Goal: Task Accomplishment & Management: Manage account settings

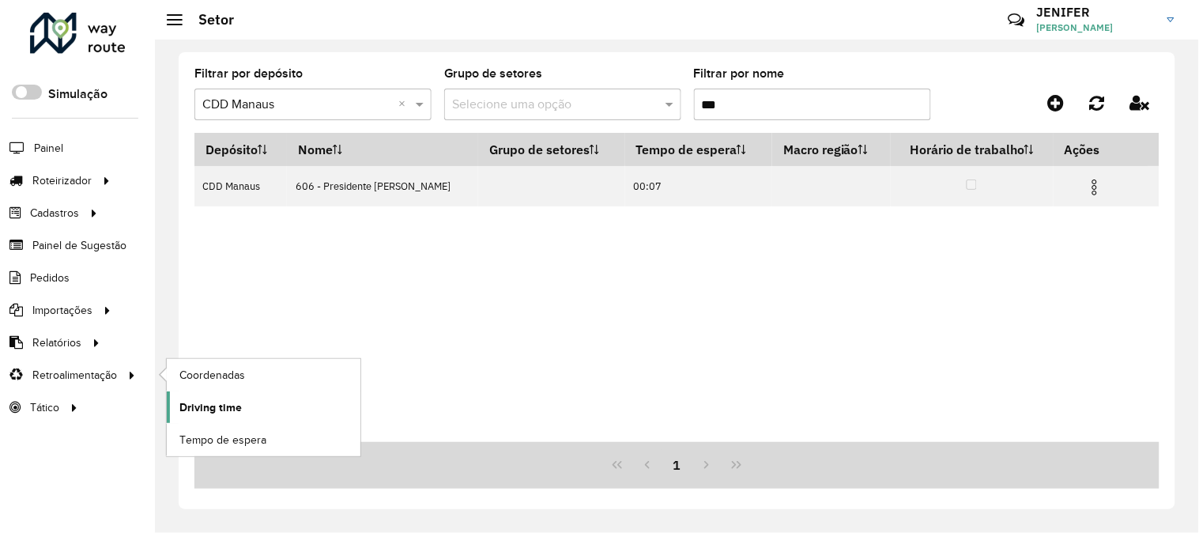
click at [213, 409] on span "Driving time" at bounding box center [210, 407] width 62 height 17
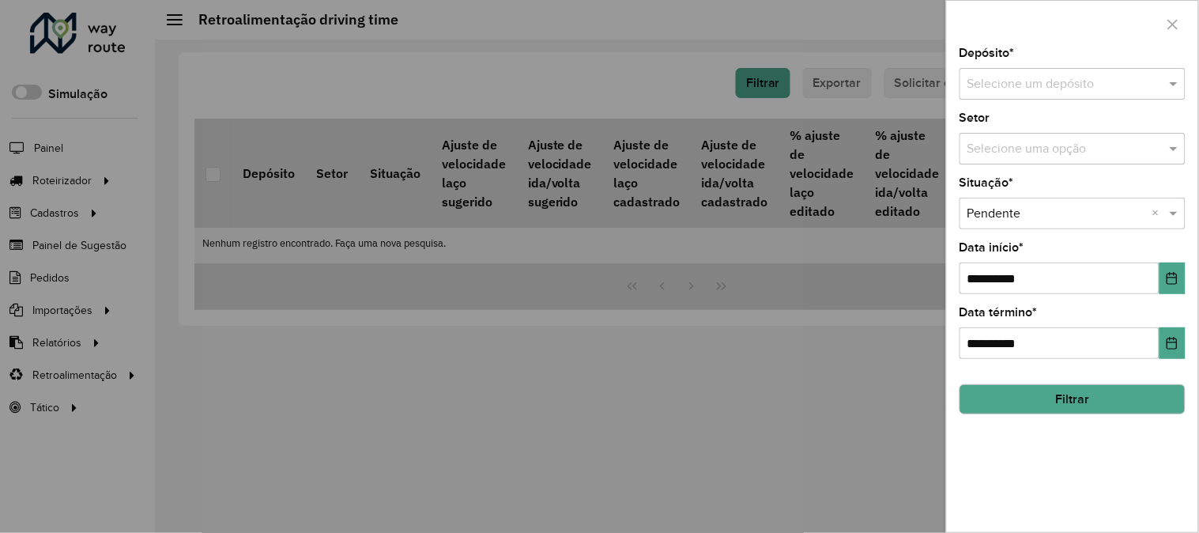
click at [1038, 65] on div "Depósito * Selecione um depósito" at bounding box center [1073, 73] width 226 height 52
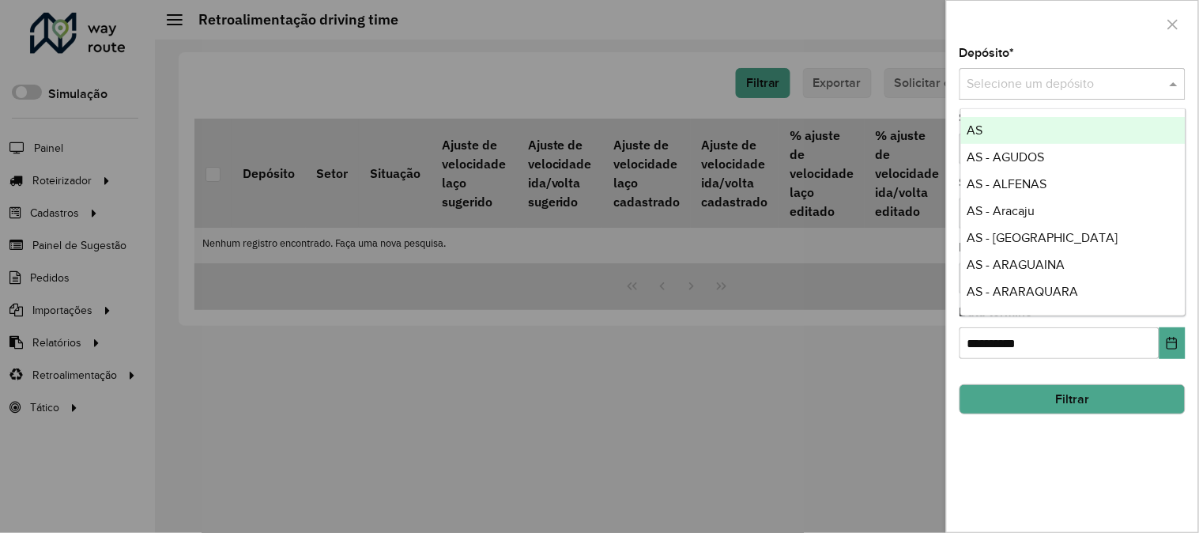
click at [1029, 75] on input "text" at bounding box center [1057, 84] width 179 height 19
type input "*"
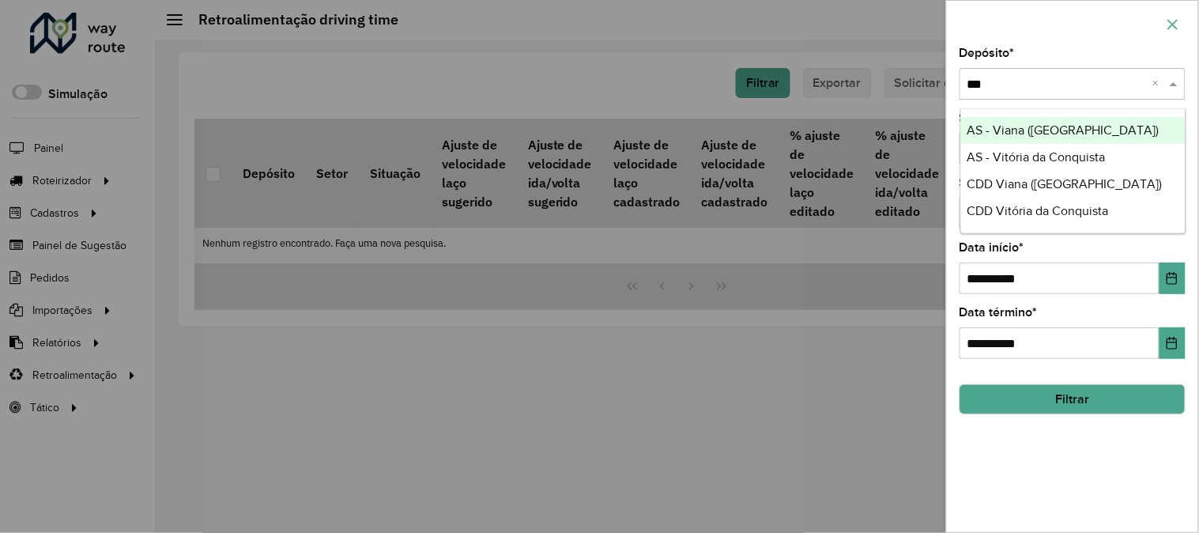
type input "***"
click at [1176, 22] on icon "button" at bounding box center [1173, 24] width 13 height 13
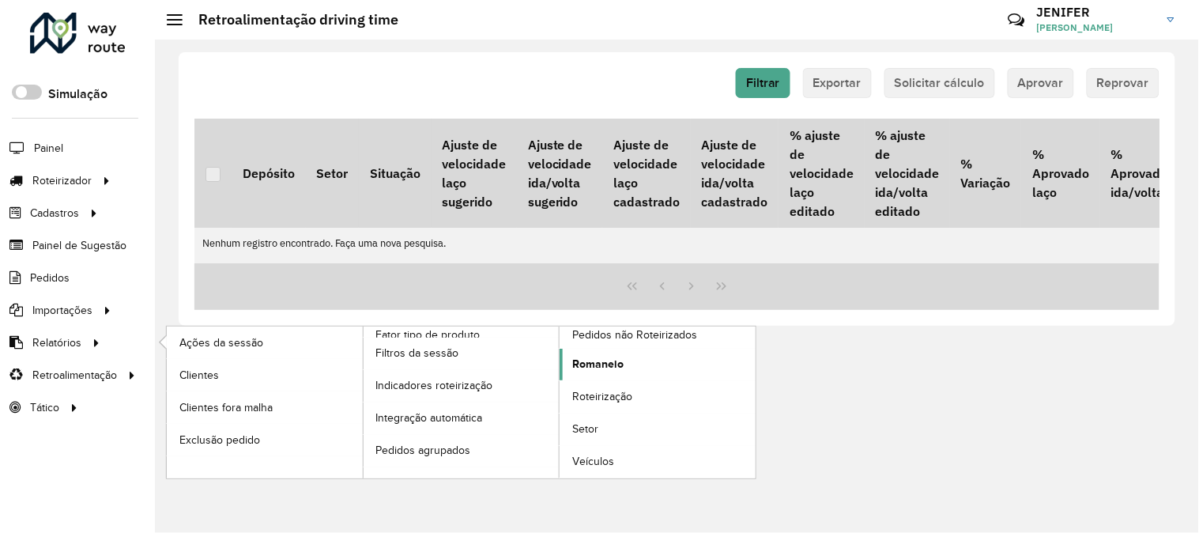
click at [618, 361] on span "Romaneio" at bounding box center [597, 364] width 51 height 17
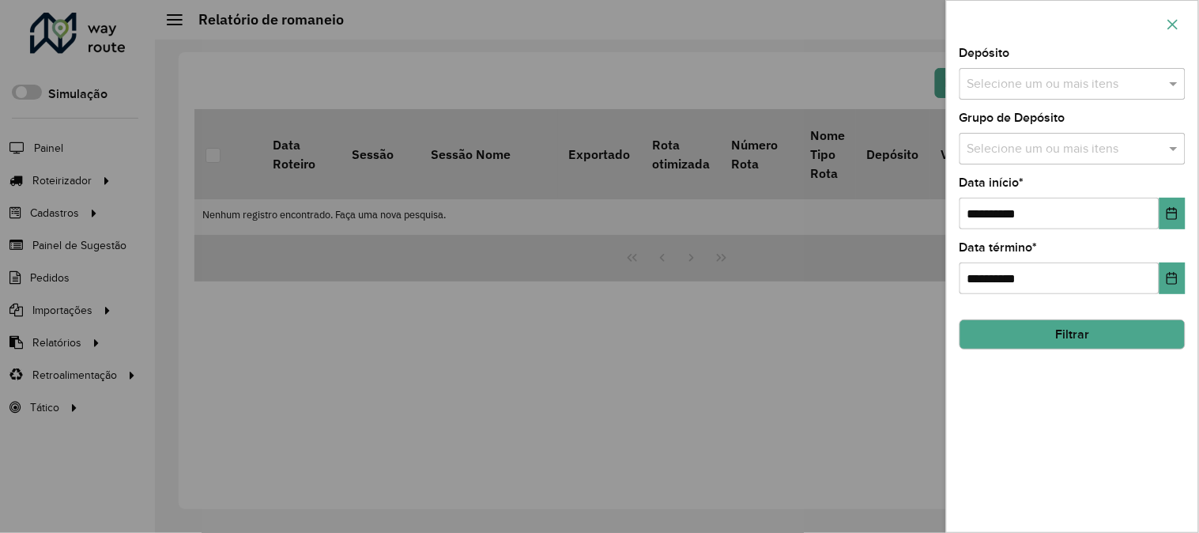
click at [1175, 21] on icon "button" at bounding box center [1173, 24] width 13 height 13
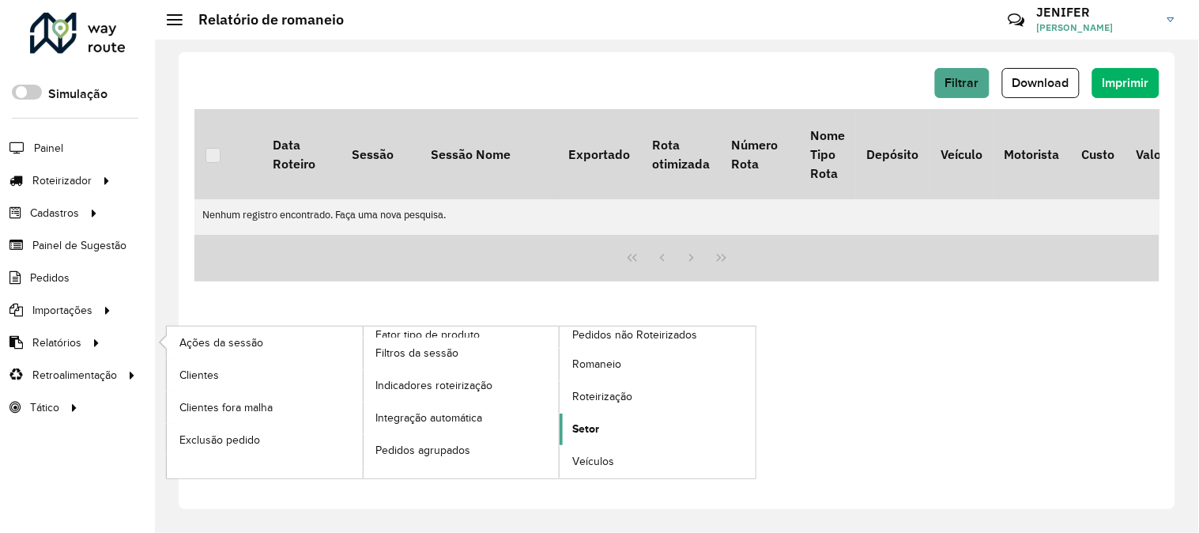
click at [593, 431] on span "Setor" at bounding box center [585, 429] width 27 height 17
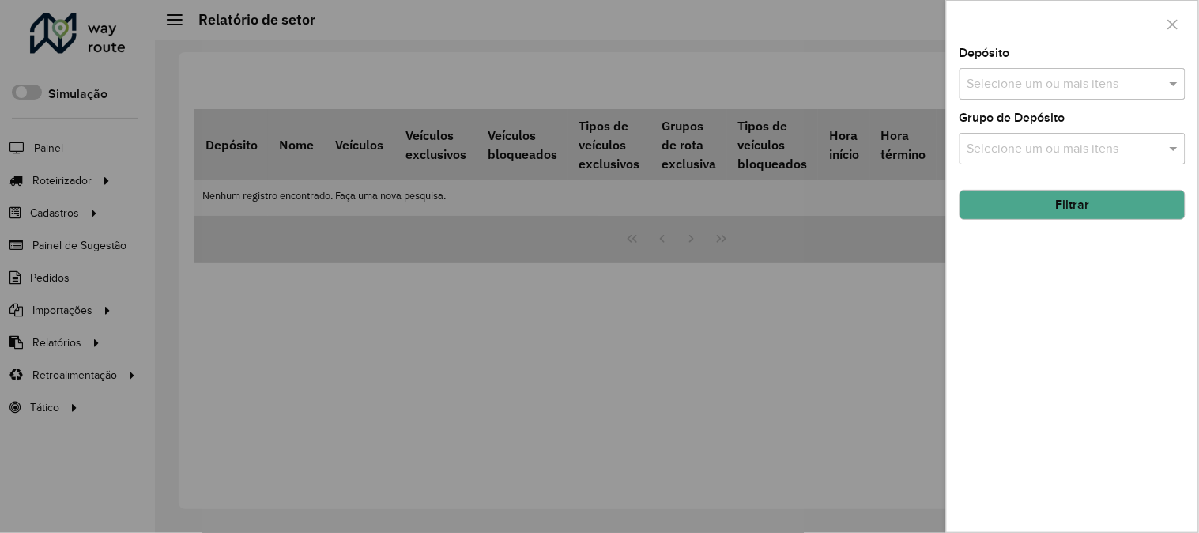
click at [1020, 59] on div "Depósito Selecione um ou mais itens" at bounding box center [1073, 73] width 226 height 52
click at [1020, 71] on div "Selecione um ou mais itens" at bounding box center [1073, 84] width 226 height 32
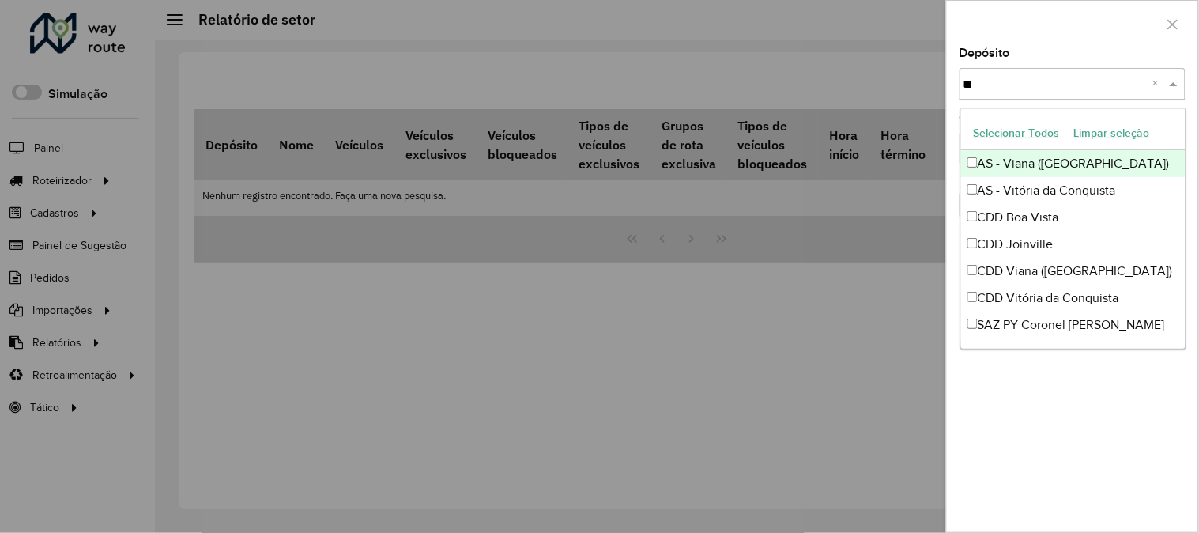
type input "***"
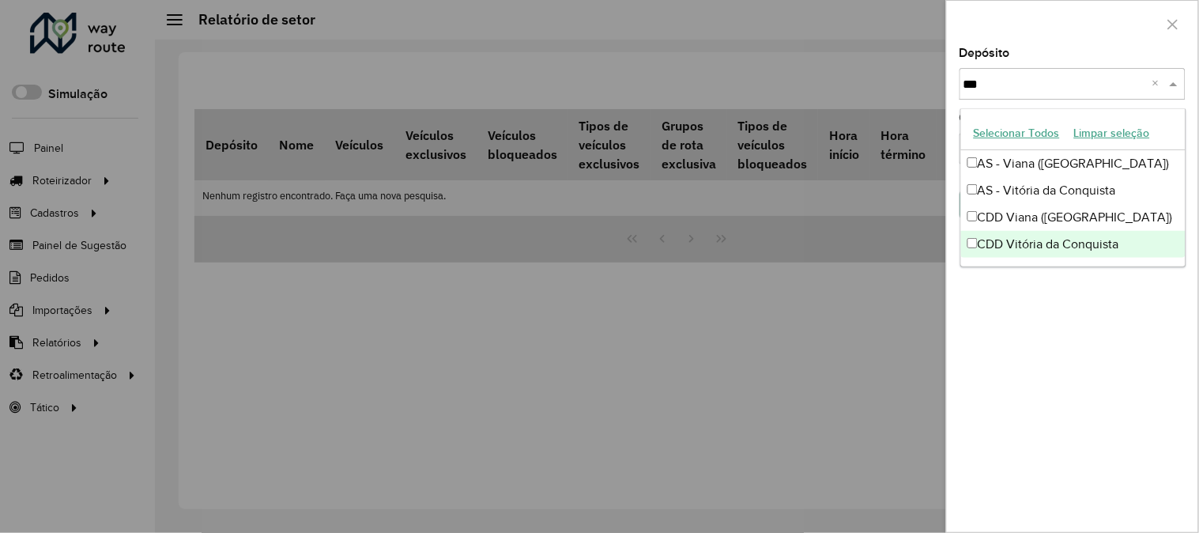
click at [1097, 256] on div "CDD Vitória da Conquista" at bounding box center [1073, 244] width 225 height 27
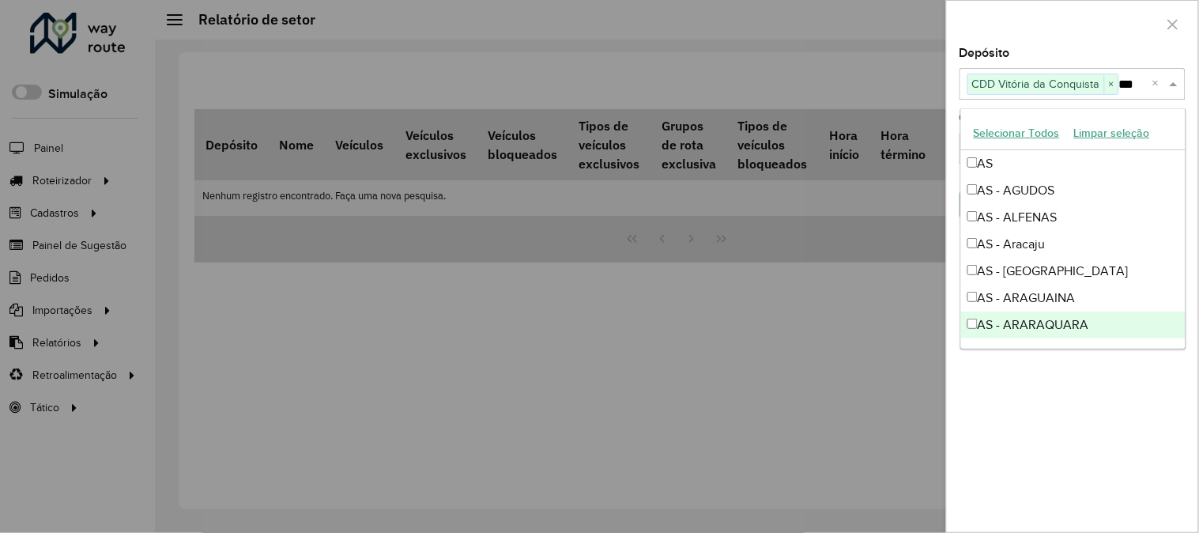
click at [1081, 386] on div "Depósito Selecione um ou mais itens CDD Vitória da Conquista × *** × Grupo de D…" at bounding box center [1072, 289] width 251 height 485
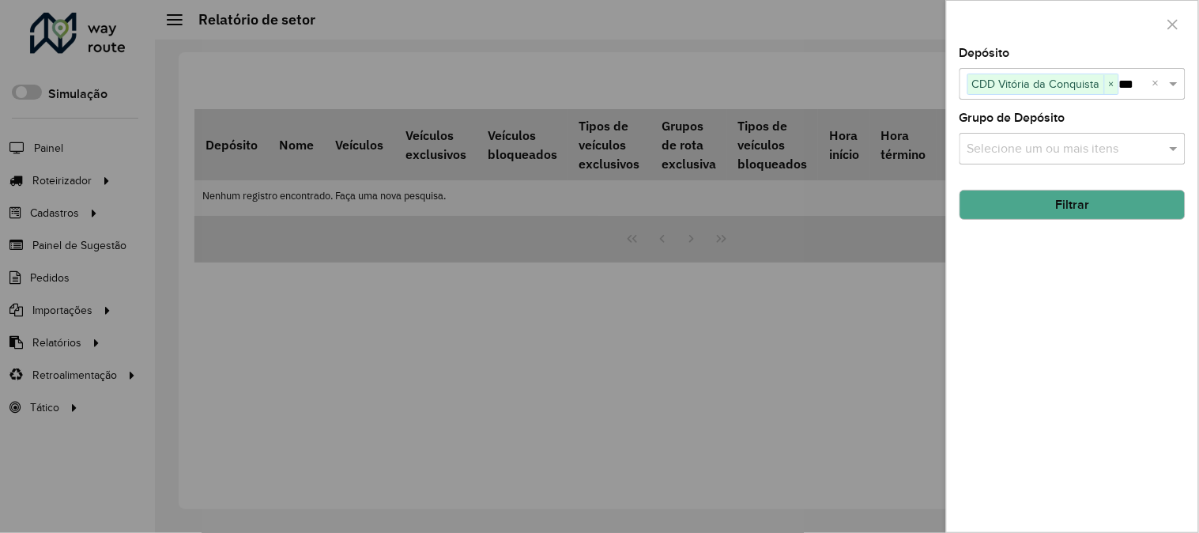
click at [1055, 190] on hb-field-button "Filtrar" at bounding box center [1073, 198] width 226 height 43
click at [1055, 202] on button "Filtrar" at bounding box center [1073, 205] width 226 height 30
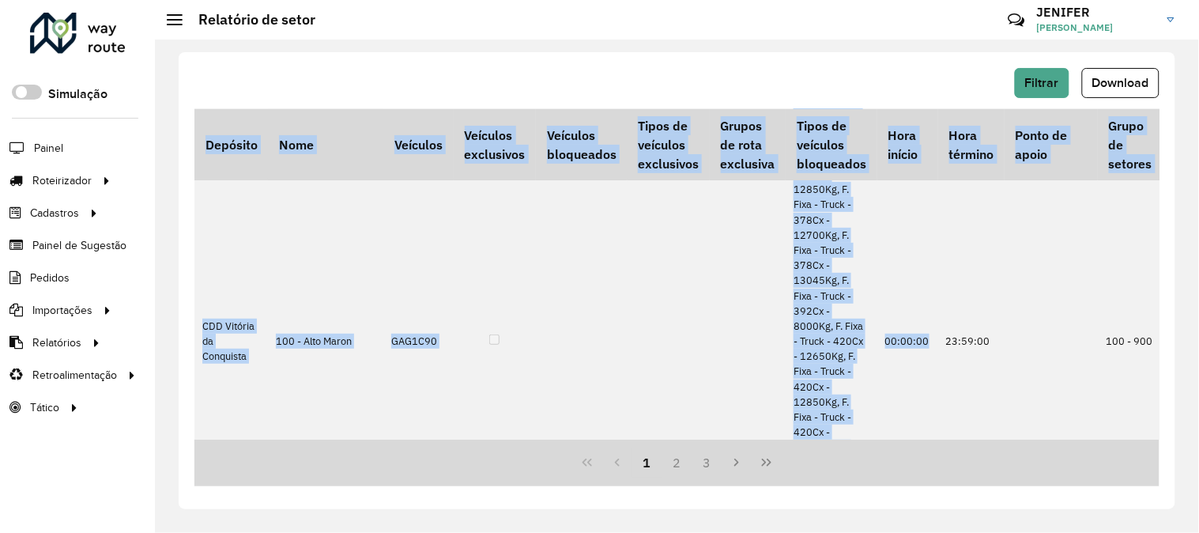
drag, startPoint x: 696, startPoint y: 440, endPoint x: 893, endPoint y: 436, distance: 196.9
click at [893, 436] on div "Depósito Nome Veículos Veículos exclusivos Veículos bloqueados Tipos de veículo…" at bounding box center [676, 297] width 965 height 377
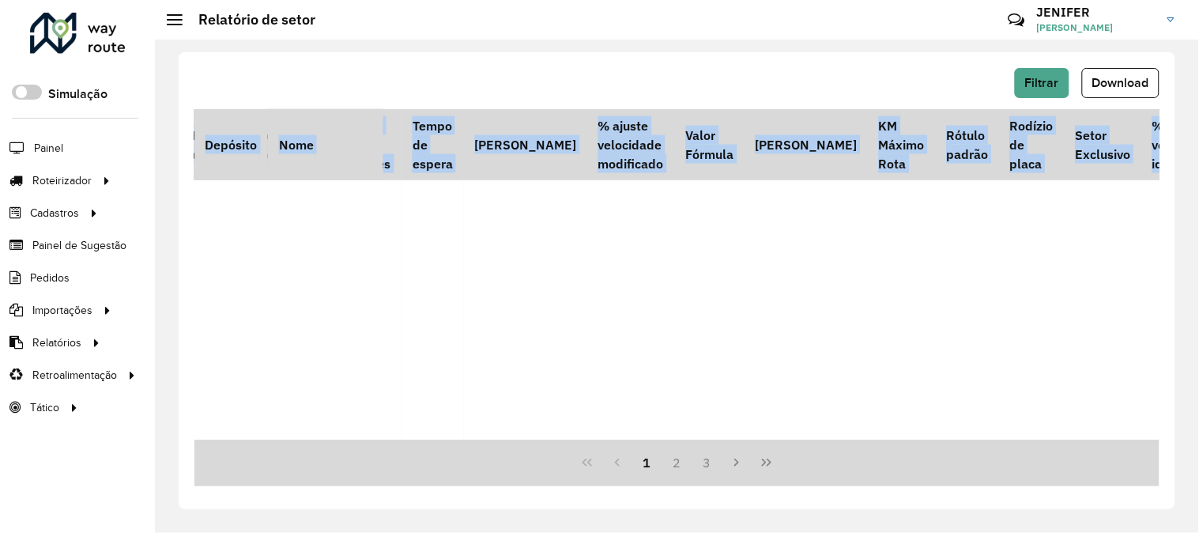
scroll to position [1244, 761]
click at [1138, 88] on span "Download" at bounding box center [1121, 82] width 57 height 13
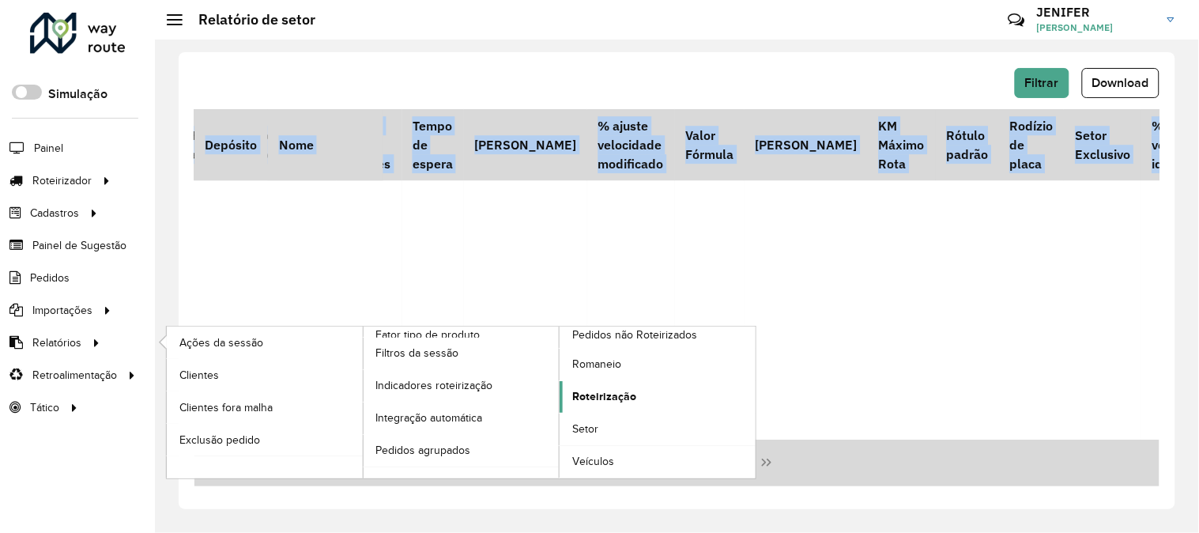
click at [595, 388] on link "Roteirização" at bounding box center [658, 397] width 196 height 32
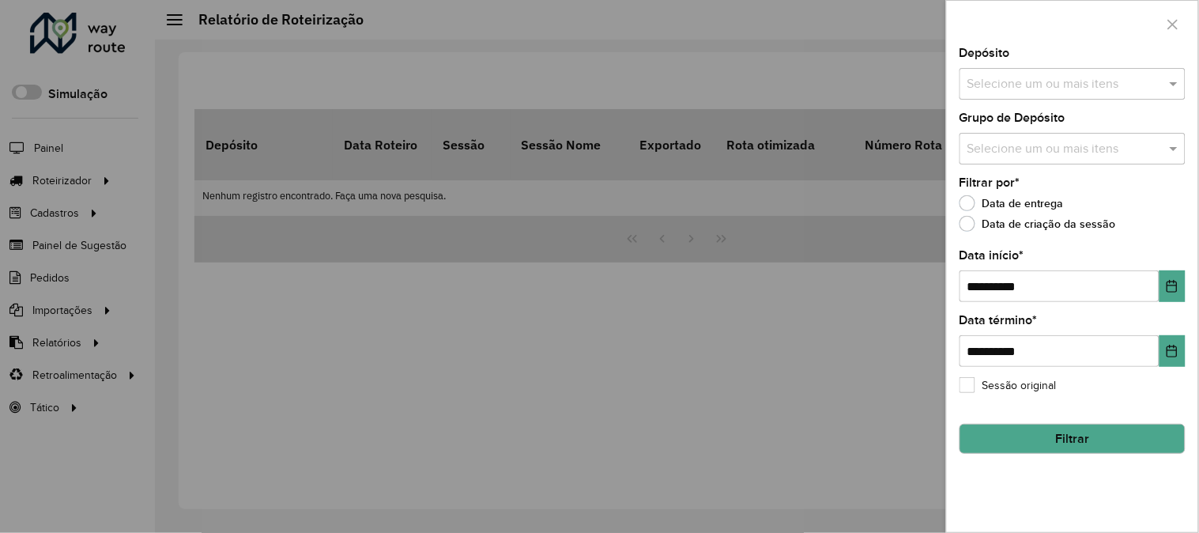
click at [1071, 75] on input "text" at bounding box center [1065, 84] width 202 height 19
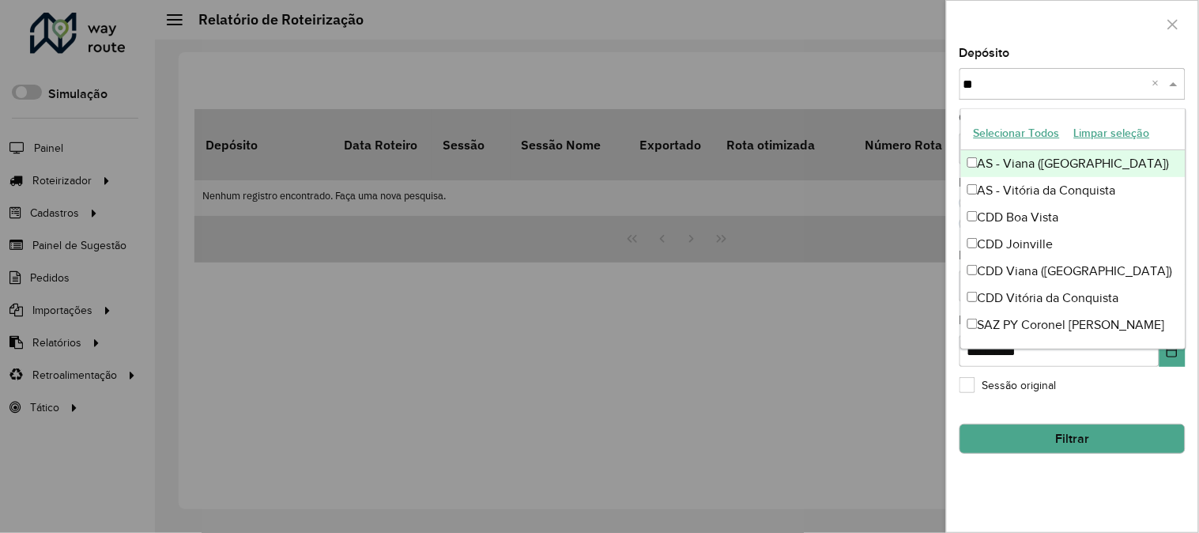
type input "***"
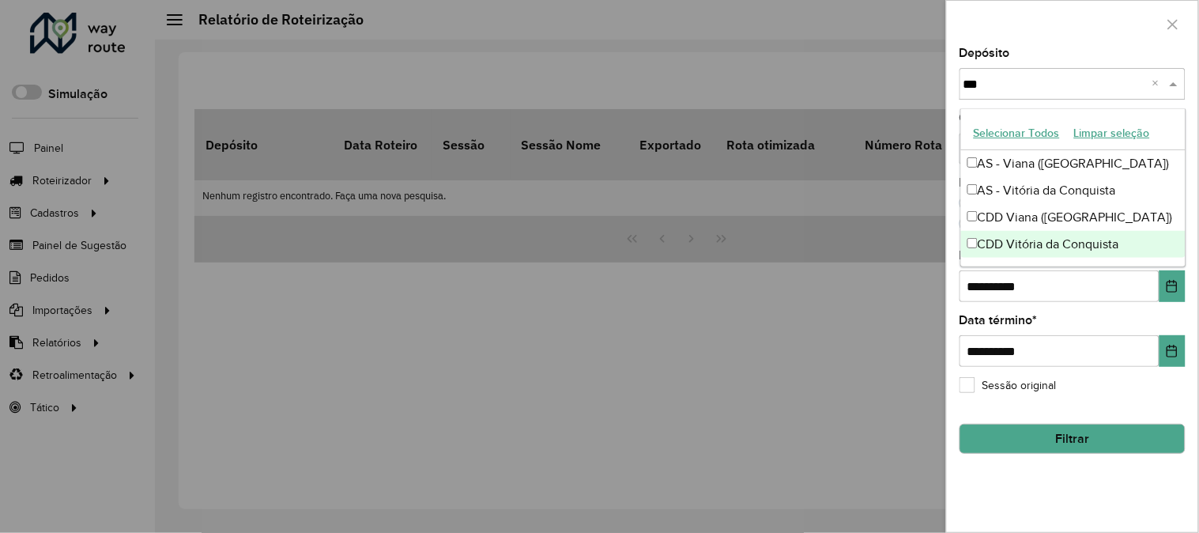
click at [1018, 236] on div "CDD Vitória da Conquista" at bounding box center [1073, 244] width 225 height 27
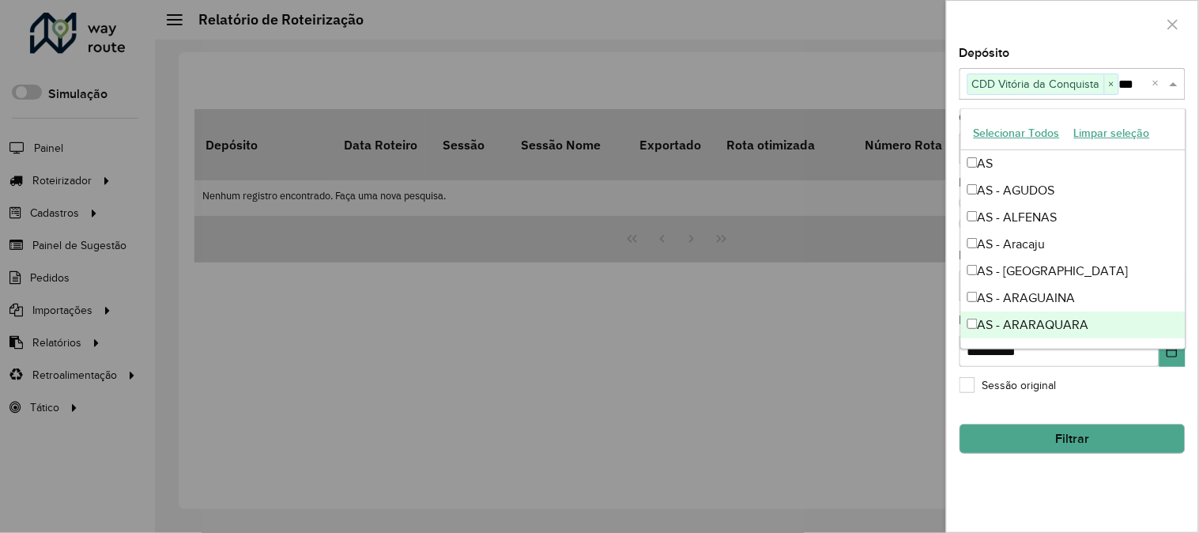
click at [1112, 479] on div "**********" at bounding box center [1072, 289] width 251 height 485
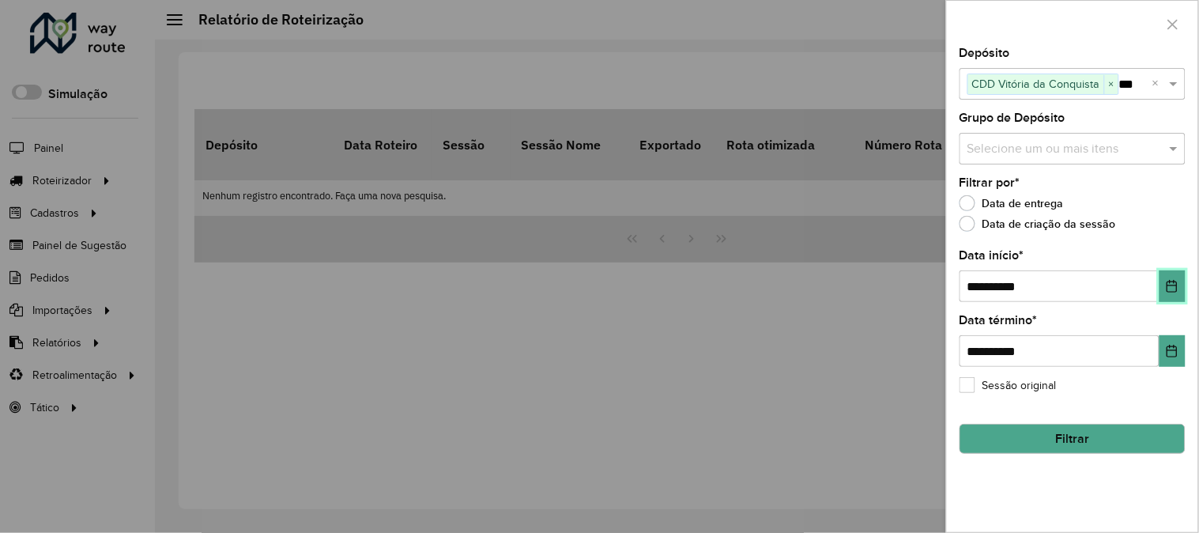
click at [1175, 293] on icon "Choose Date" at bounding box center [1172, 286] width 13 height 13
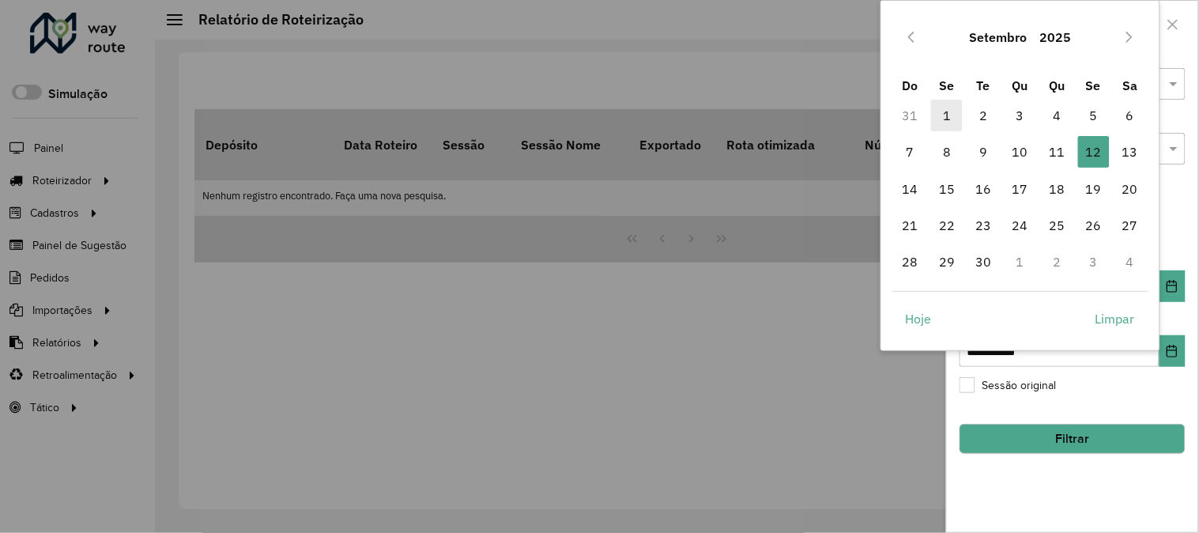
click at [951, 107] on span "1" at bounding box center [947, 116] width 32 height 32
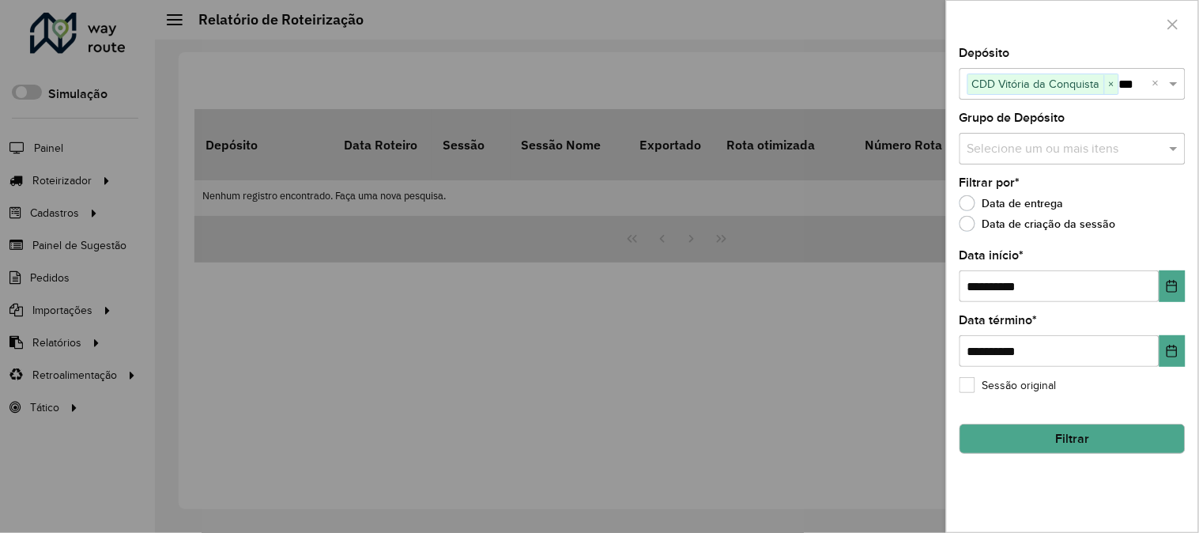
click at [1012, 427] on button "Filtrar" at bounding box center [1073, 439] width 226 height 30
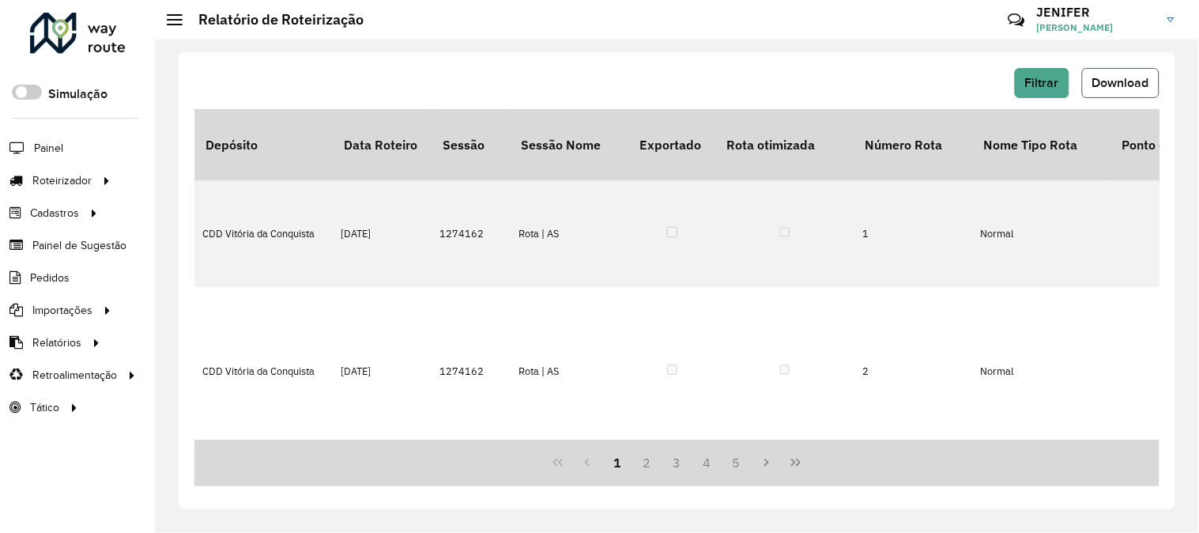
click at [1135, 85] on span "Download" at bounding box center [1121, 82] width 57 height 13
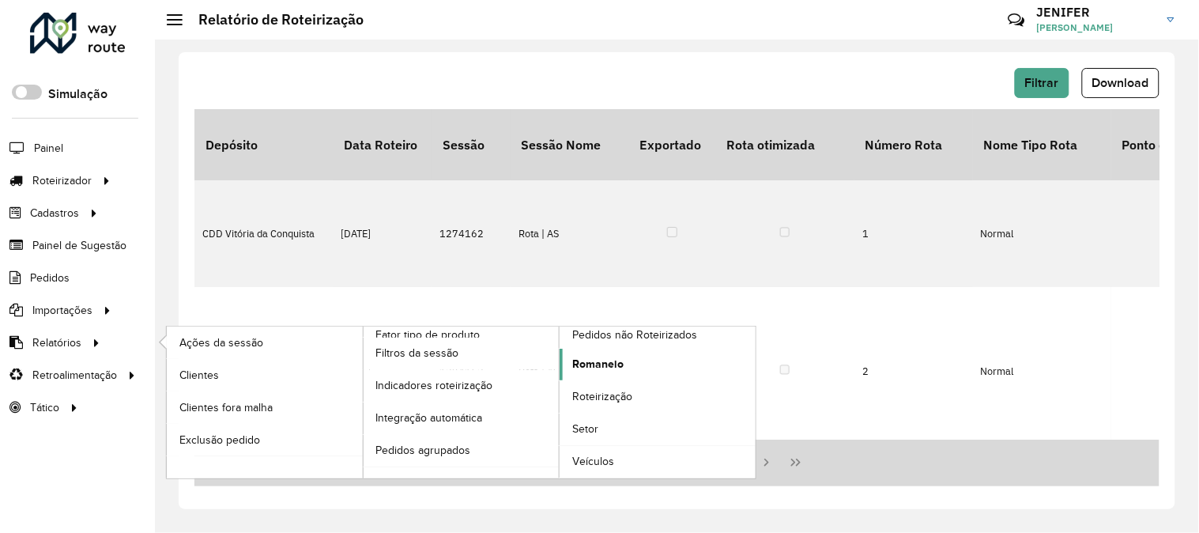
click at [606, 364] on span "Romaneio" at bounding box center [597, 364] width 51 height 17
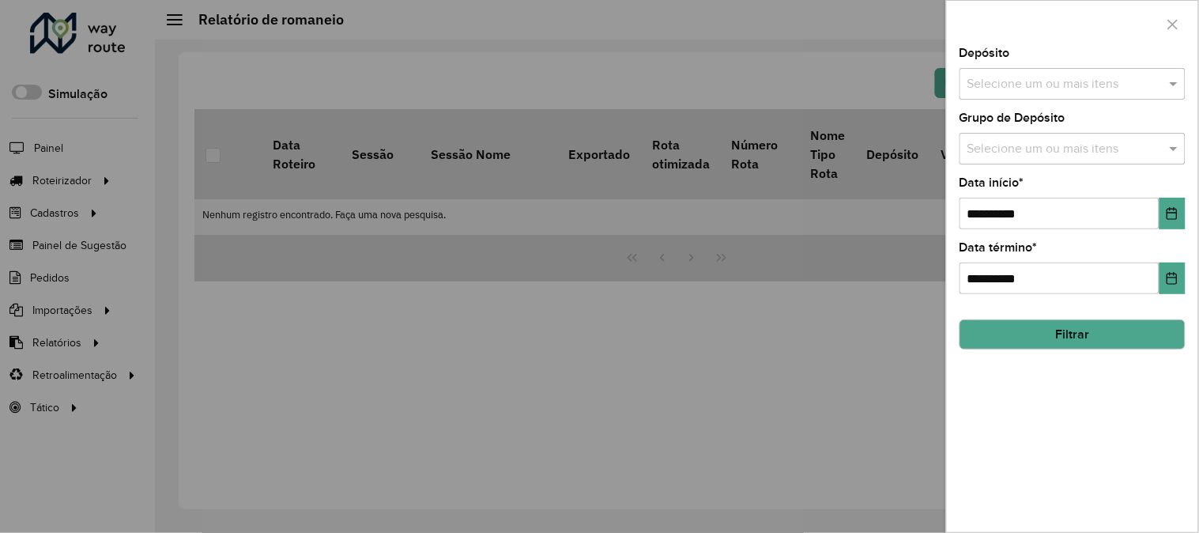
click at [1039, 89] on input "text" at bounding box center [1065, 84] width 202 height 19
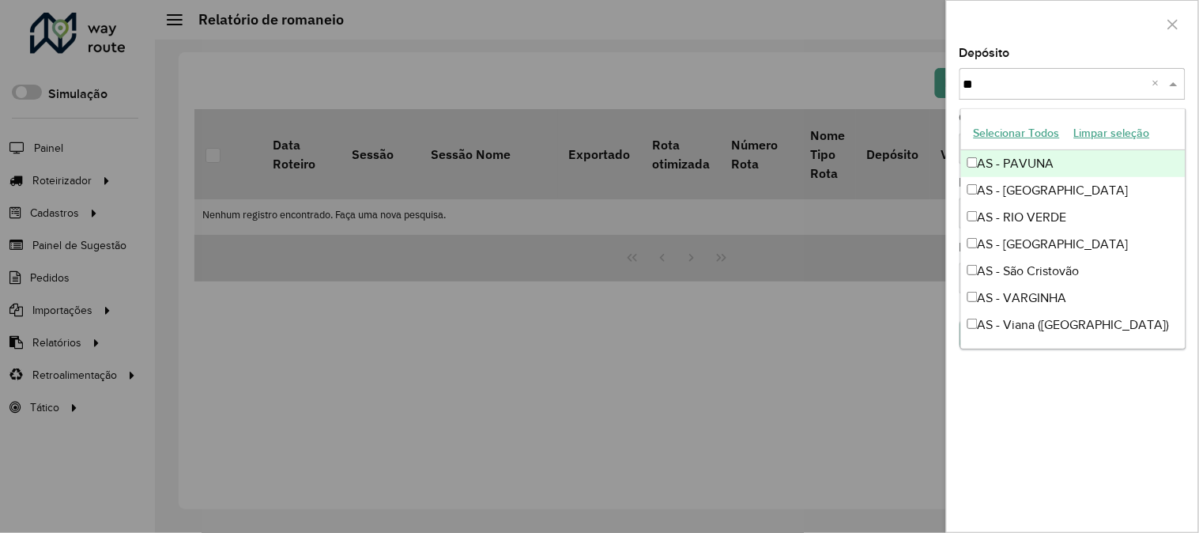
type input "***"
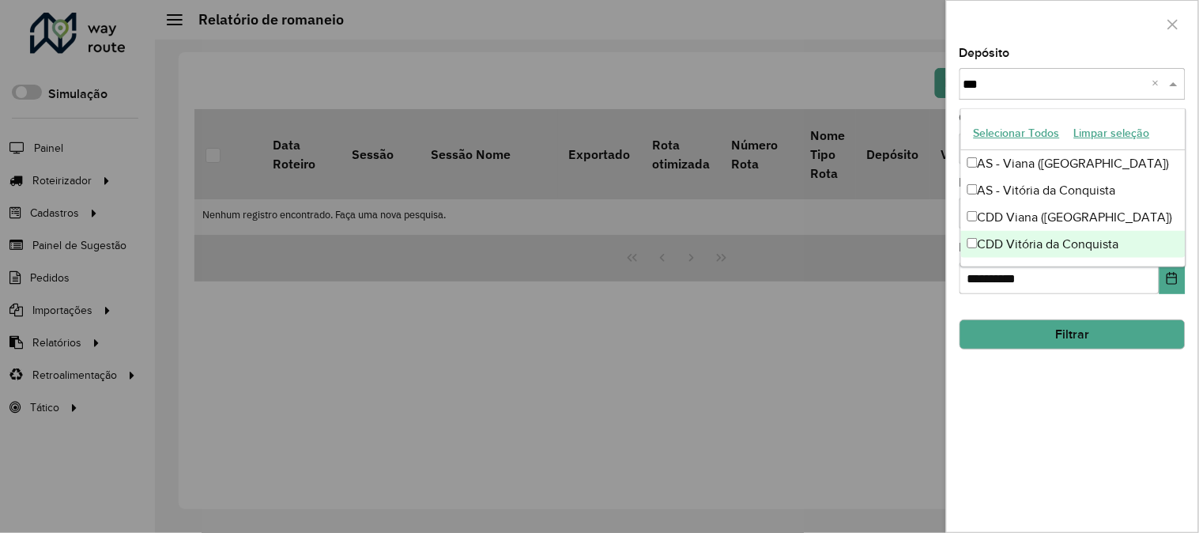
click at [1045, 247] on div "CDD Vitória da Conquista" at bounding box center [1073, 244] width 225 height 27
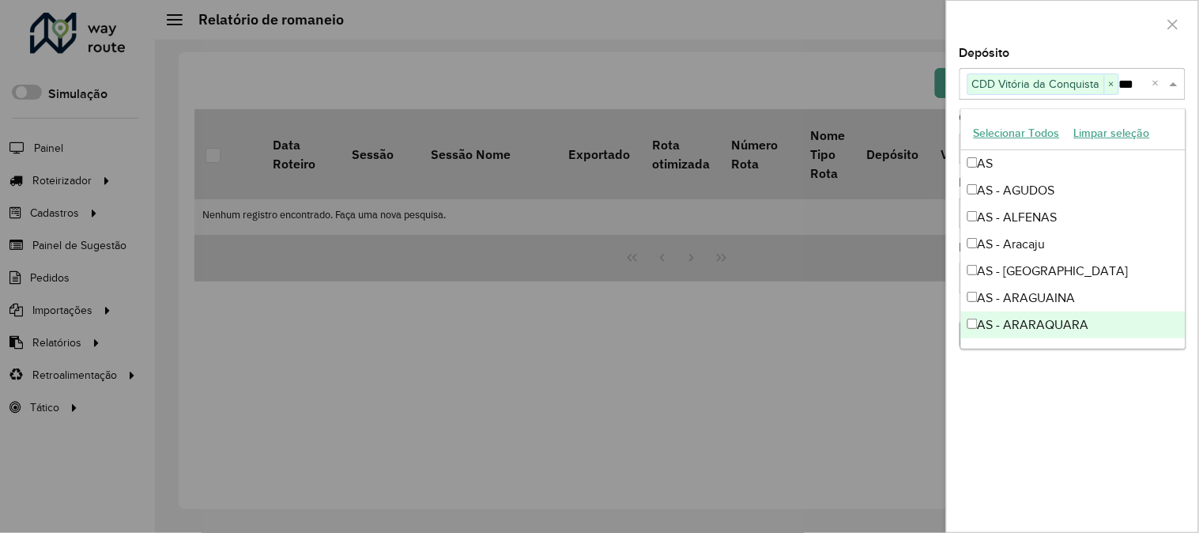
click at [1148, 395] on div "**********" at bounding box center [1072, 289] width 251 height 485
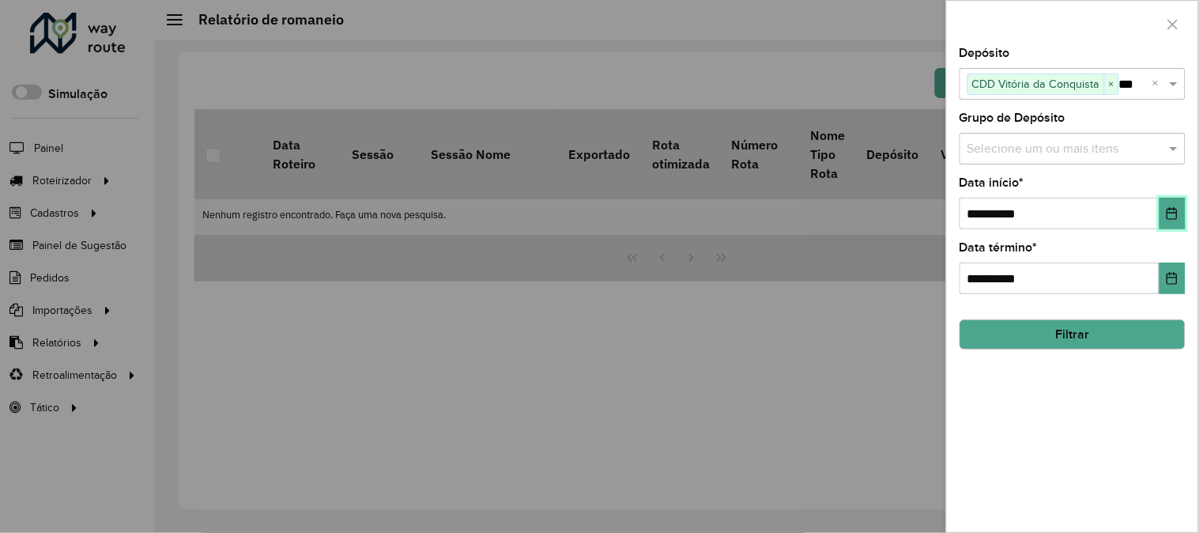
click at [1168, 212] on icon "Choose Date" at bounding box center [1172, 213] width 13 height 13
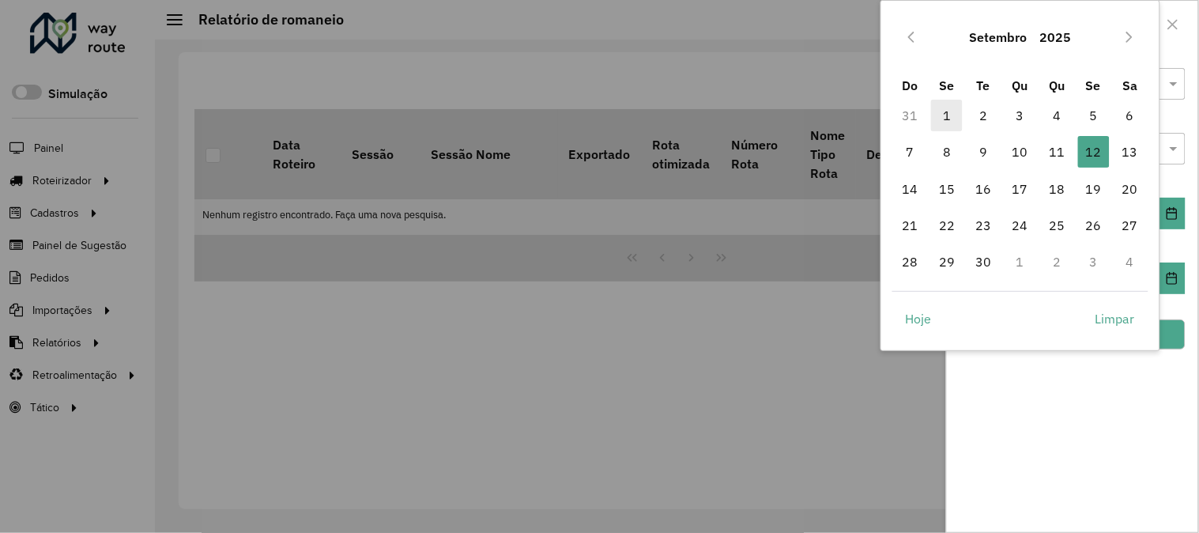
click at [938, 111] on span "1" at bounding box center [947, 116] width 32 height 32
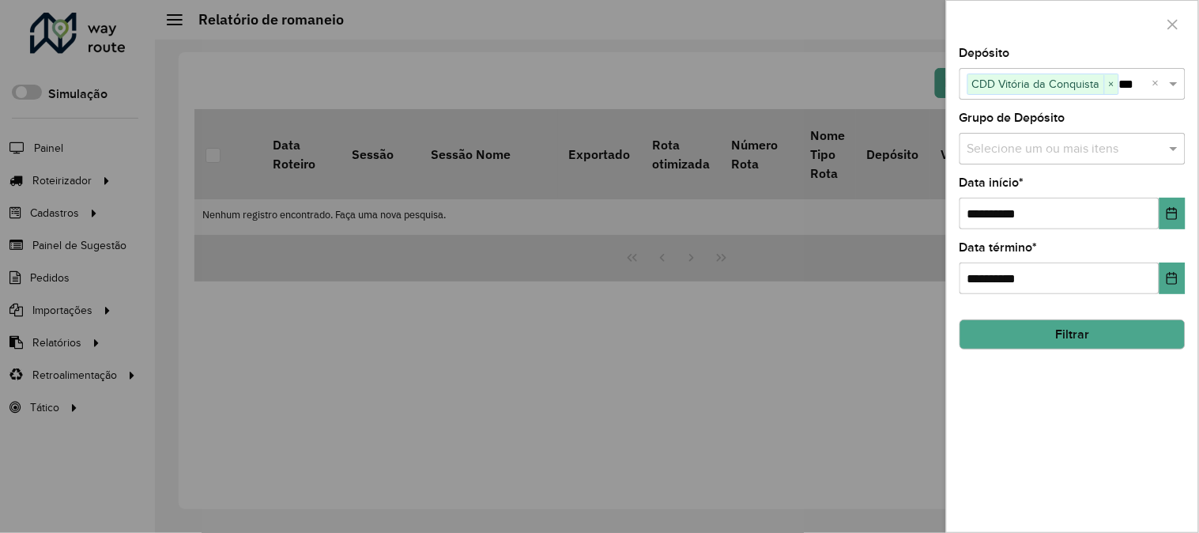
click at [1109, 336] on button "Filtrar" at bounding box center [1073, 334] width 226 height 30
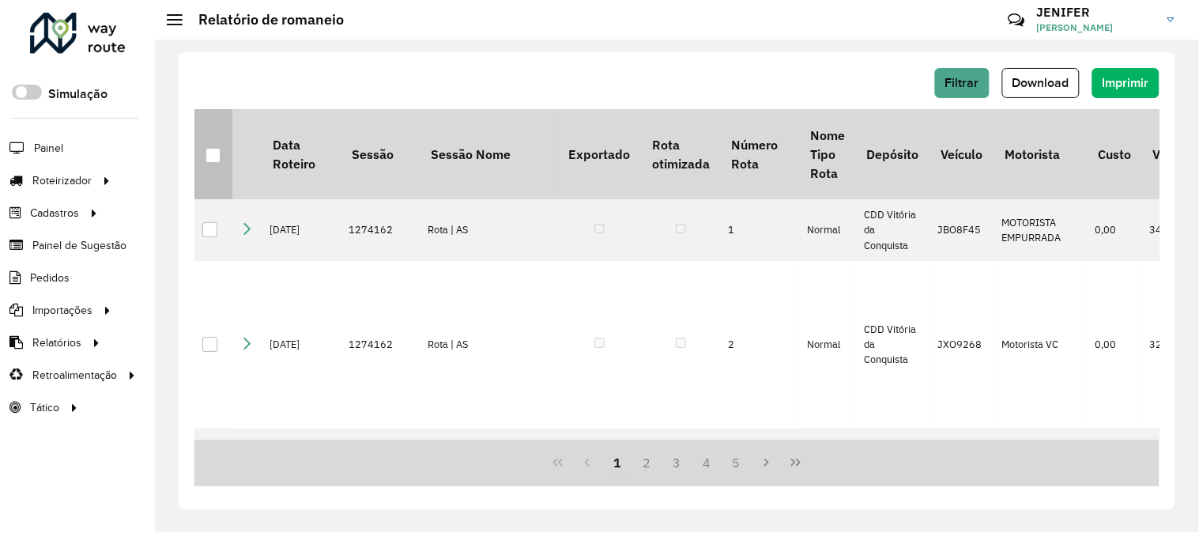
click at [213, 150] on div at bounding box center [213, 155] width 15 height 15
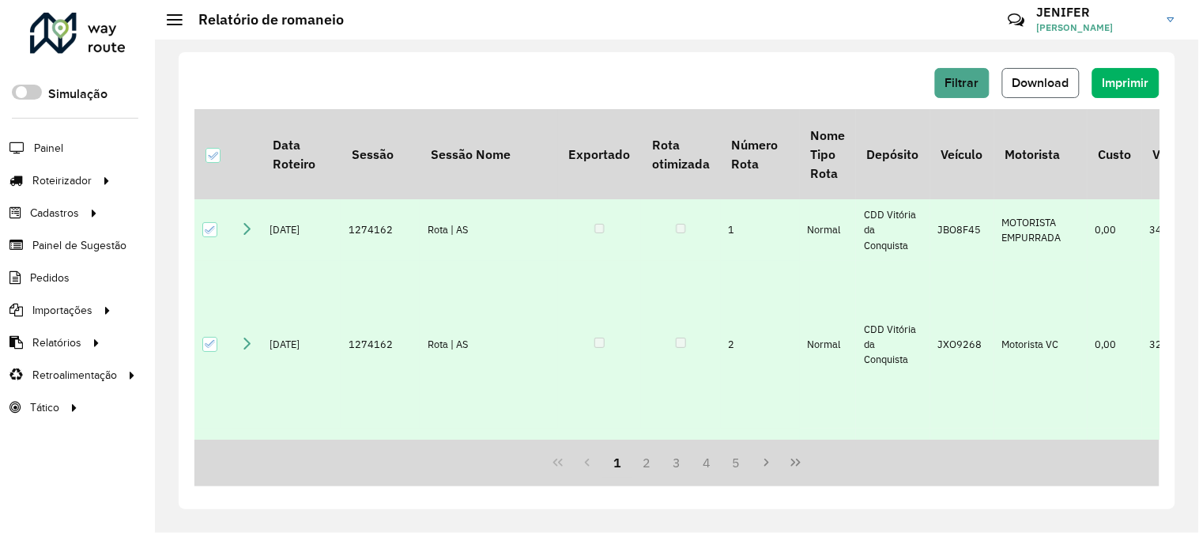
click at [1061, 89] on span "Download" at bounding box center [1041, 82] width 57 height 13
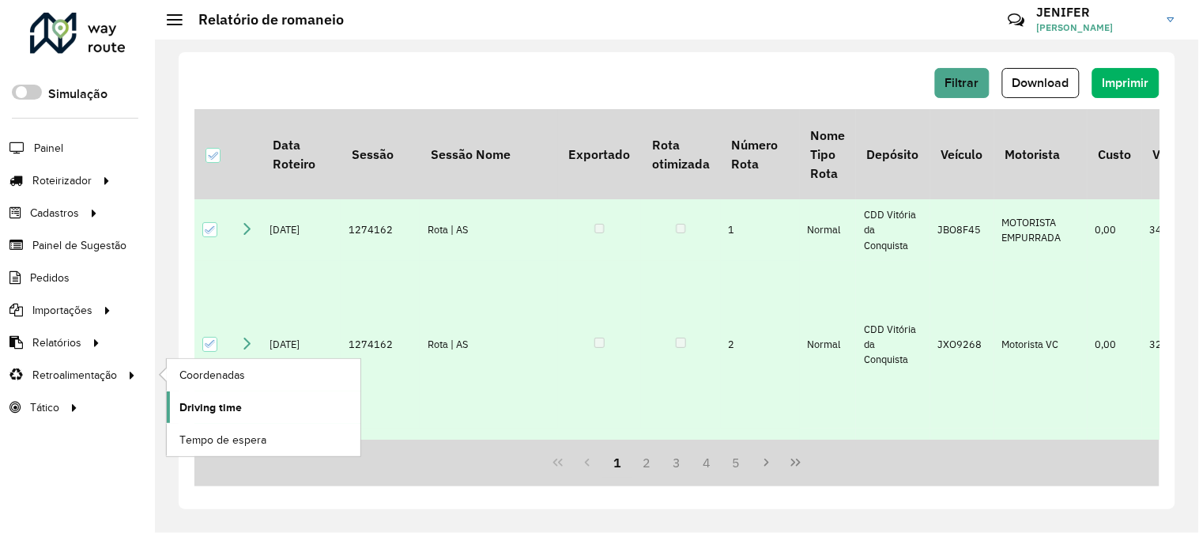
click at [215, 411] on span "Driving time" at bounding box center [210, 407] width 62 height 17
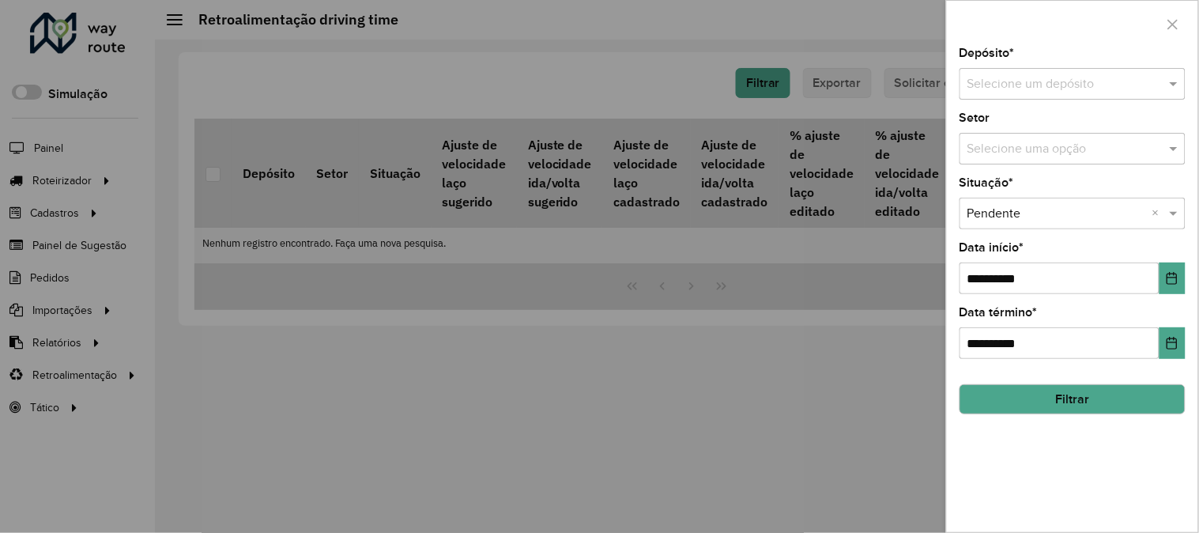
click at [1047, 87] on input "text" at bounding box center [1057, 84] width 179 height 19
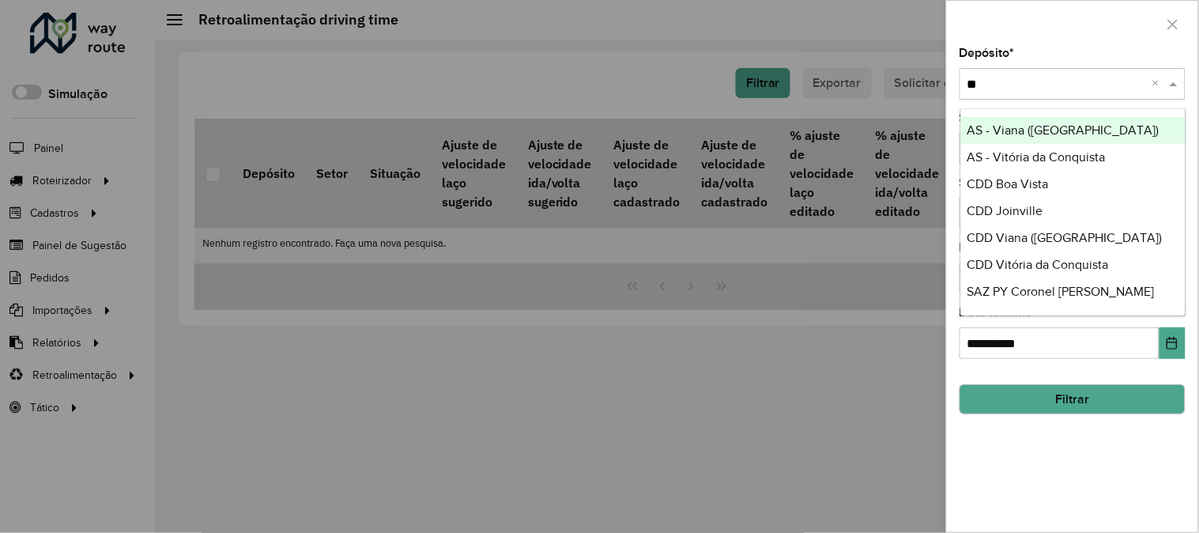
type input "***"
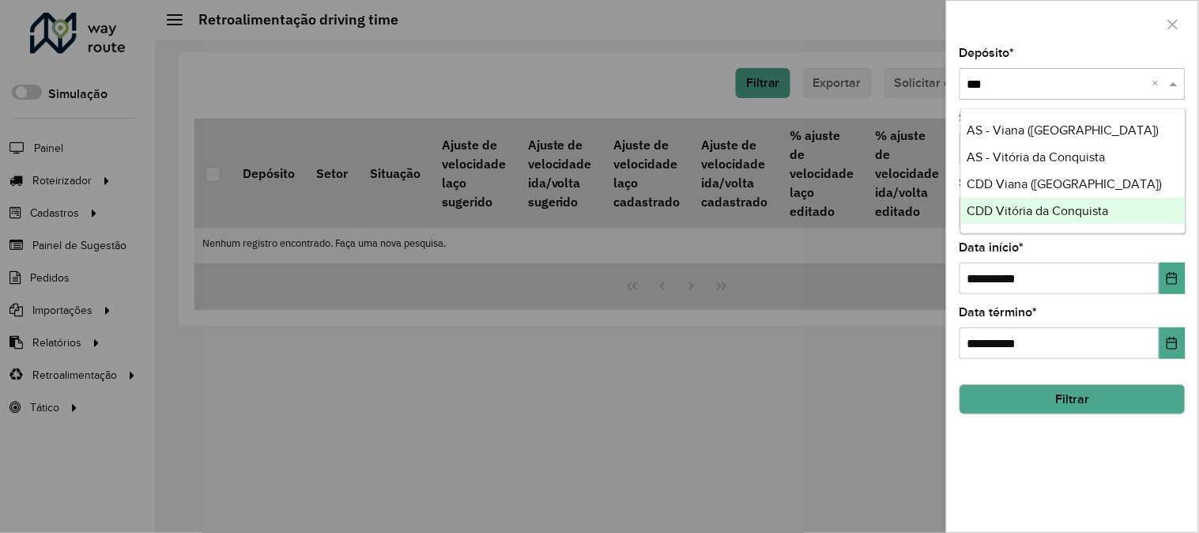
click at [1030, 214] on span "CDD Vitória da Conquista" at bounding box center [1039, 210] width 142 height 13
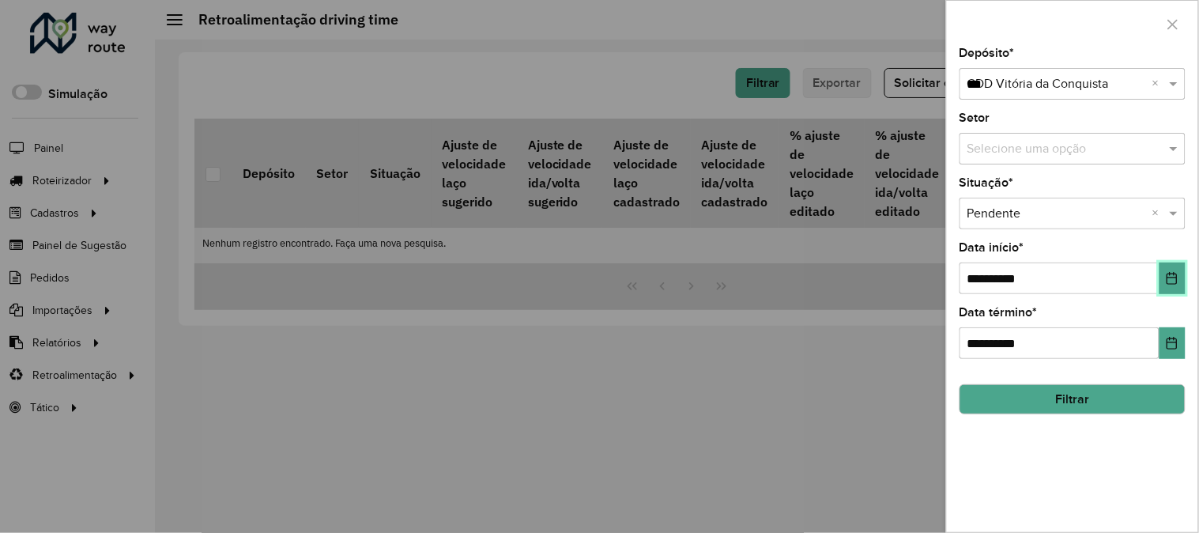
click at [1181, 280] on button "Choose Date" at bounding box center [1173, 278] width 26 height 32
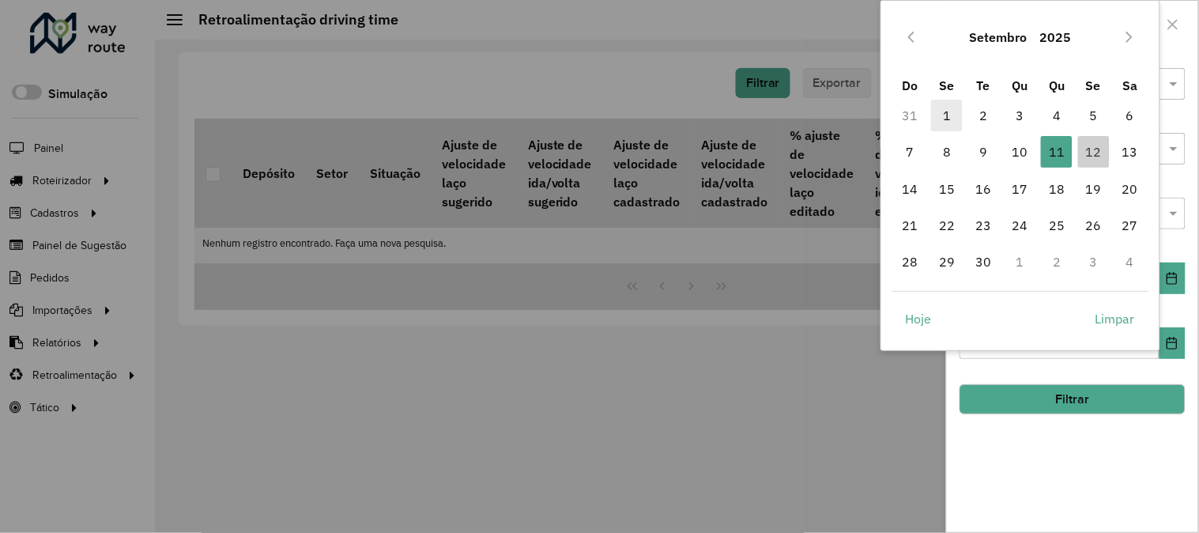
click at [935, 116] on span "1" at bounding box center [947, 116] width 32 height 32
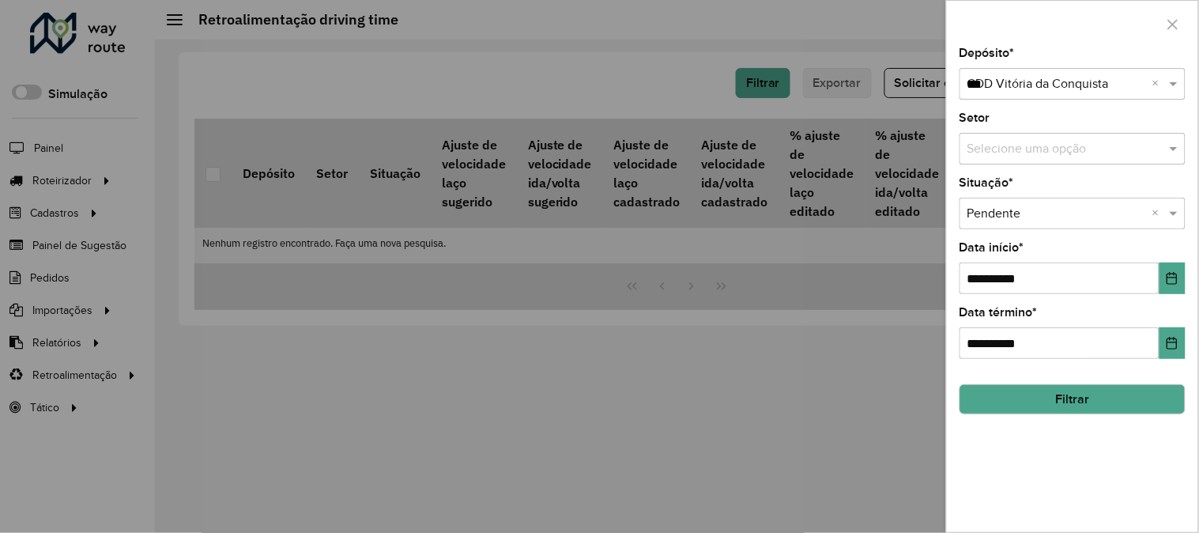
click at [1075, 395] on button "Filtrar" at bounding box center [1073, 399] width 226 height 30
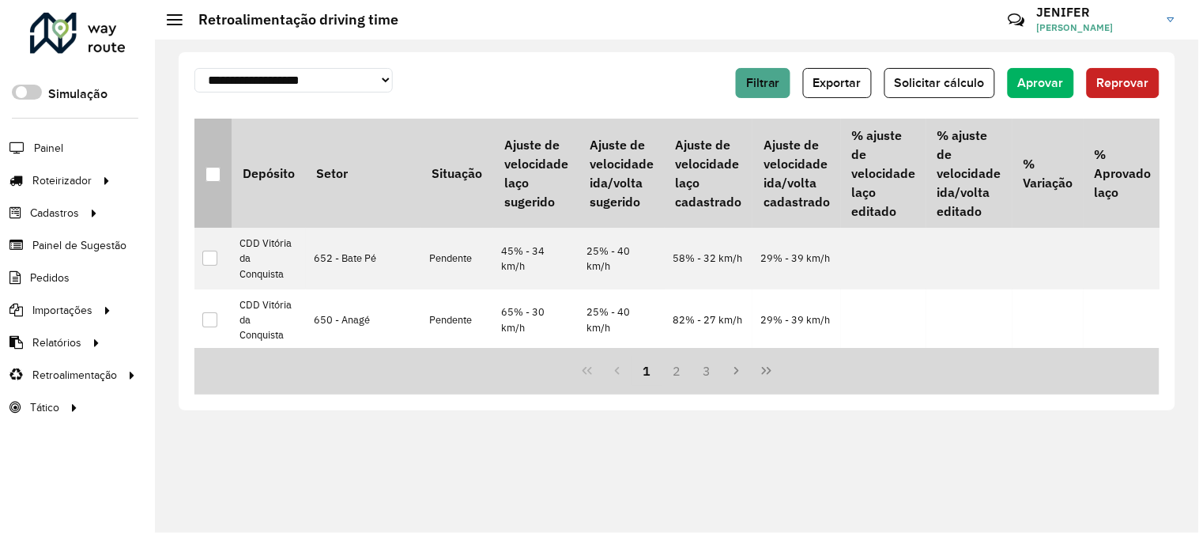
click at [218, 171] on div at bounding box center [213, 174] width 15 height 15
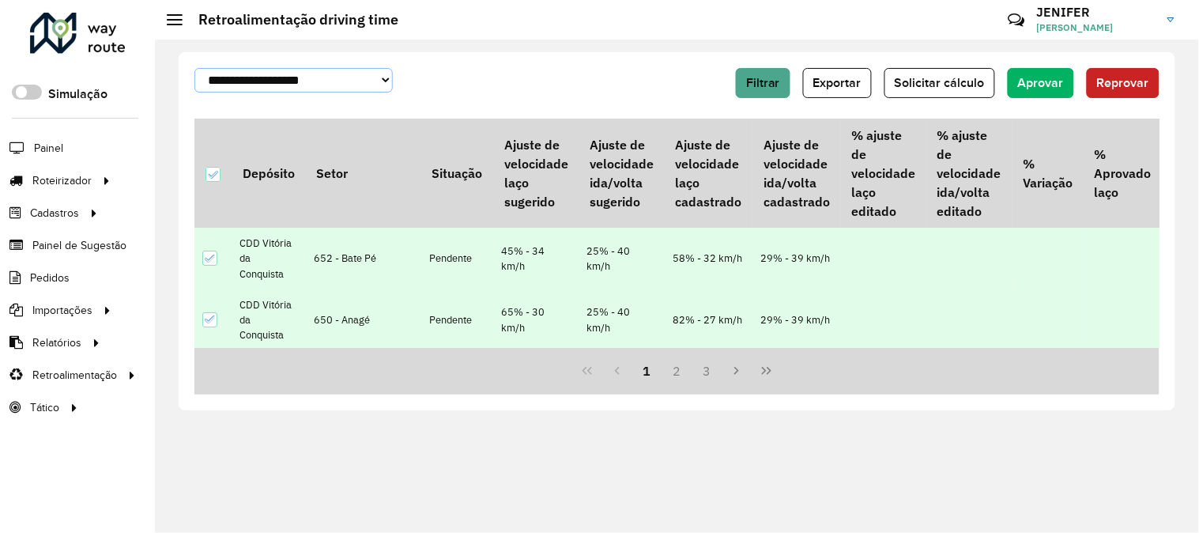
click at [318, 76] on select "**********" at bounding box center [293, 80] width 198 height 25
click at [509, 75] on div "**********" at bounding box center [432, 80] width 477 height 25
click at [847, 92] on button "Exportar" at bounding box center [837, 83] width 69 height 30
click at [1063, 82] on span "Aprovar" at bounding box center [1041, 82] width 46 height 13
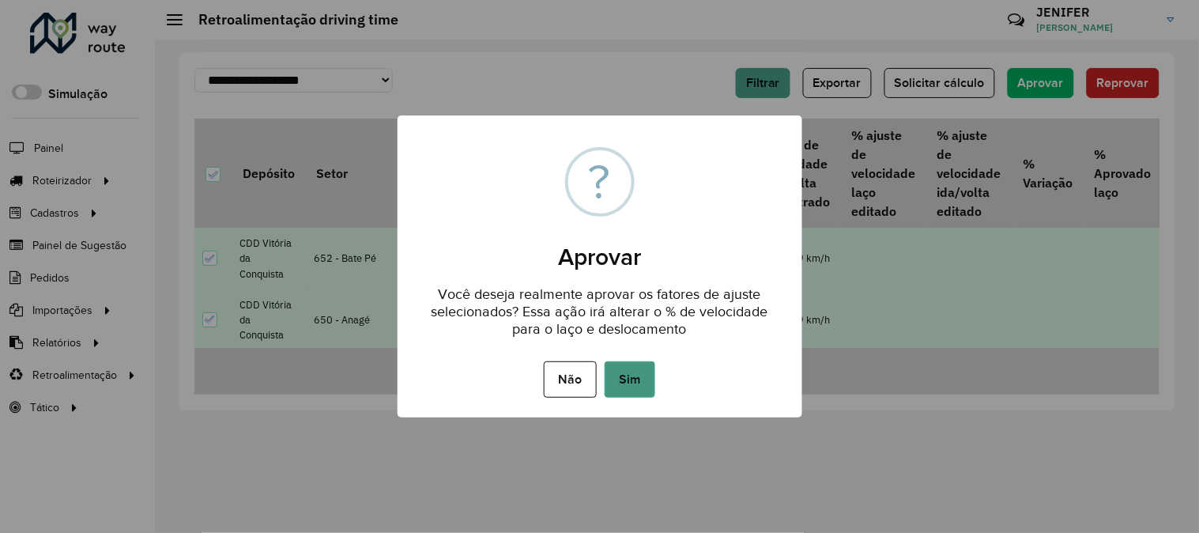
click at [631, 361] on button "Sim" at bounding box center [630, 379] width 51 height 36
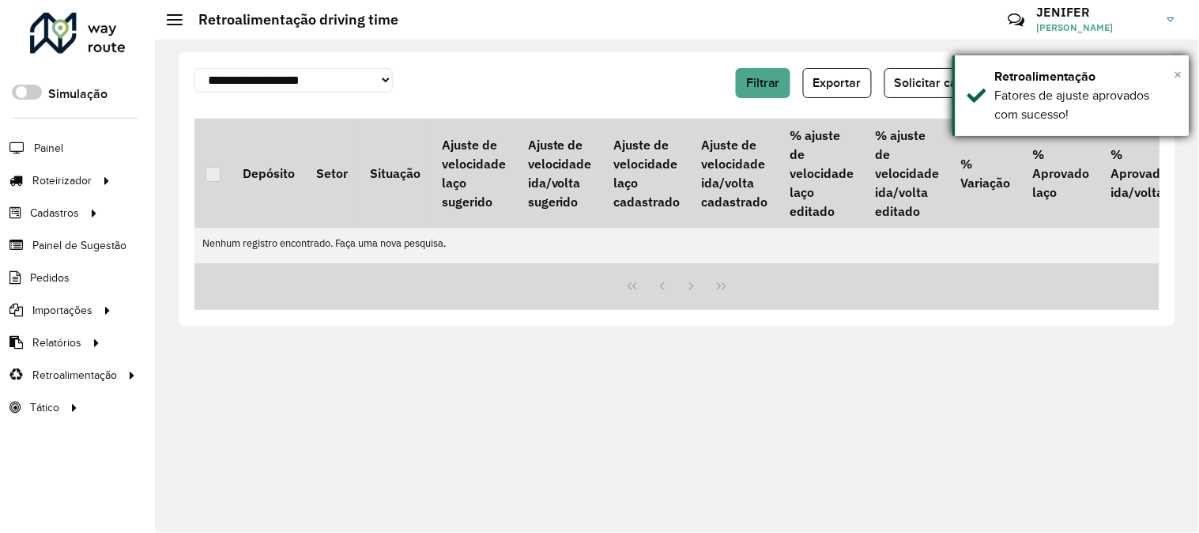
click at [1179, 77] on span "×" at bounding box center [1179, 74] width 8 height 17
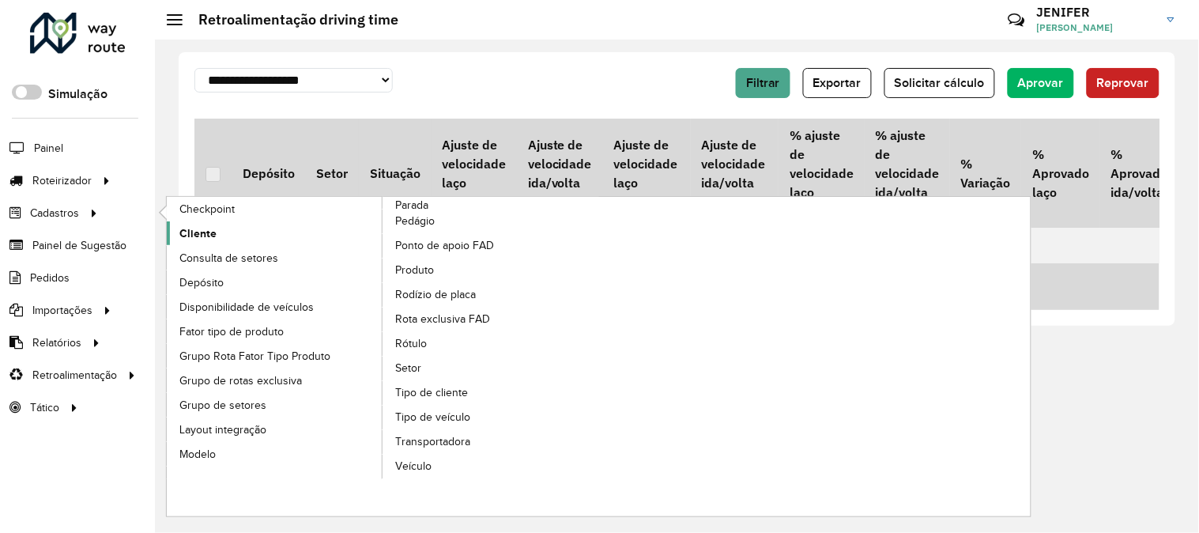
click at [226, 237] on link "Cliente" at bounding box center [275, 233] width 217 height 24
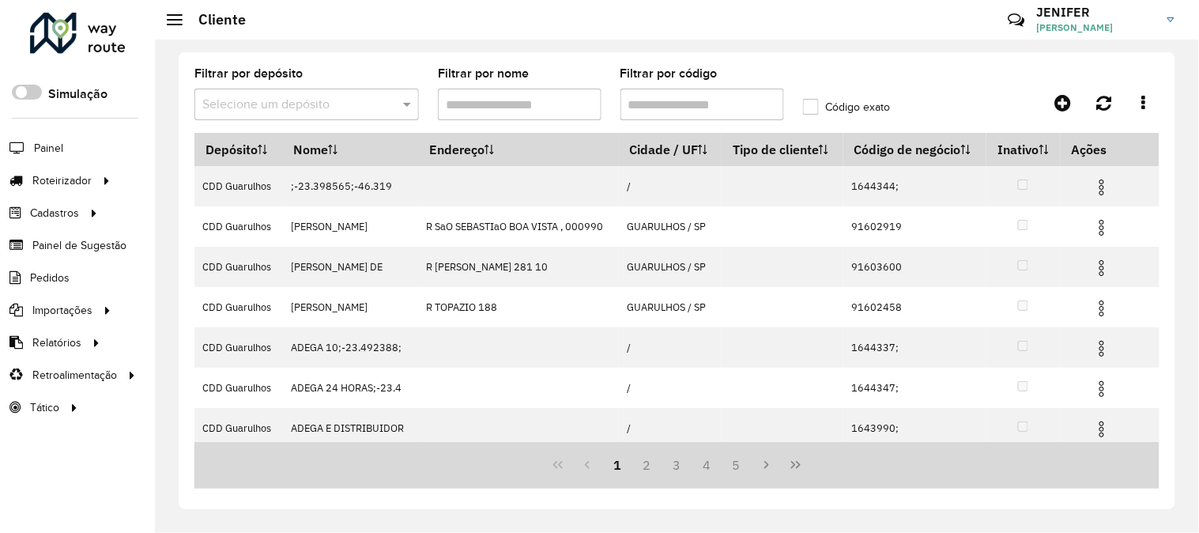
drag, startPoint x: 285, startPoint y: 104, endPoint x: 290, endPoint y: 98, distance: 8.4
click at [289, 98] on input "text" at bounding box center [290, 105] width 177 height 19
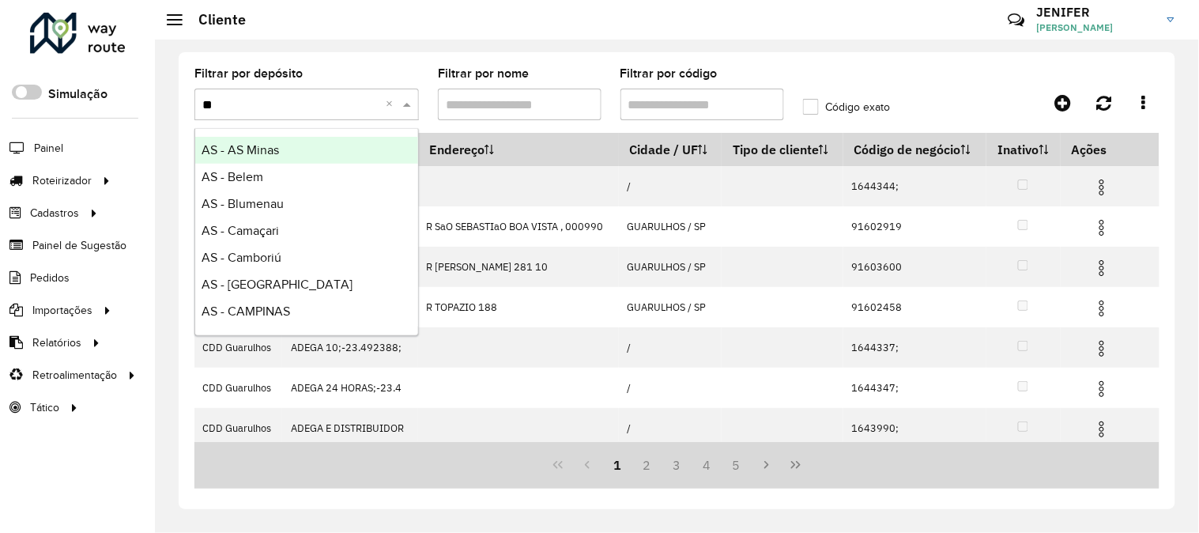
type input "***"
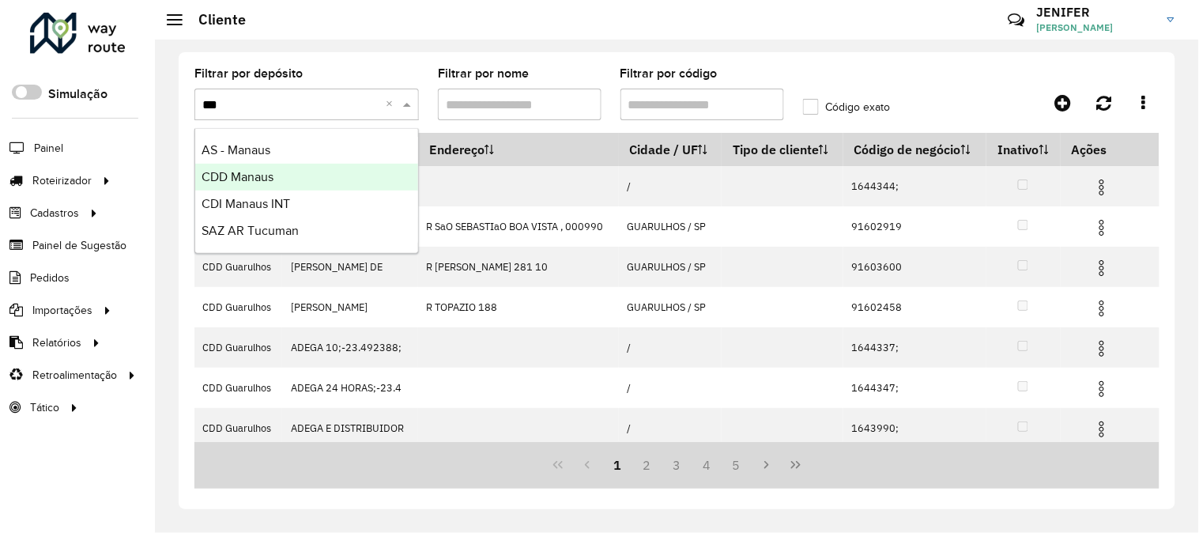
click at [232, 170] on span "CDD Manaus" at bounding box center [238, 176] width 72 height 13
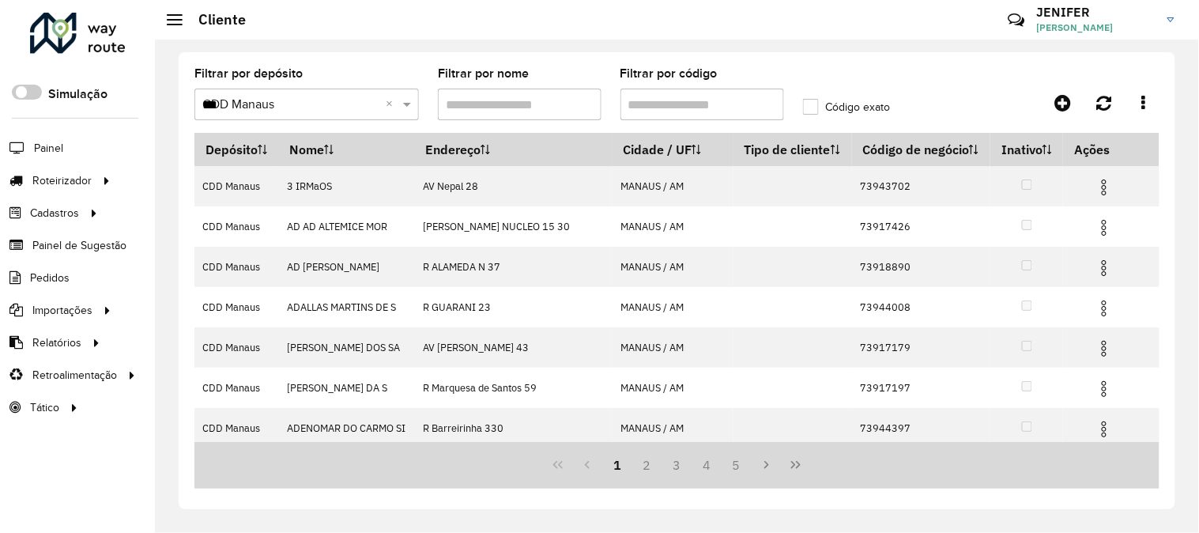
click at [737, 104] on input "Filtrar por código" at bounding box center [703, 105] width 164 height 32
paste input "*****"
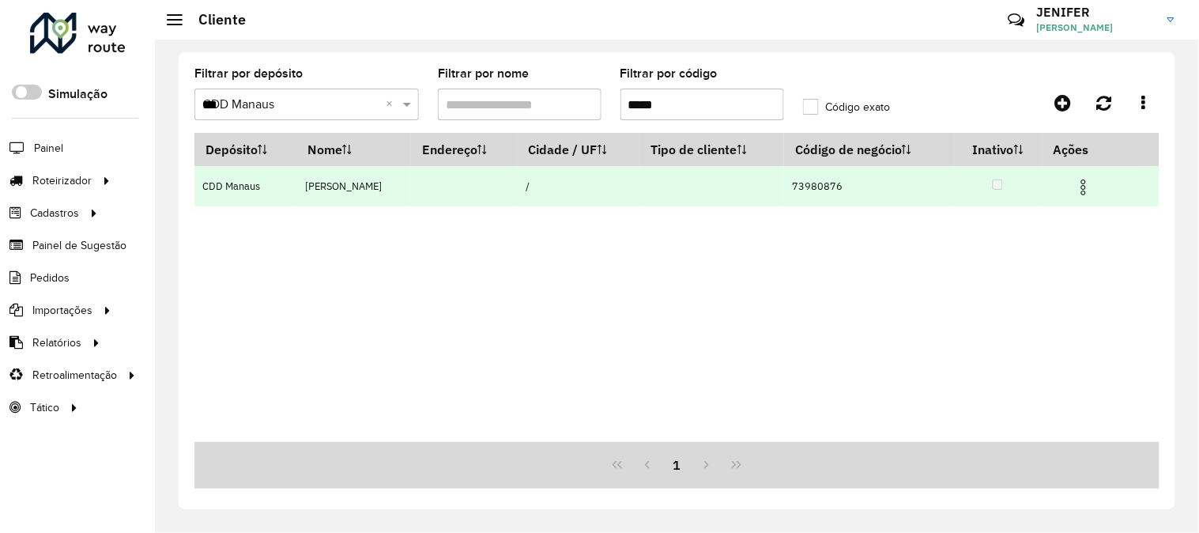
type input "*****"
click at [1093, 179] on img at bounding box center [1083, 187] width 19 height 19
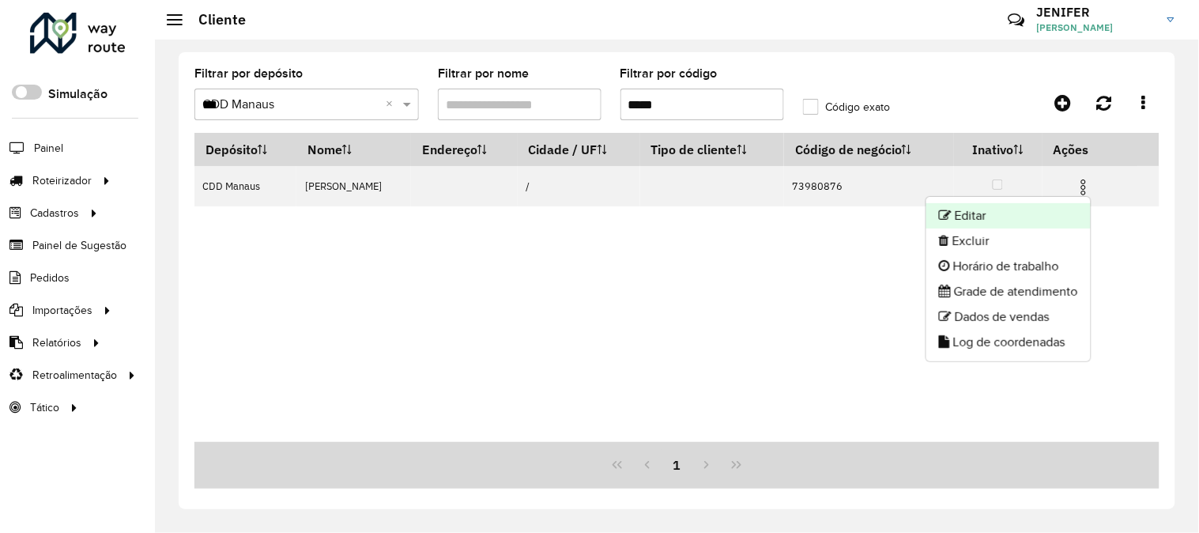
click at [988, 209] on li "Editar" at bounding box center [1009, 215] width 164 height 25
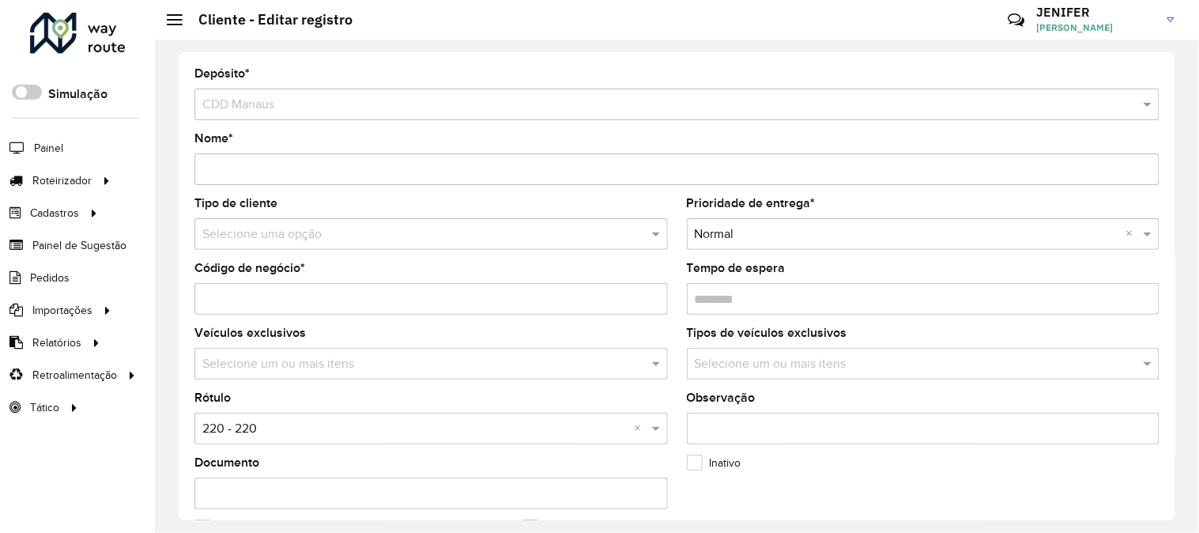
click at [233, 226] on input "text" at bounding box center [415, 234] width 426 height 19
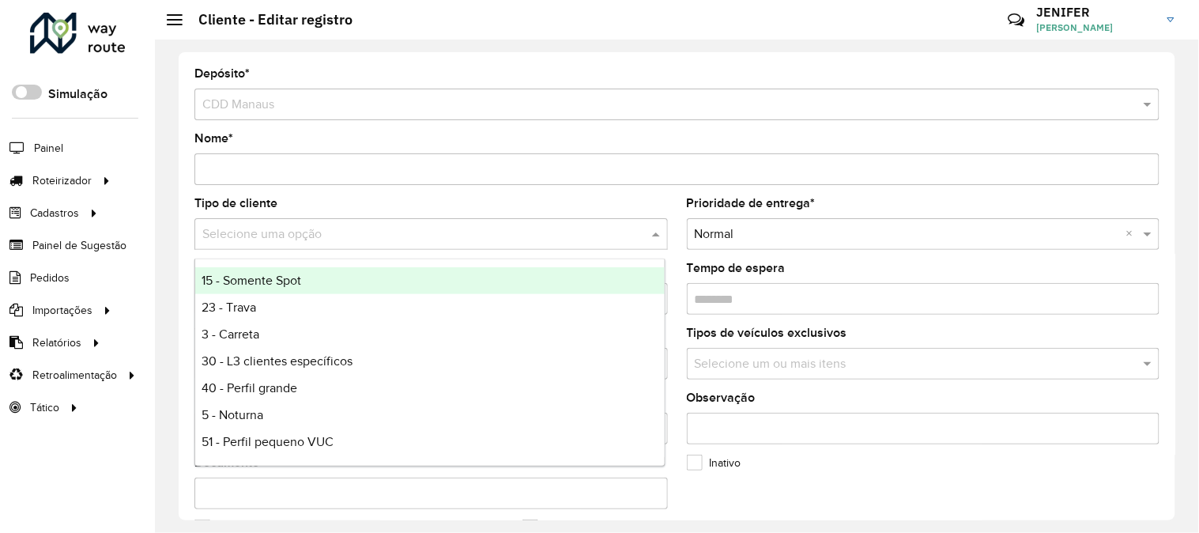
type input "*"
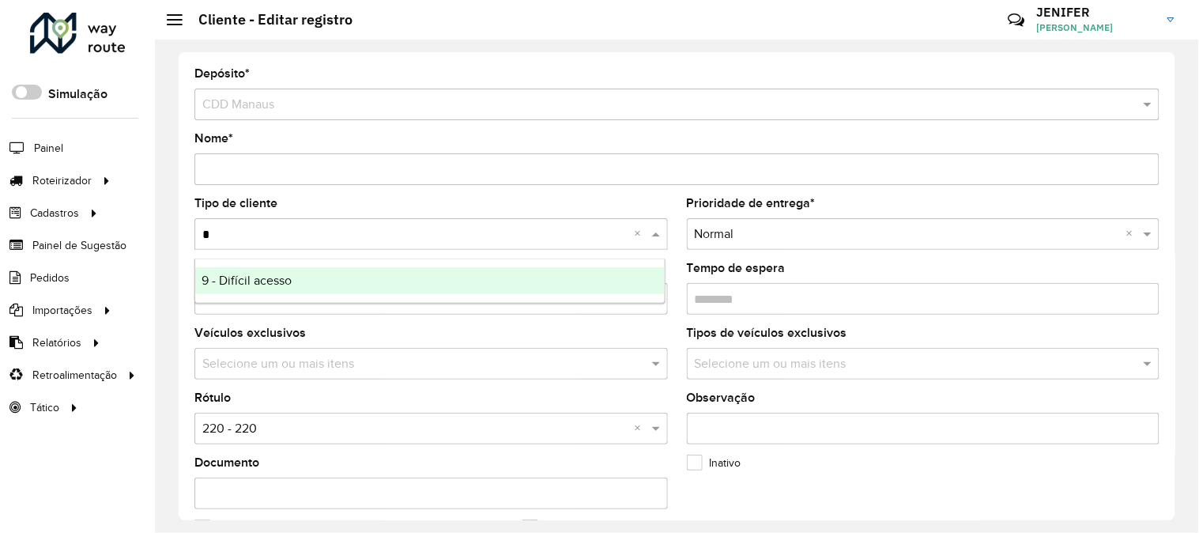
click at [245, 282] on span "9 - Difícil acesso" at bounding box center [247, 280] width 90 height 13
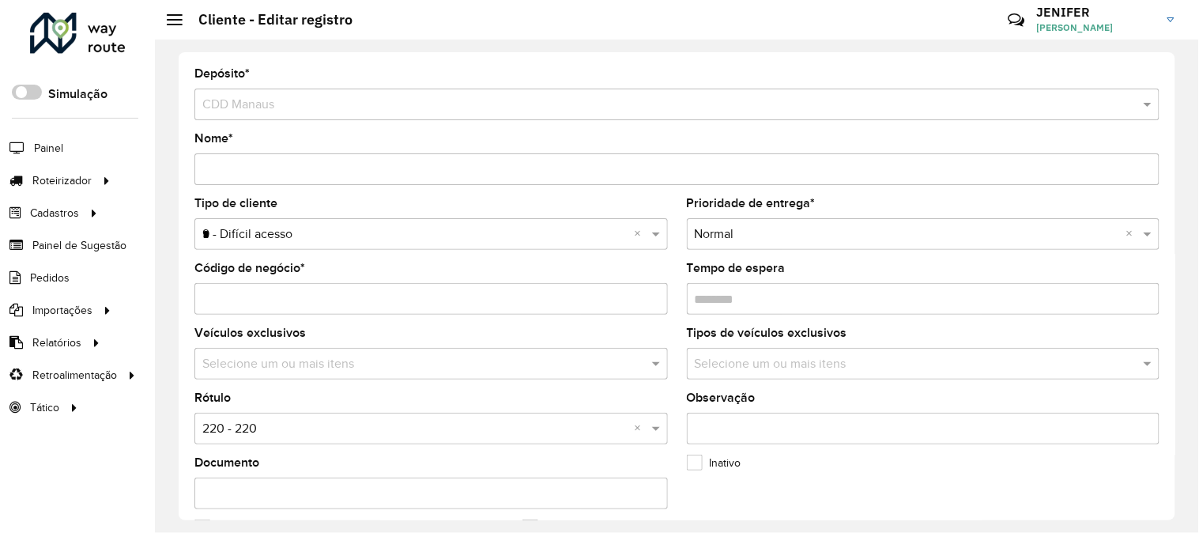
click at [240, 436] on input "text" at bounding box center [415, 429] width 426 height 19
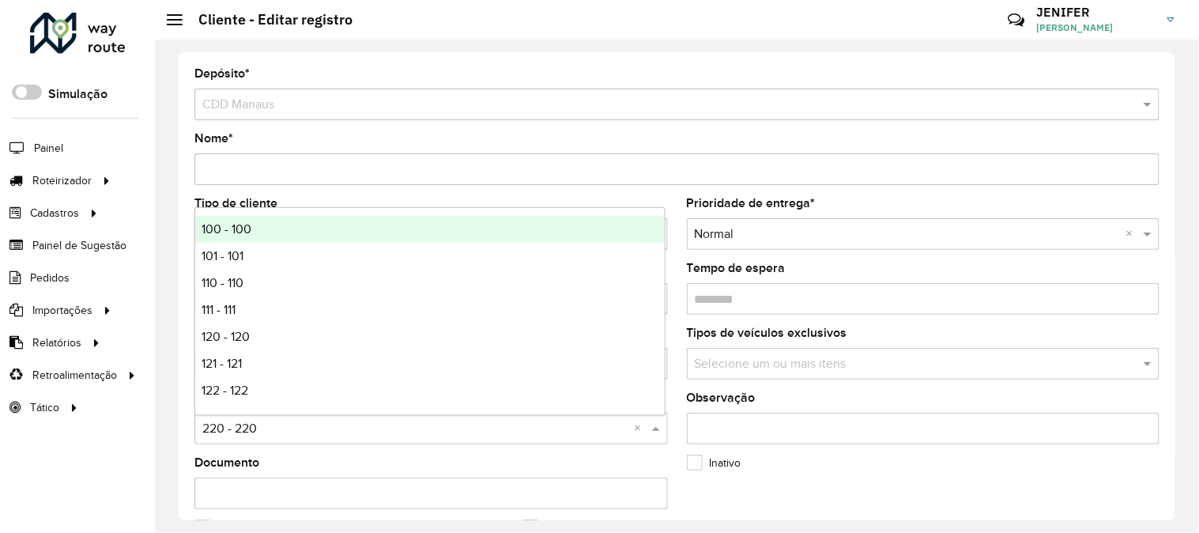
type input "*"
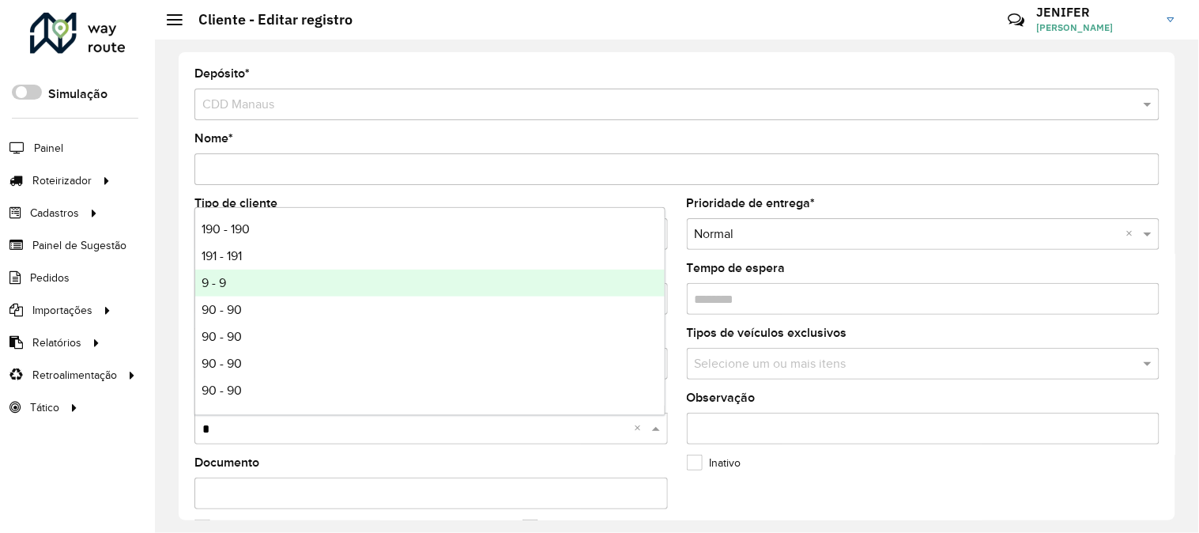
click at [210, 281] on span "9 - 9" at bounding box center [214, 282] width 25 height 13
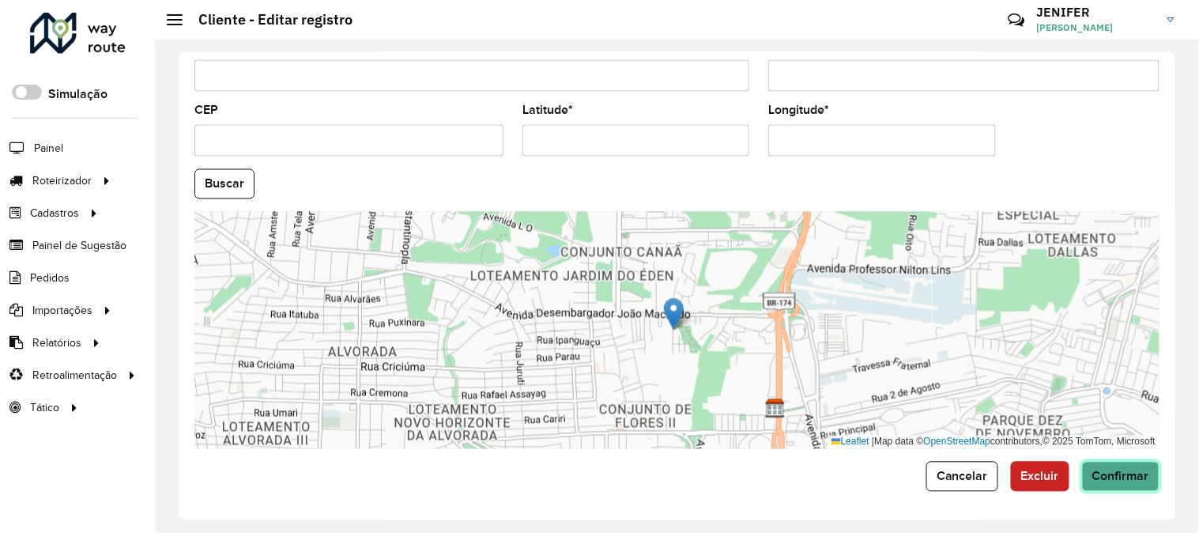
click at [1133, 479] on span "Confirmar" at bounding box center [1121, 476] width 57 height 13
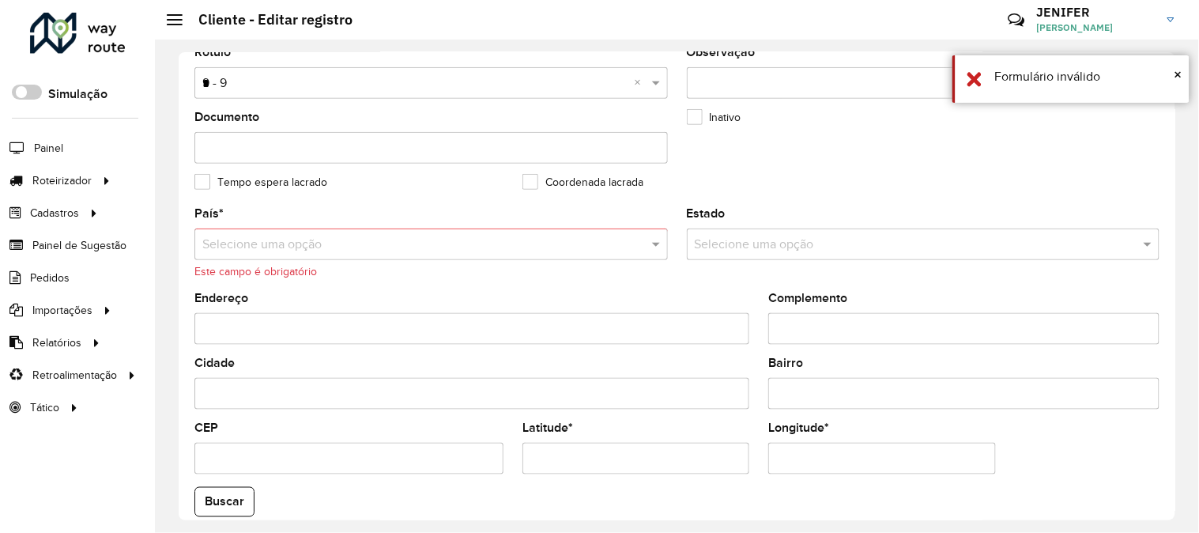
scroll to position [337, 0]
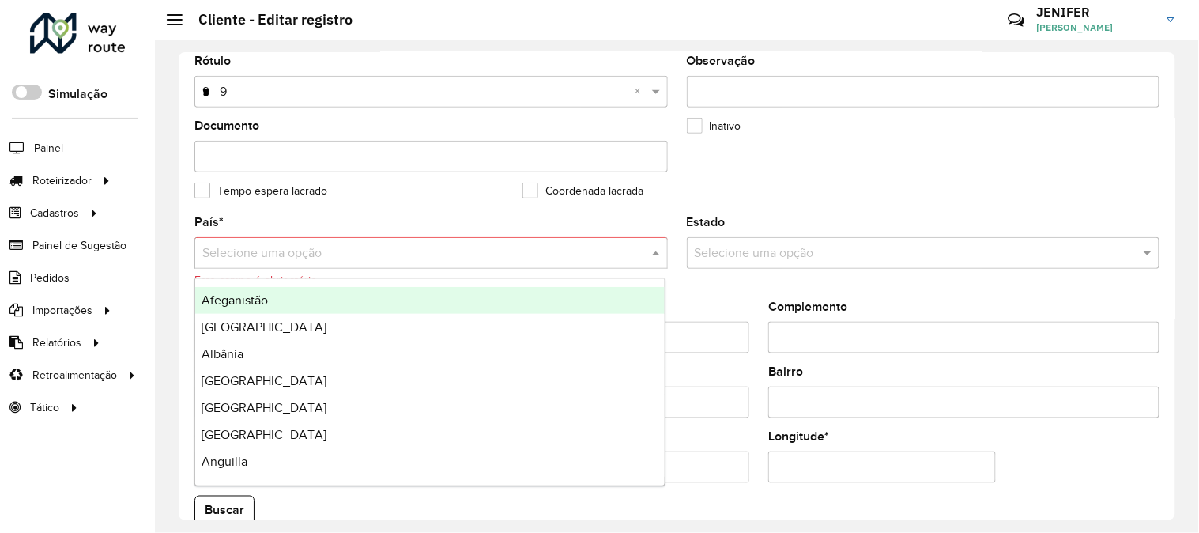
click at [219, 251] on input "text" at bounding box center [415, 253] width 426 height 19
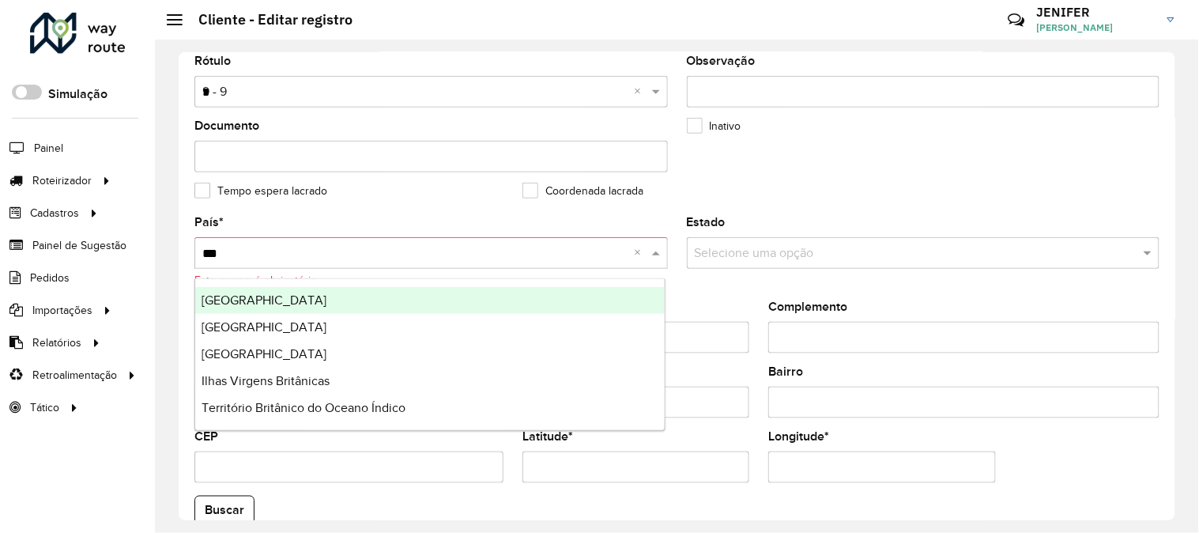
type input "****"
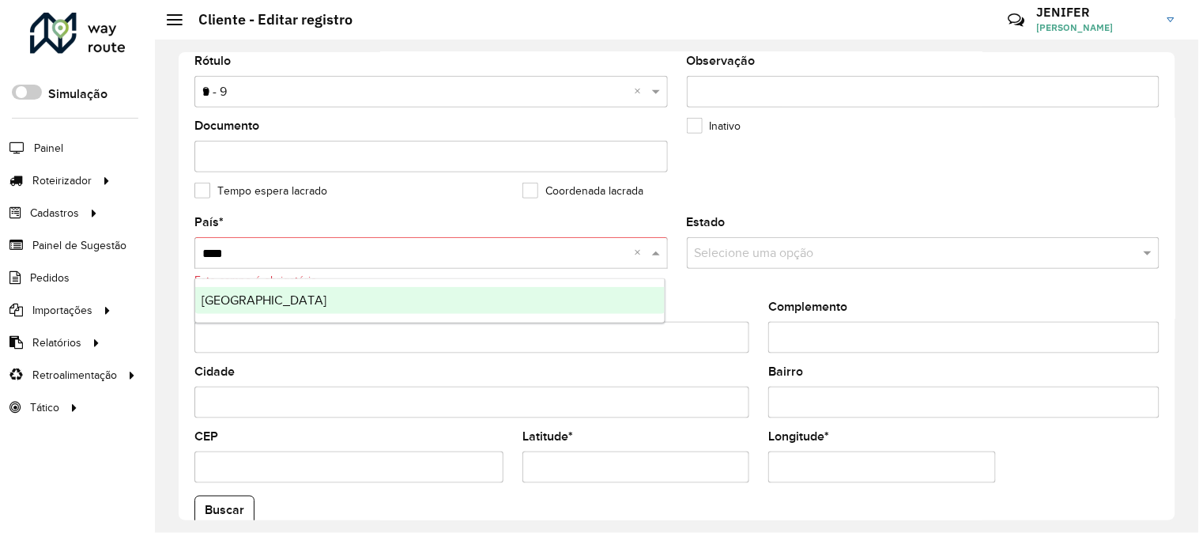
click at [274, 295] on div "[GEOGRAPHIC_DATA]" at bounding box center [430, 300] width 470 height 27
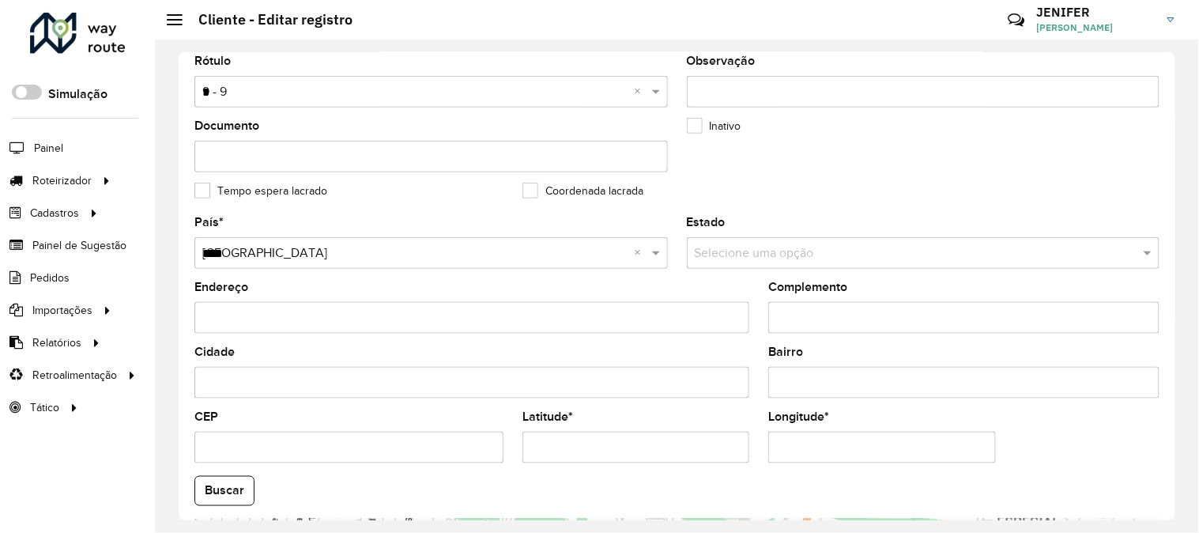
click at [1171, 274] on div "Depósito * Selecione um depósito × CDD Manaus Nome * Tipo de cliente Selecione …" at bounding box center [677, 286] width 997 height 468
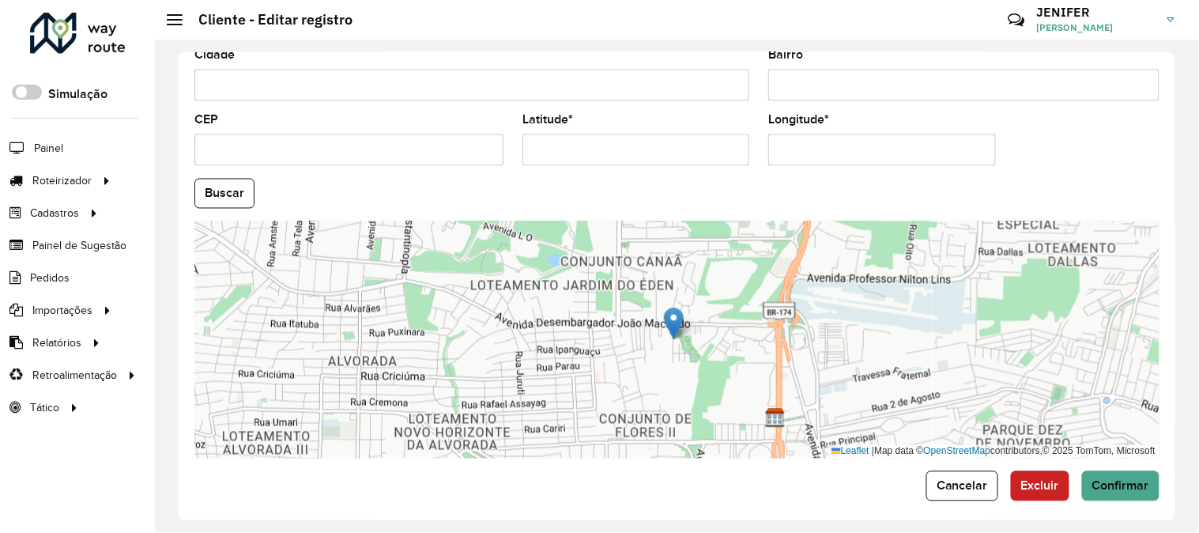
scroll to position [646, 0]
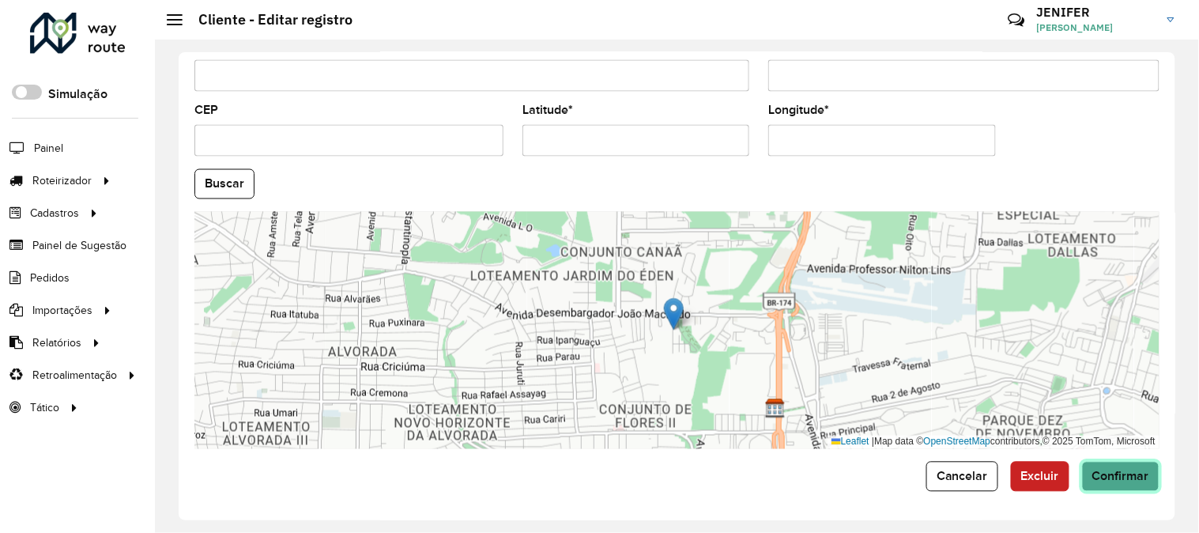
click at [1115, 477] on span "Confirmar" at bounding box center [1121, 476] width 57 height 13
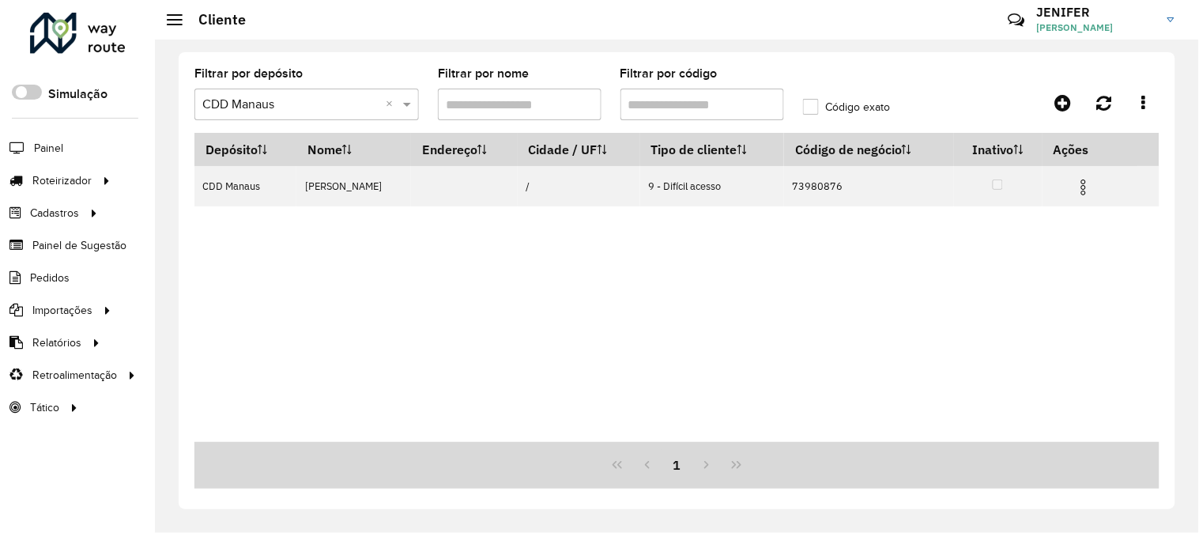
drag, startPoint x: 572, startPoint y: 104, endPoint x: 526, endPoint y: 106, distance: 45.9
click at [541, 105] on formly-group "Filtrar por depósito Selecione um depósito × CDD Manaus × Filtrar por nome Filt…" at bounding box center [550, 100] width 730 height 65
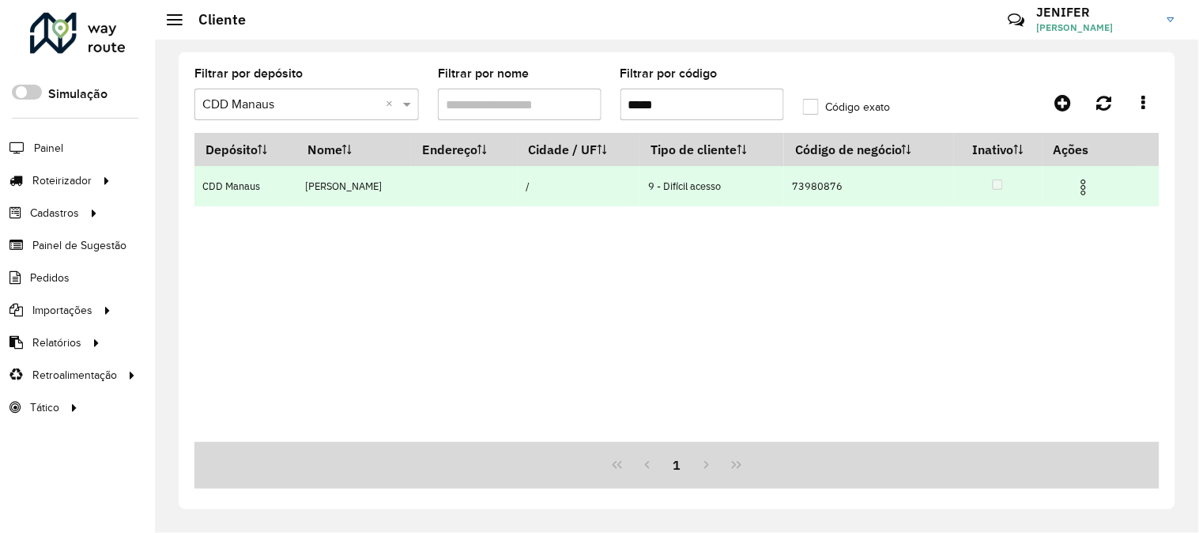
paste input "text"
type input "*****"
click at [1089, 179] on img at bounding box center [1083, 187] width 19 height 19
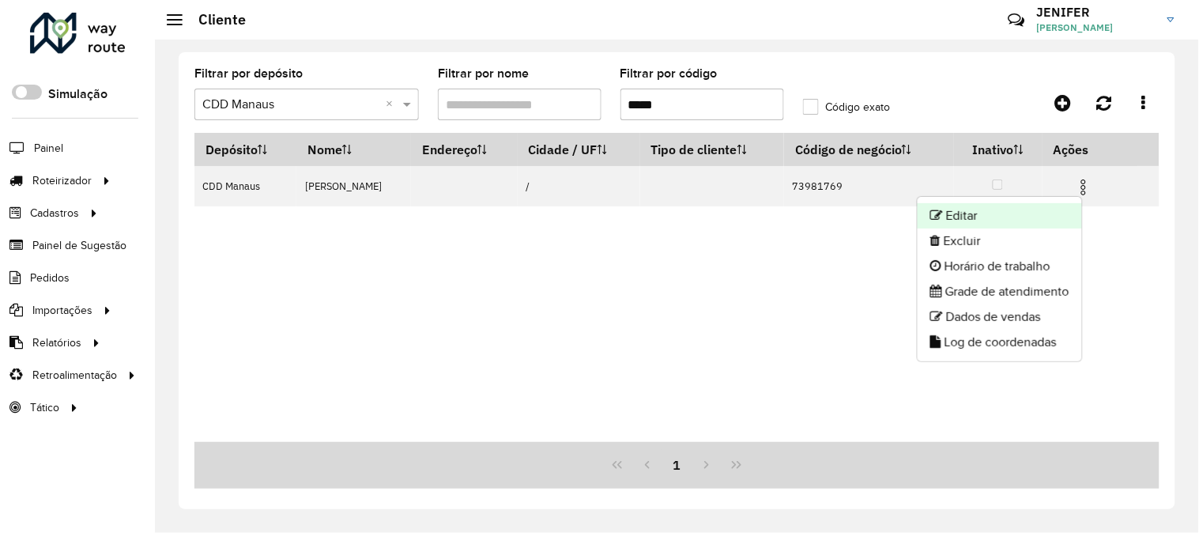
click at [1021, 214] on li "Editar" at bounding box center [1000, 215] width 164 height 25
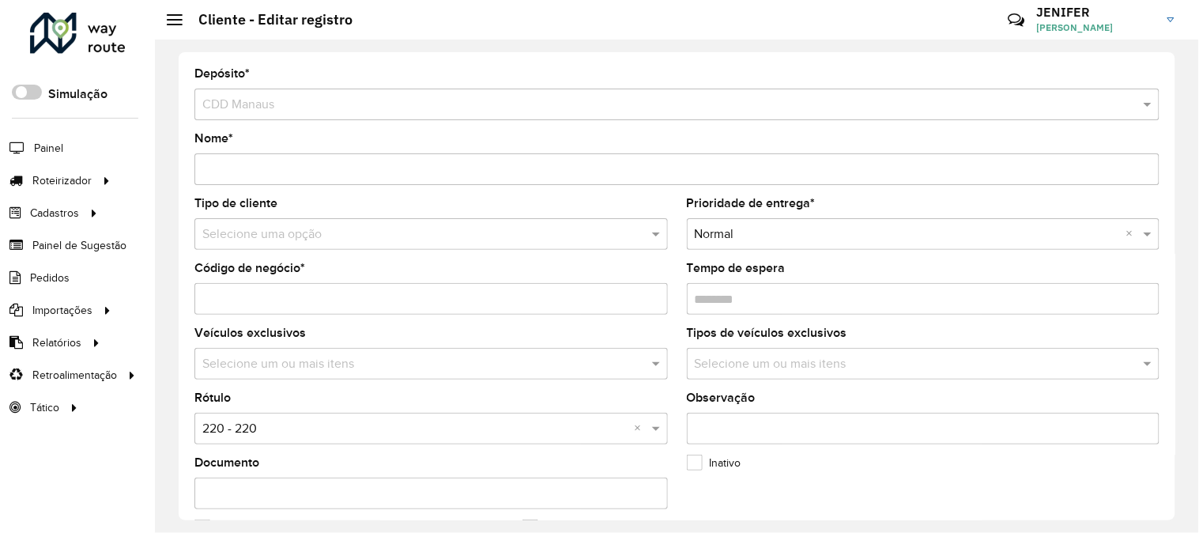
click at [329, 231] on input "text" at bounding box center [415, 234] width 426 height 19
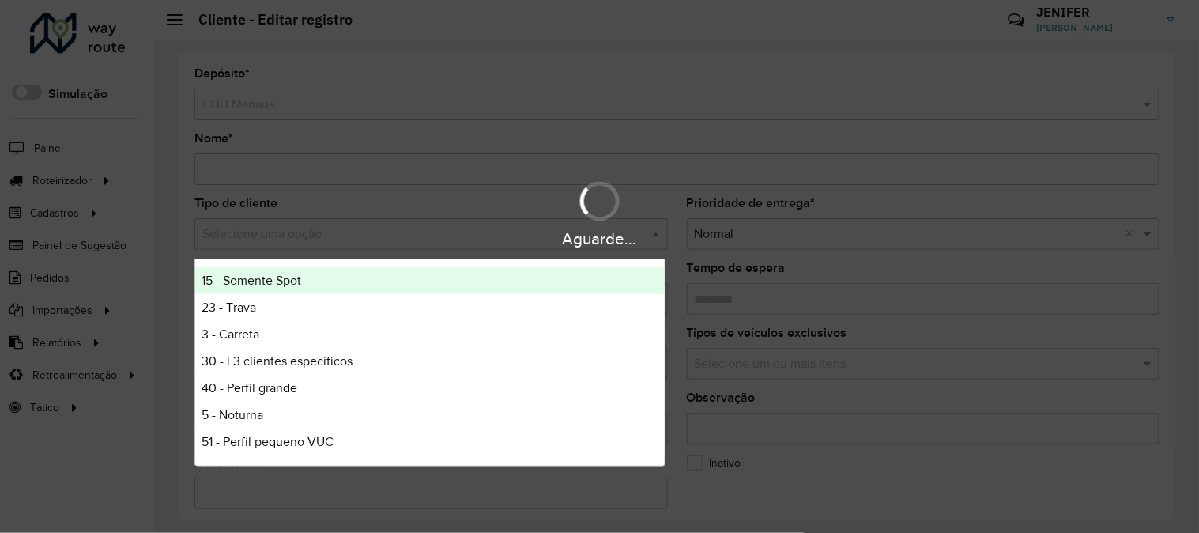
type input "*"
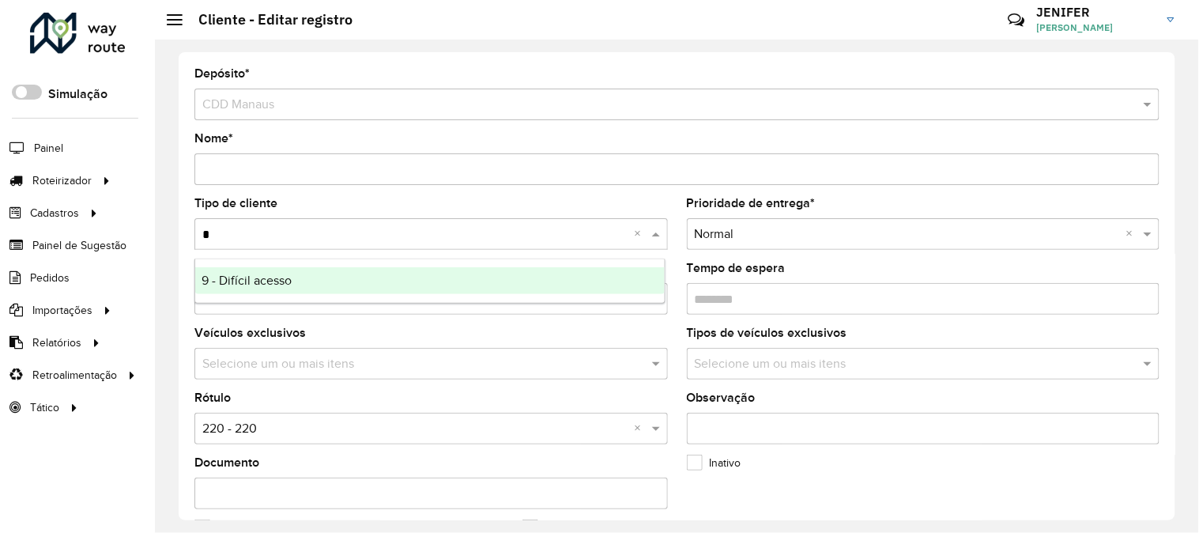
click at [255, 274] on span "9 - Difícil acesso" at bounding box center [247, 280] width 90 height 13
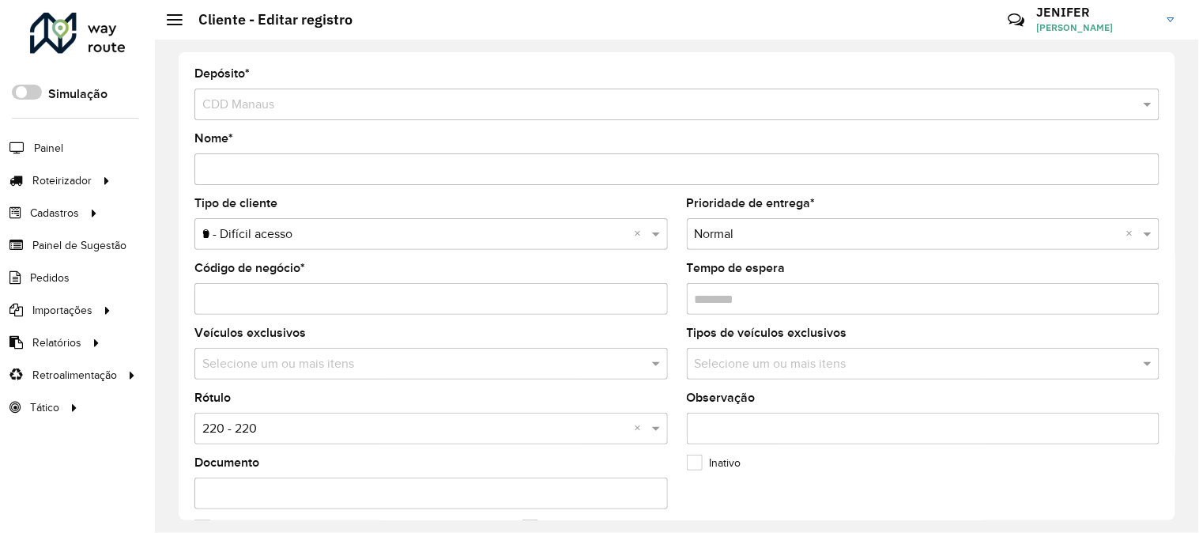
click at [270, 428] on input "text" at bounding box center [415, 429] width 426 height 19
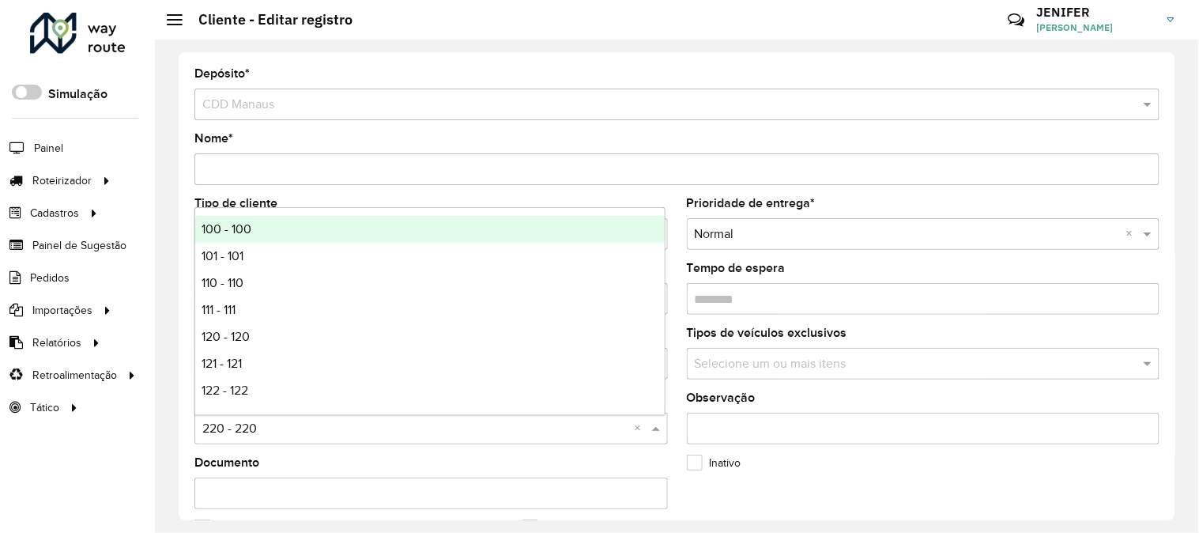
type input "*"
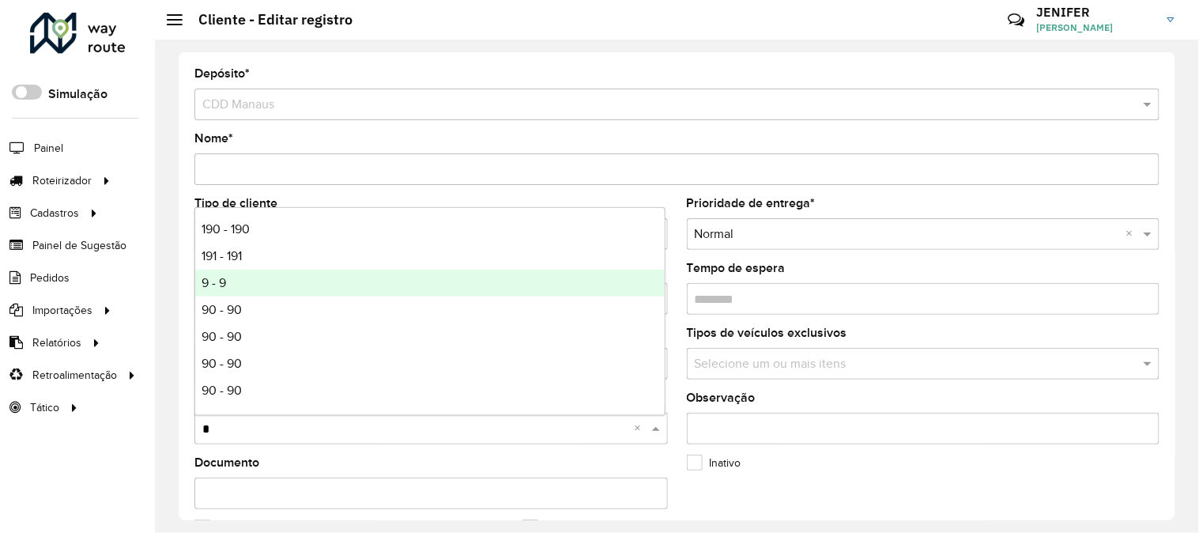
click at [249, 275] on div "9 - 9" at bounding box center [430, 283] width 470 height 27
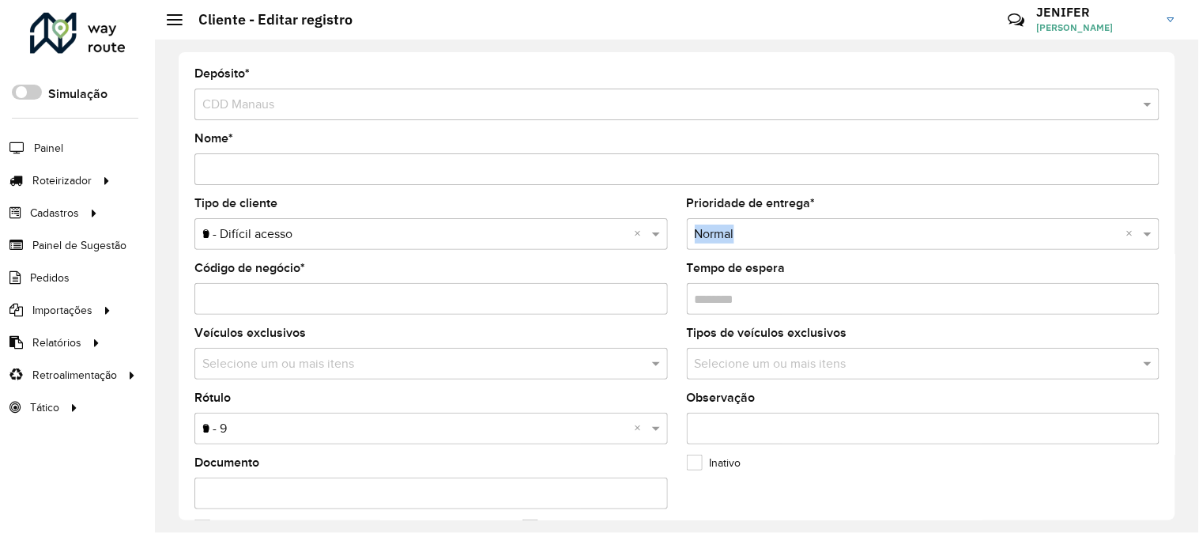
drag, startPoint x: 1170, startPoint y: 210, endPoint x: 1170, endPoint y: 222, distance: 11.9
click at [1170, 222] on div "Depósito * Selecione um depósito × CDD Manaus Nome * Tipo de cliente Selecione …" at bounding box center [677, 286] width 997 height 468
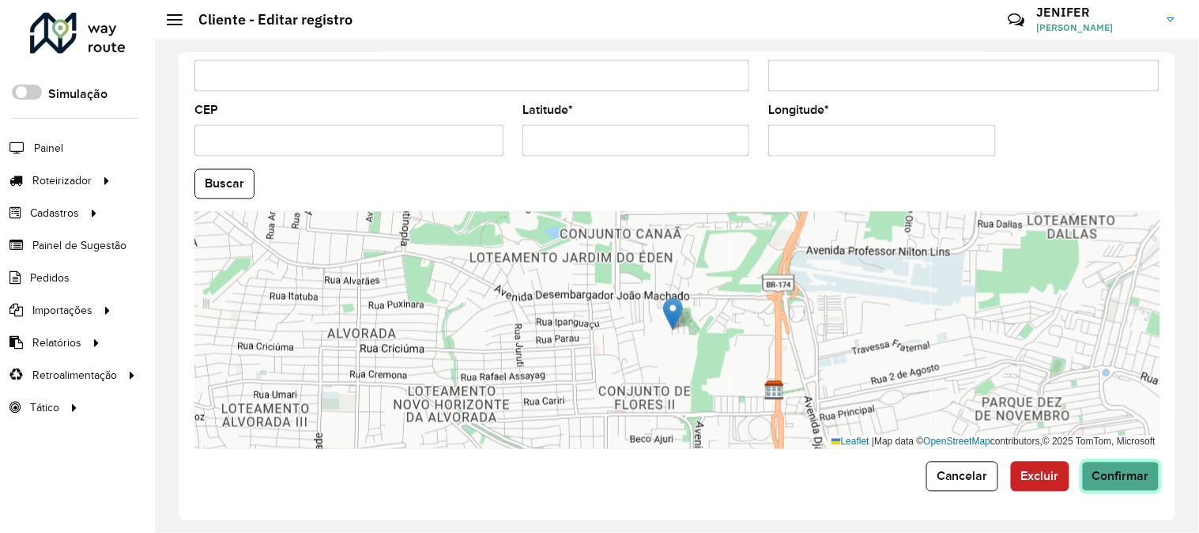
click at [1133, 471] on span "Confirmar" at bounding box center [1121, 476] width 57 height 13
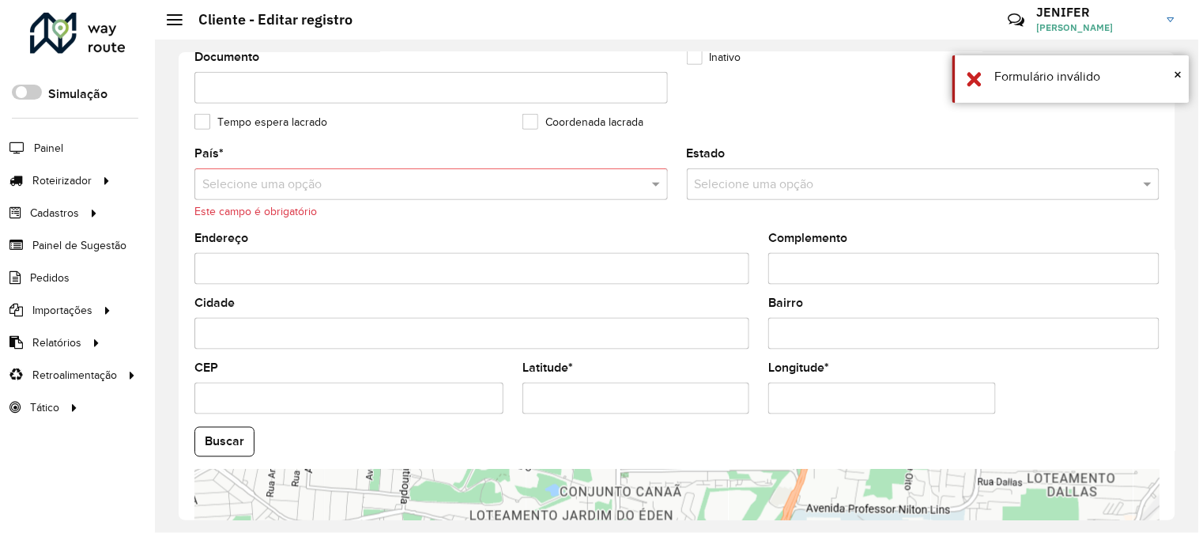
scroll to position [367, 0]
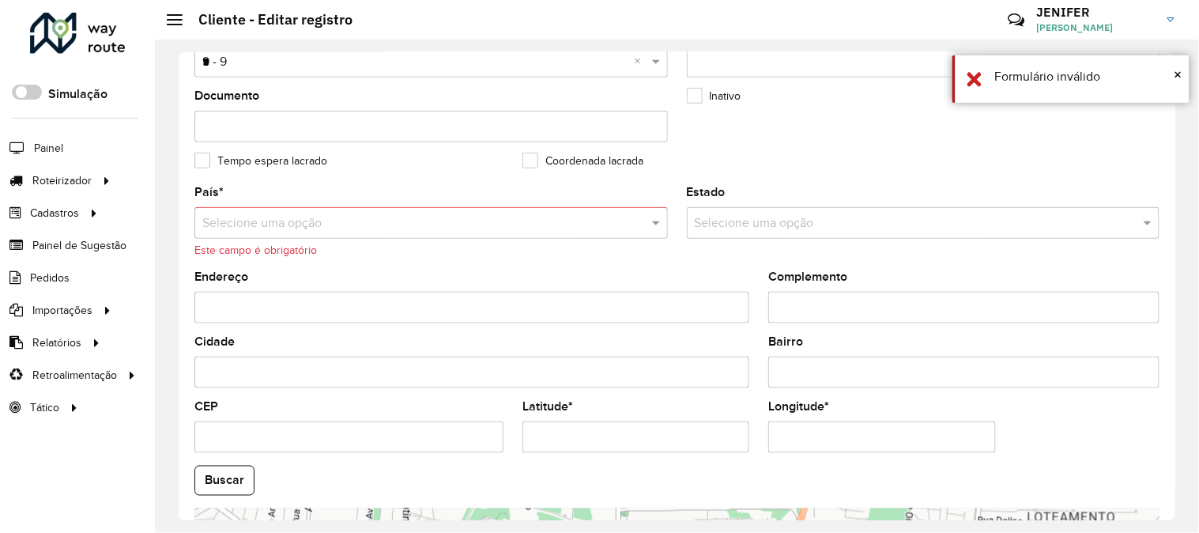
click at [376, 234] on div "Selecione uma opção" at bounding box center [431, 223] width 474 height 32
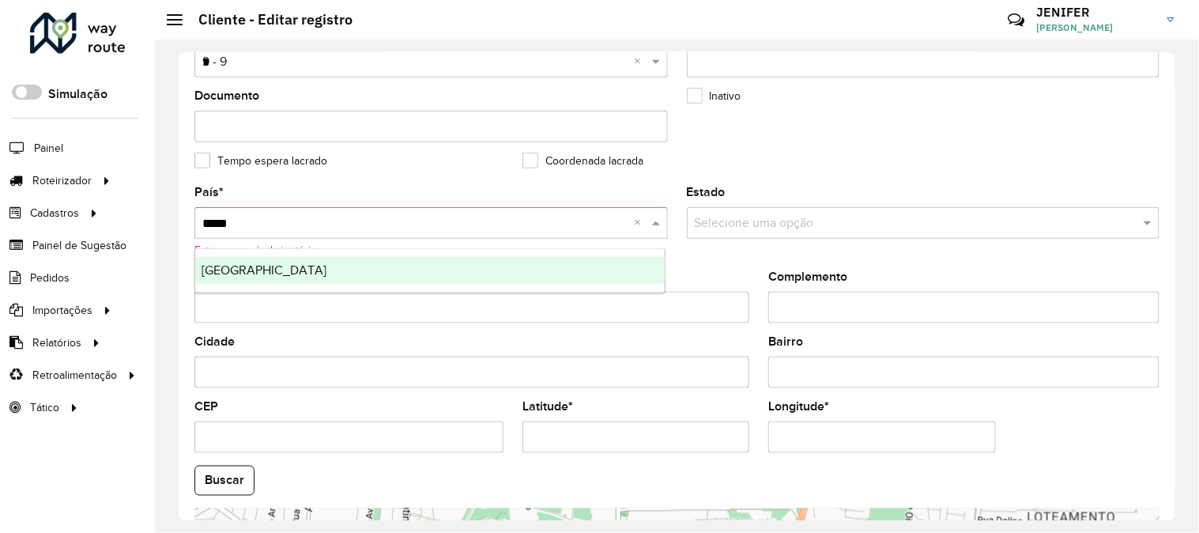
type input "******"
click at [349, 272] on div "[GEOGRAPHIC_DATA]" at bounding box center [430, 270] width 470 height 27
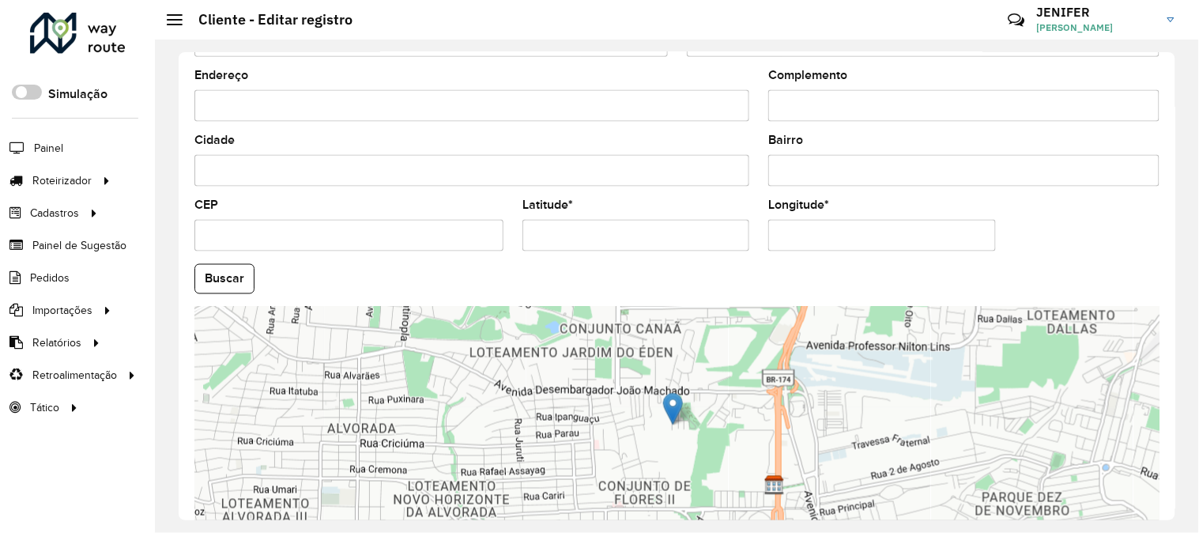
scroll to position [646, 0]
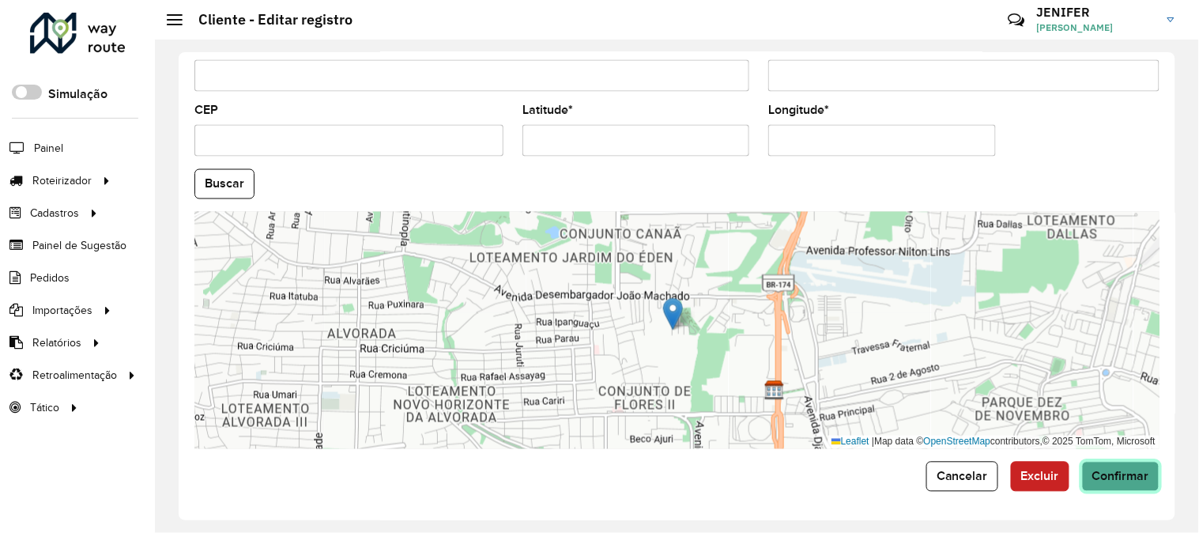
click at [1112, 480] on span "Confirmar" at bounding box center [1121, 476] width 57 height 13
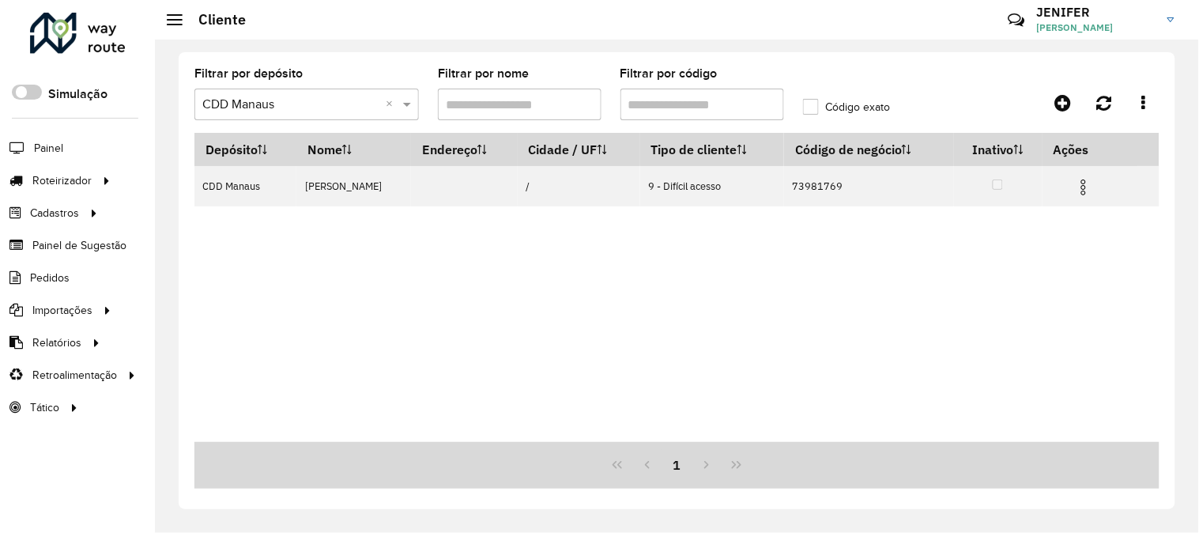
drag, startPoint x: 715, startPoint y: 97, endPoint x: 771, endPoint y: 223, distance: 137.3
click at [515, 105] on formly-group "Filtrar por depósito Selecione um depósito × CDD Manaus × Filtrar por nome Filt…" at bounding box center [550, 100] width 730 height 65
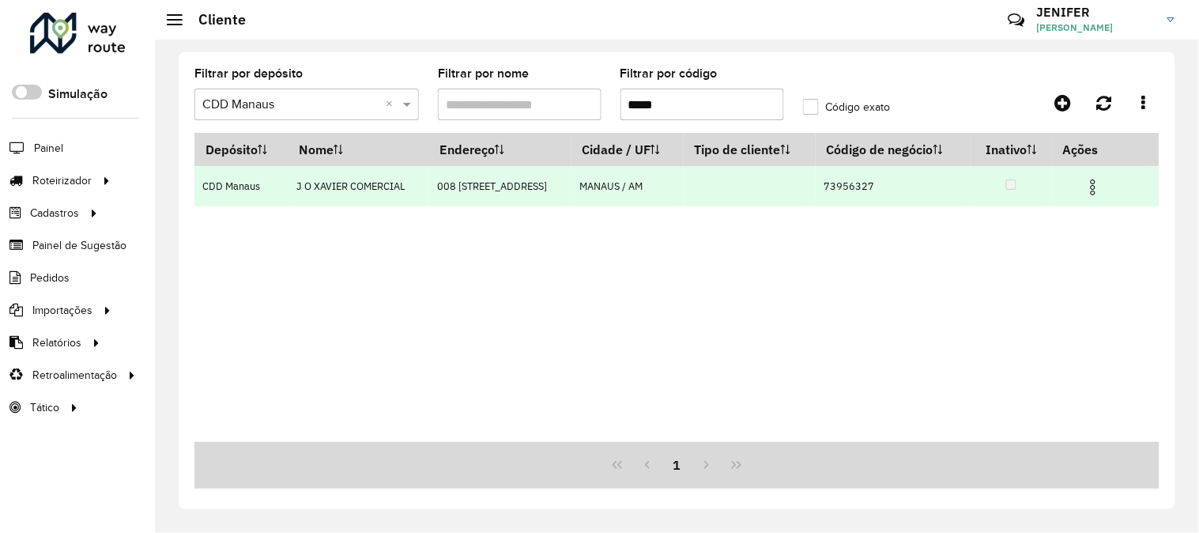
type input "*****"
click at [1096, 180] on img at bounding box center [1093, 187] width 19 height 19
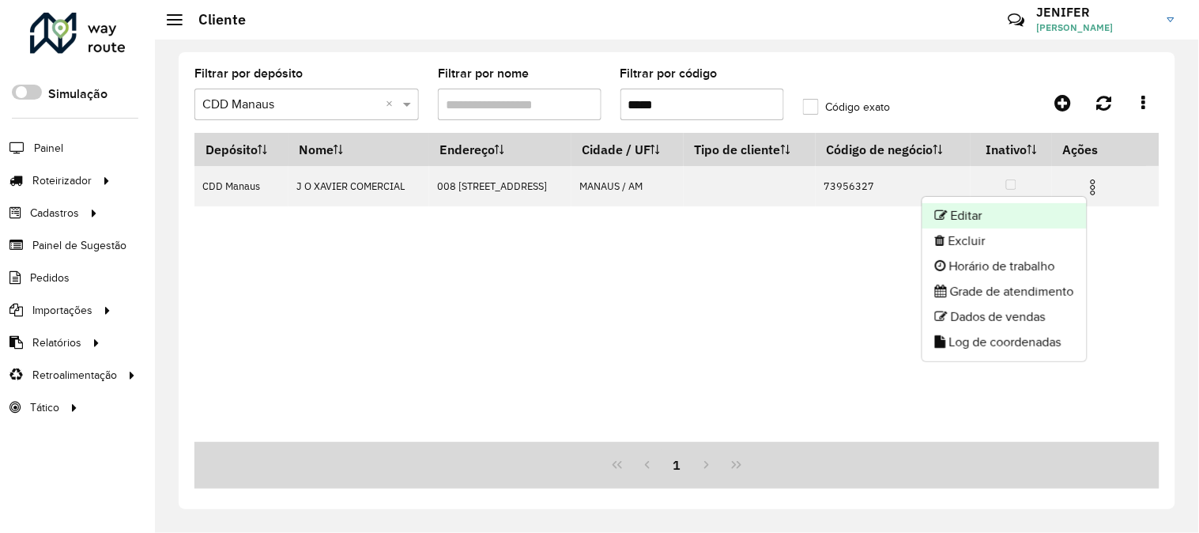
click at [995, 216] on li "Editar" at bounding box center [1005, 215] width 164 height 25
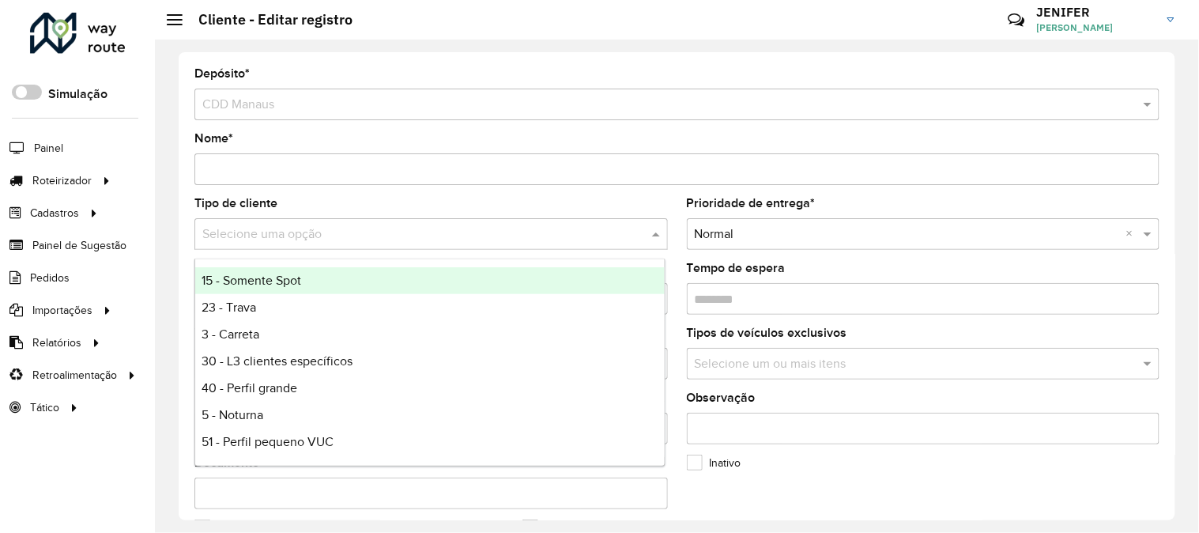
click at [261, 228] on input "text" at bounding box center [415, 234] width 426 height 19
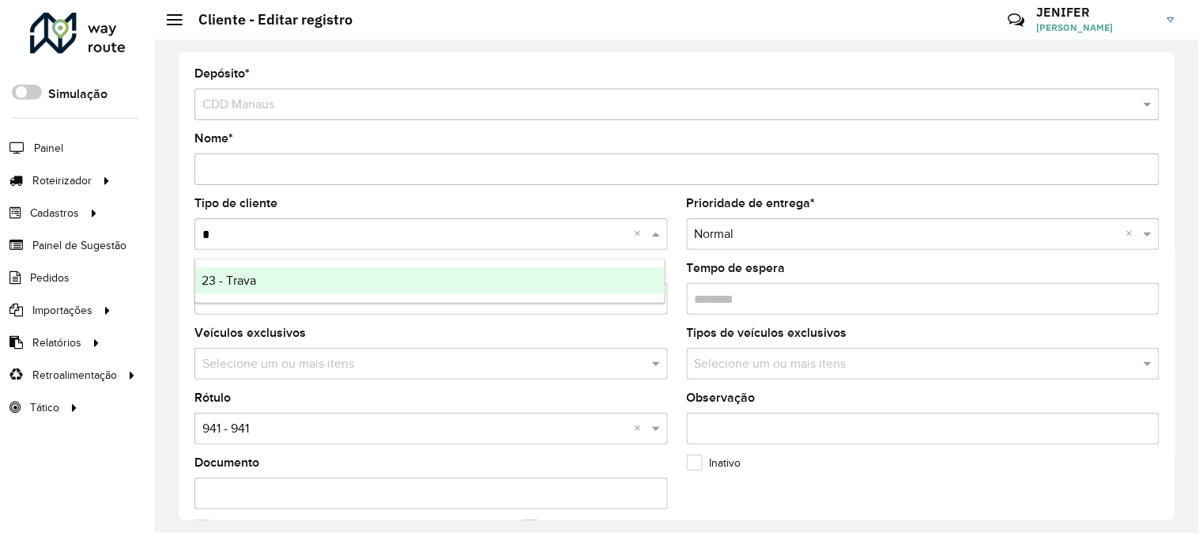
type input "**"
click at [235, 277] on span "23 - Trava" at bounding box center [229, 280] width 55 height 13
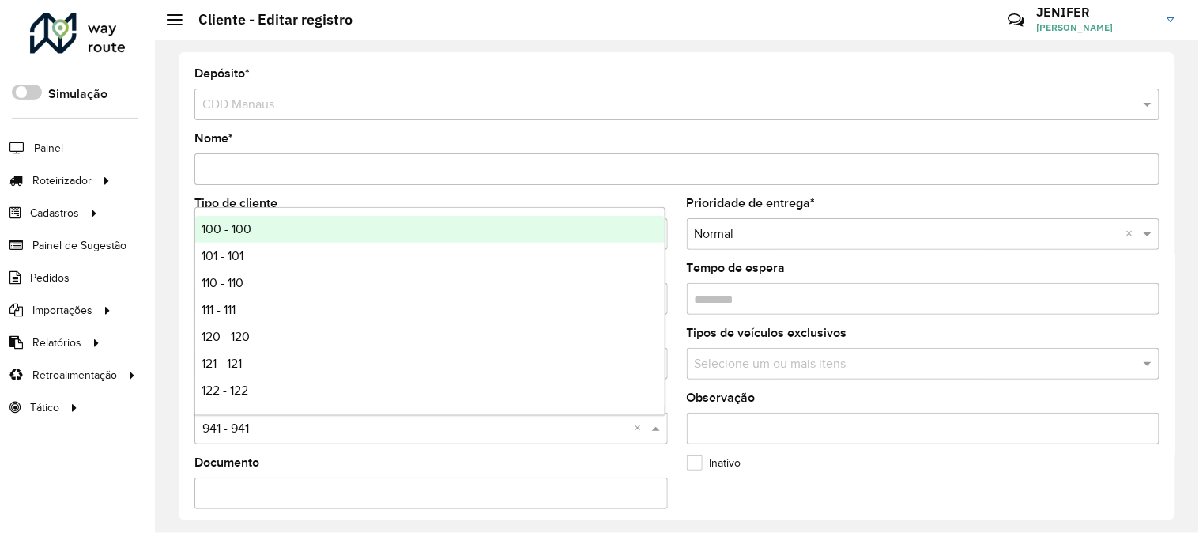
click at [262, 429] on input "text" at bounding box center [415, 429] width 426 height 19
type input "**"
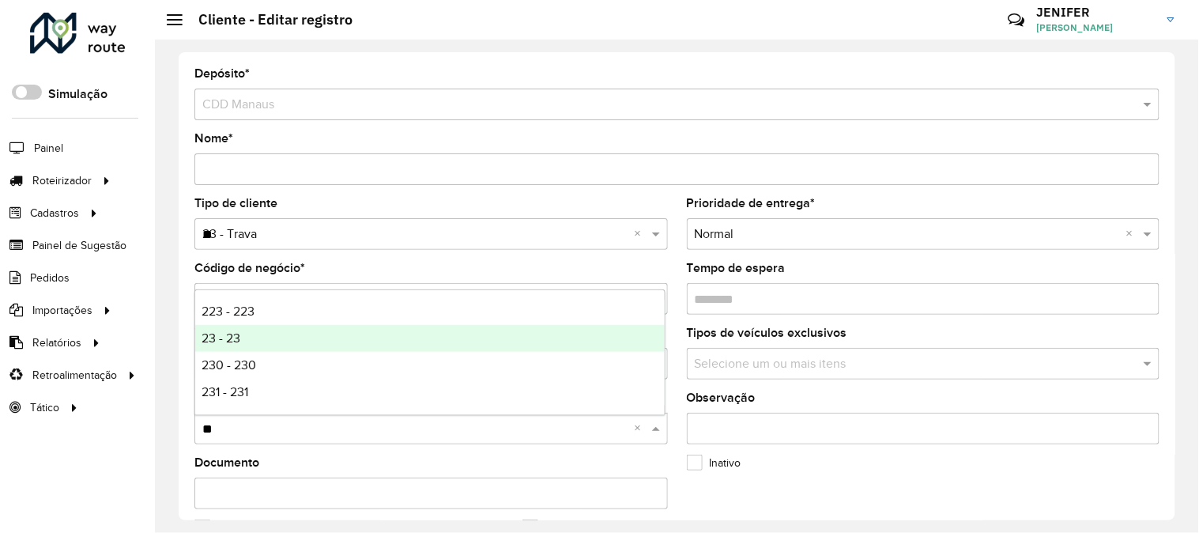
click at [236, 336] on span "23 - 23" at bounding box center [221, 337] width 39 height 13
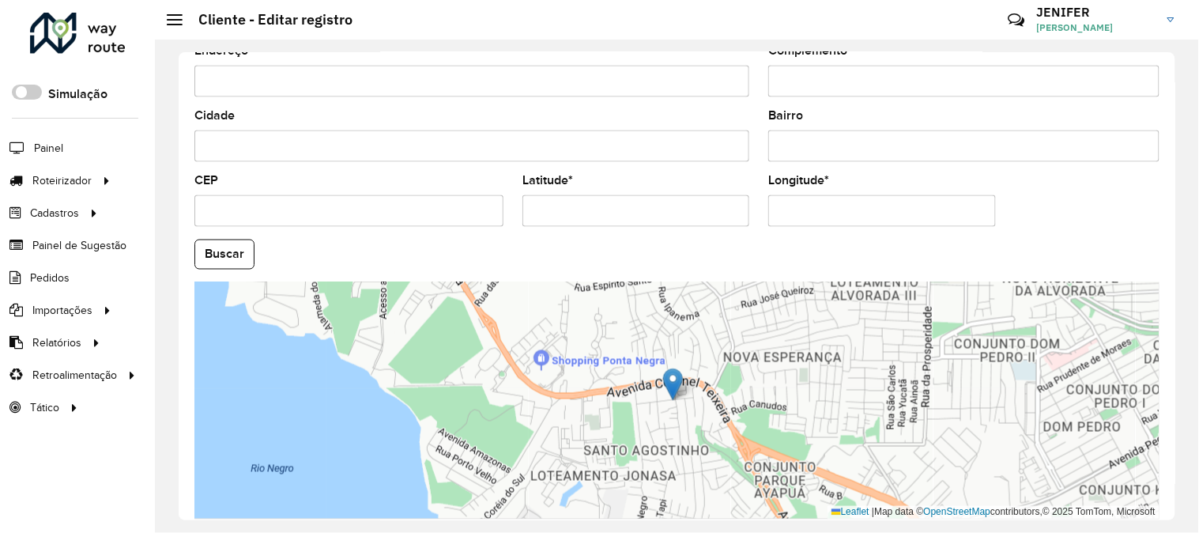
scroll to position [646, 0]
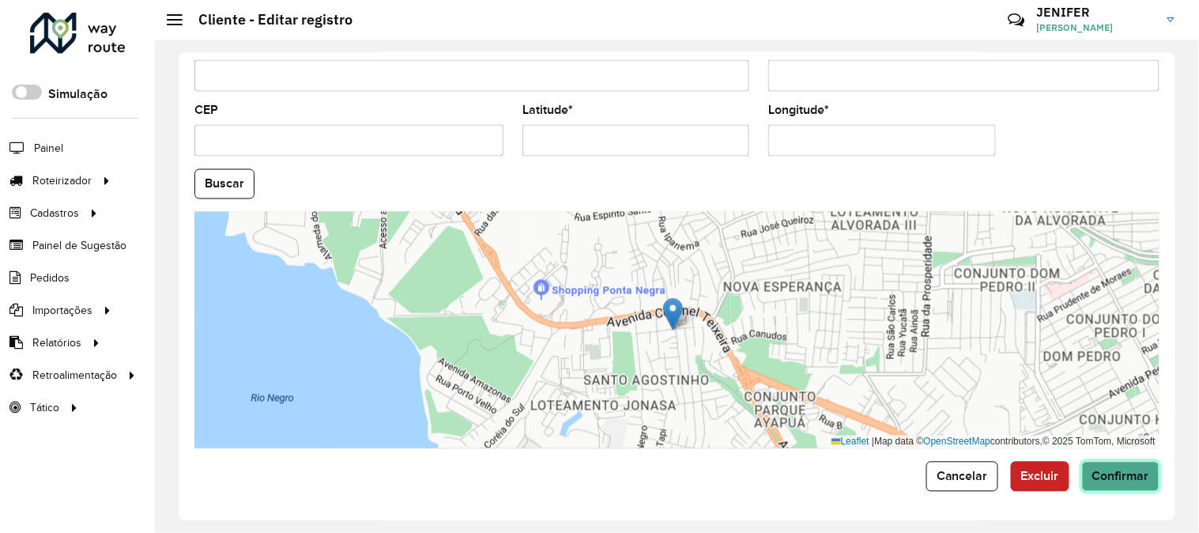
click at [1135, 476] on span "Confirmar" at bounding box center [1121, 476] width 57 height 13
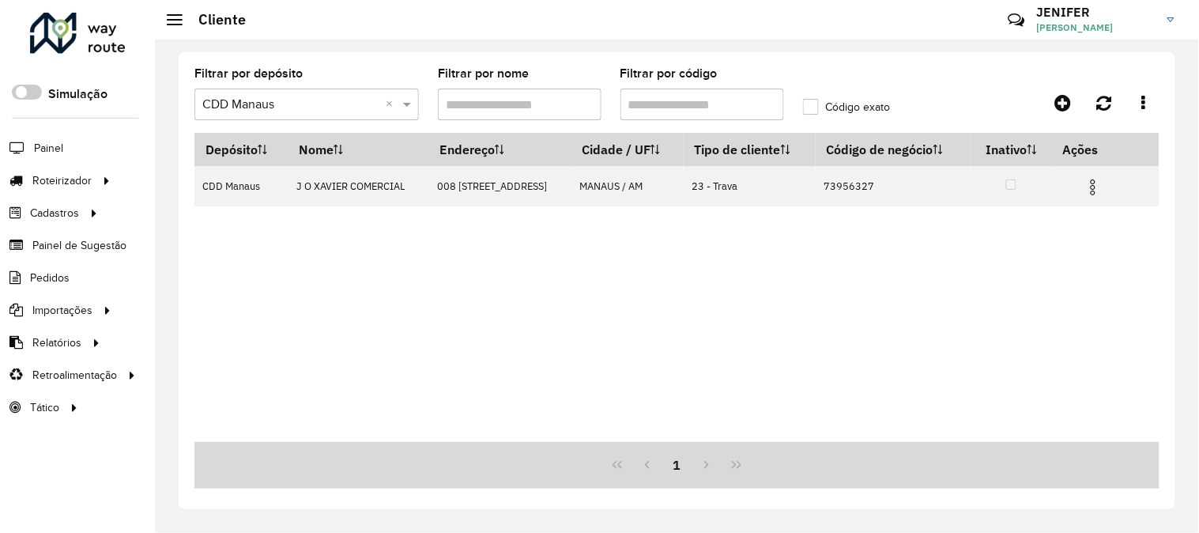
drag, startPoint x: 675, startPoint y: 106, endPoint x: 499, endPoint y: 105, distance: 176.3
click at [555, 105] on formly-group "Filtrar por depósito Selecione um depósito × CDD Manaus × Filtrar por nome Filt…" at bounding box center [550, 100] width 730 height 65
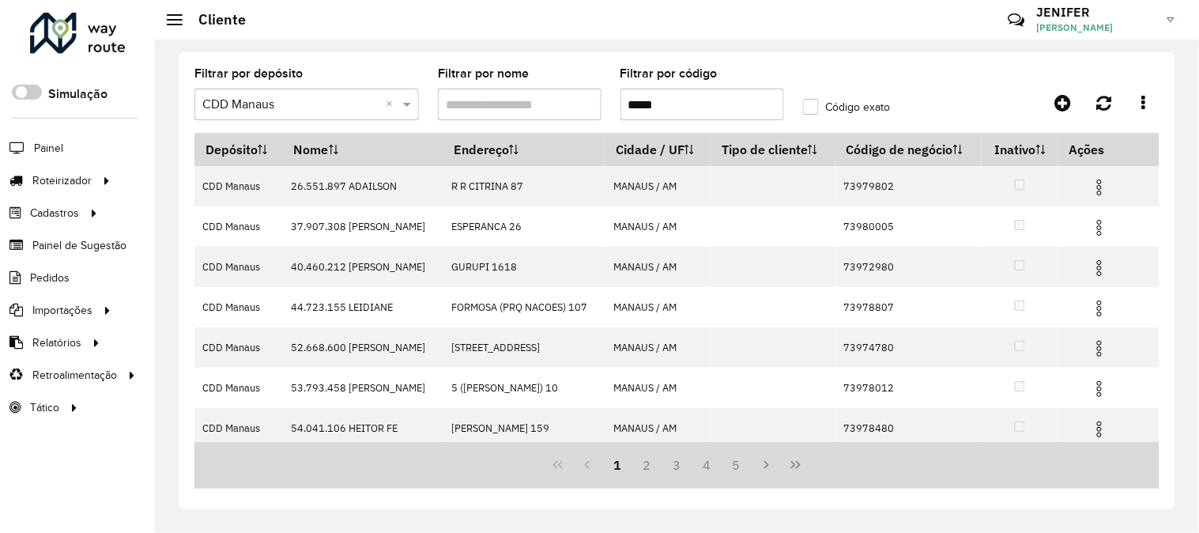
click at [630, 103] on input "*****" at bounding box center [703, 105] width 164 height 32
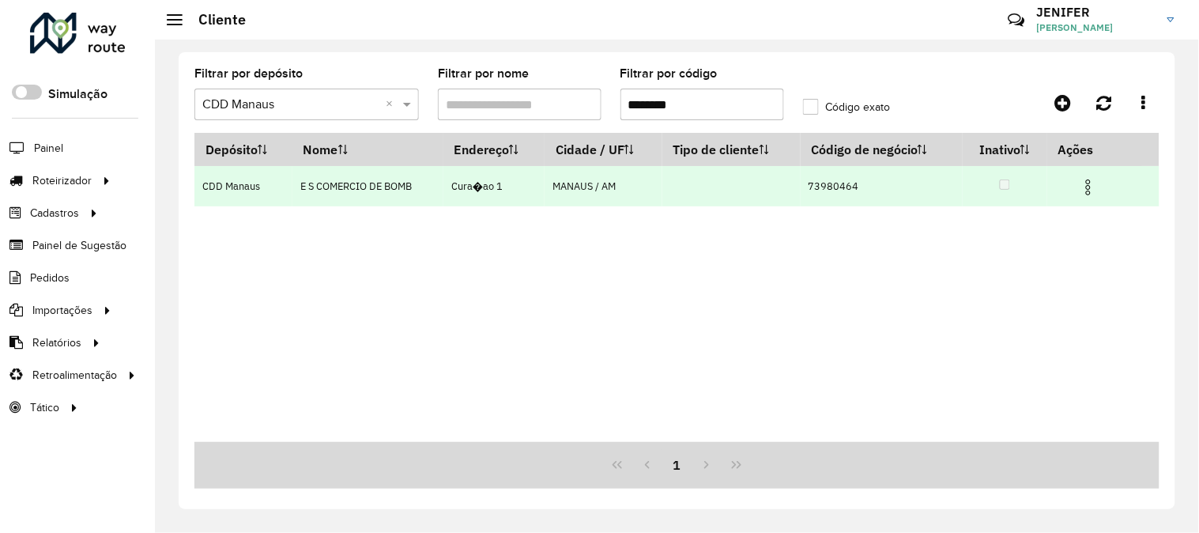
type input "********"
click at [1085, 182] on img at bounding box center [1088, 187] width 19 height 19
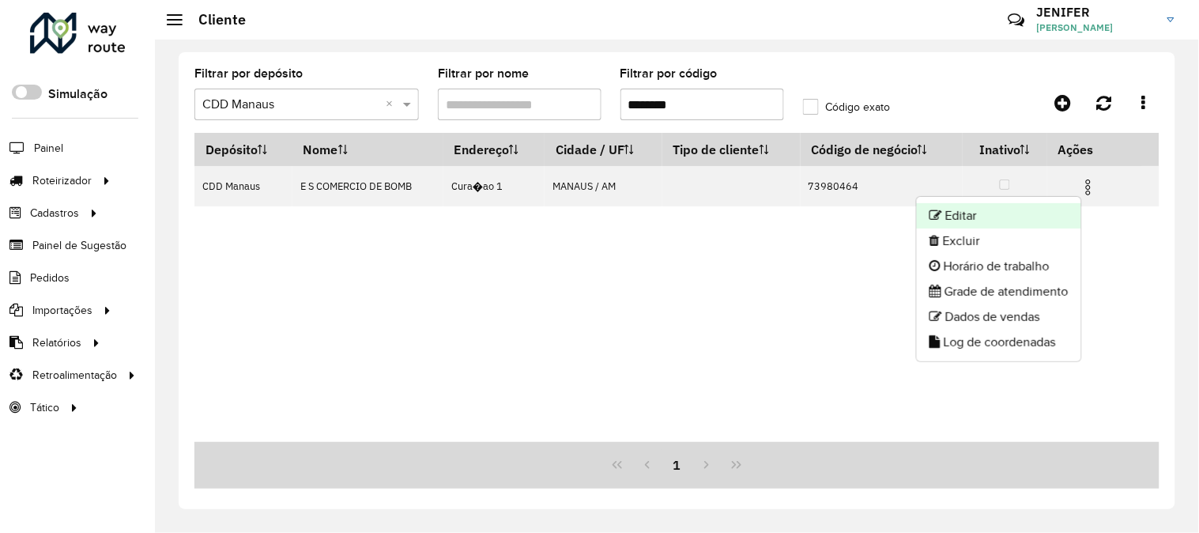
click at [962, 222] on li "Editar" at bounding box center [999, 215] width 164 height 25
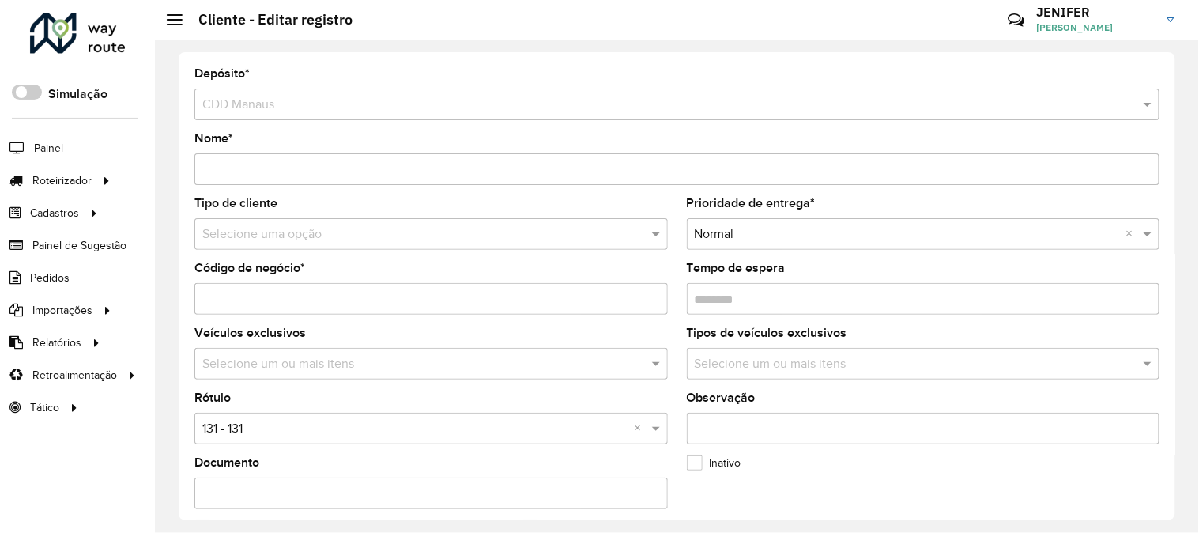
click at [280, 240] on input "text" at bounding box center [415, 234] width 426 height 19
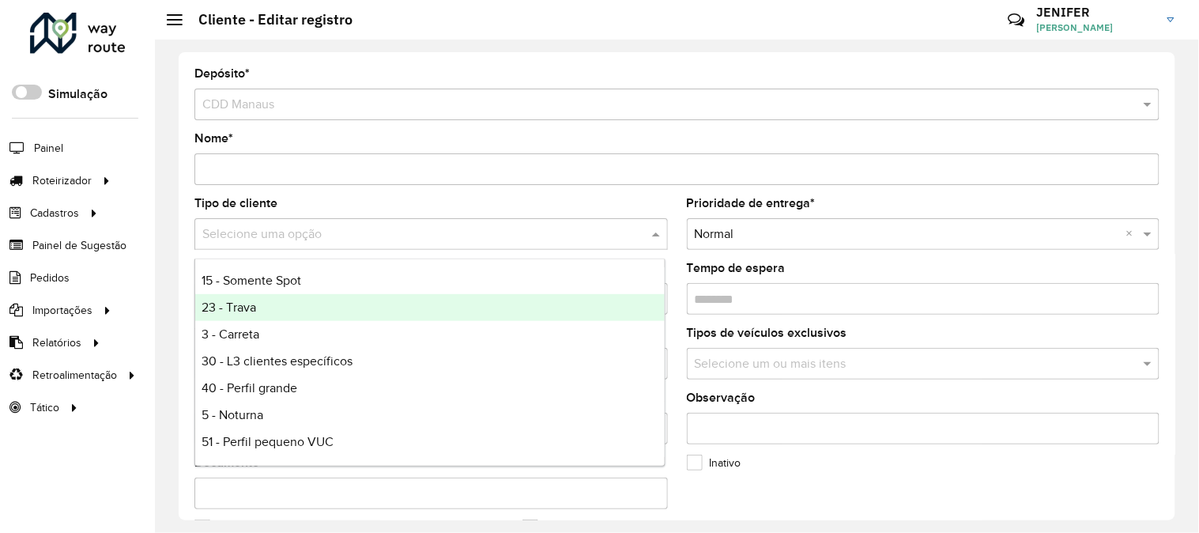
click at [245, 307] on span "23 - Trava" at bounding box center [229, 306] width 55 height 13
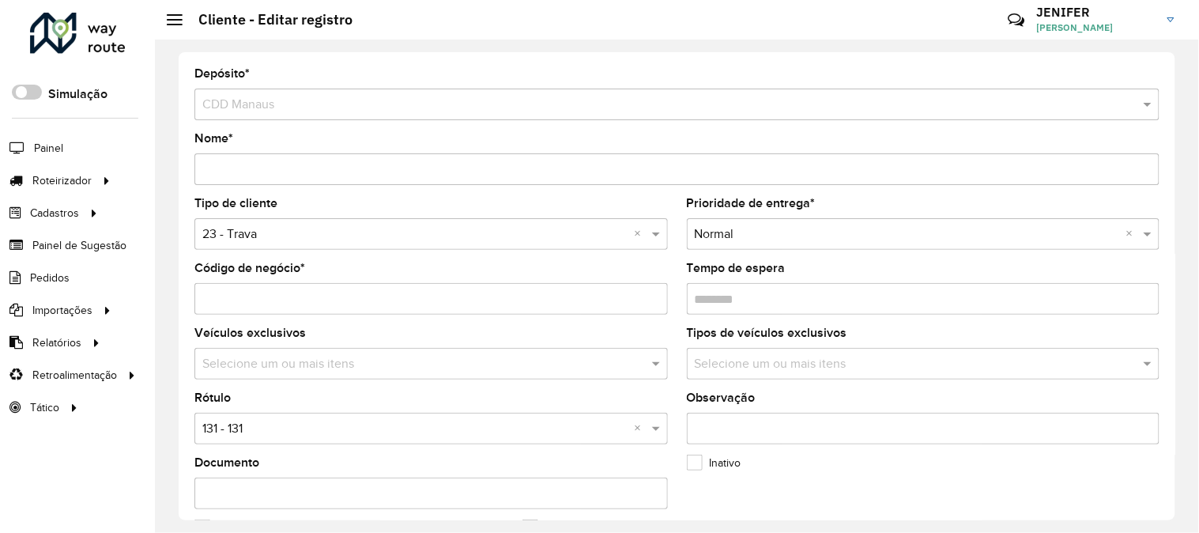
click at [242, 439] on input "text" at bounding box center [415, 429] width 426 height 19
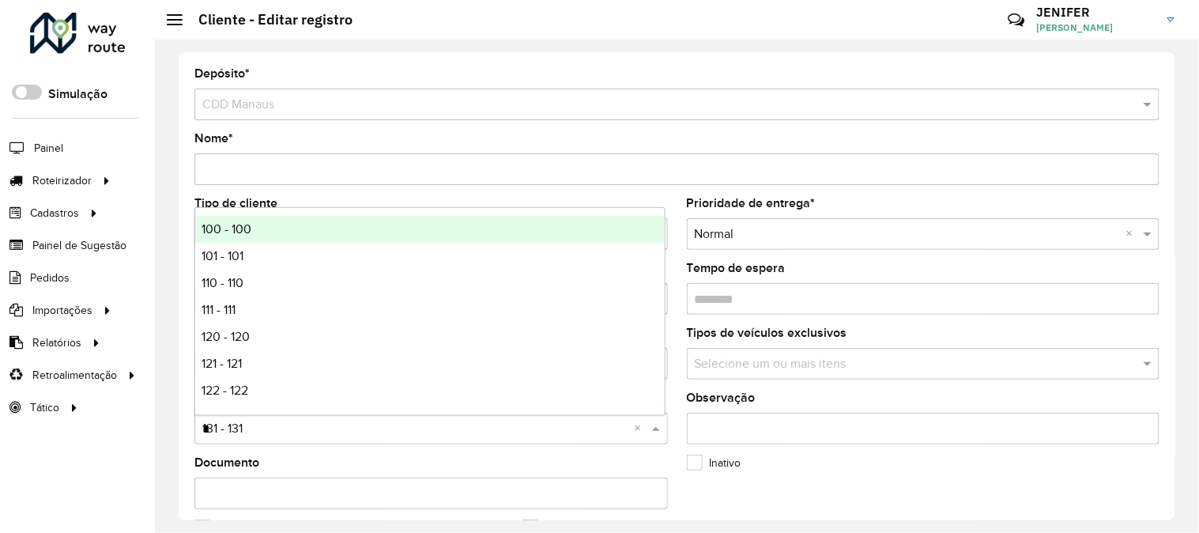
type input "**"
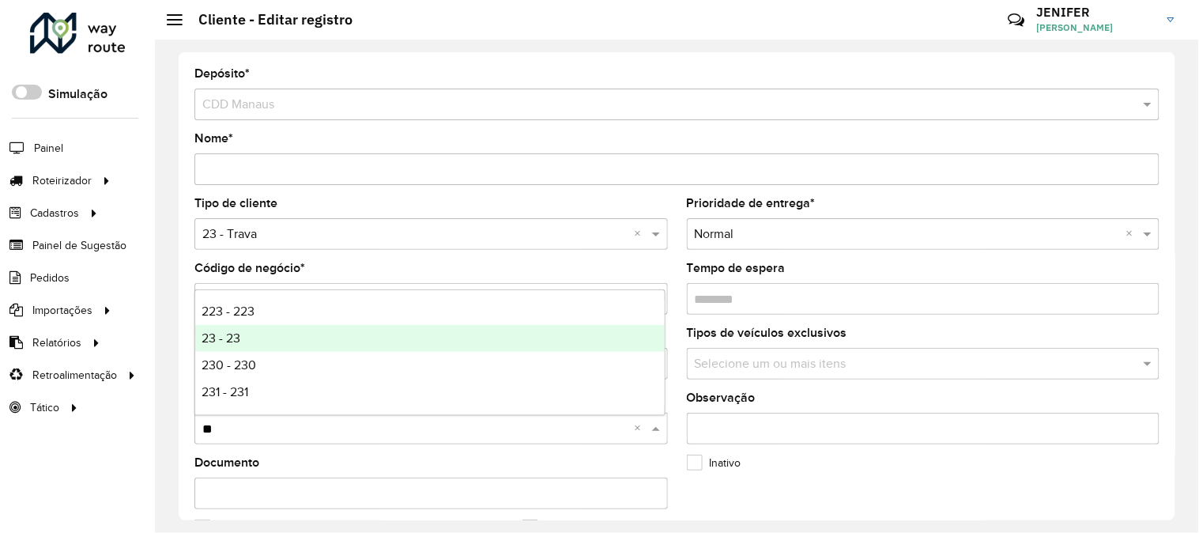
click at [226, 328] on div "23 - 23" at bounding box center [430, 338] width 470 height 27
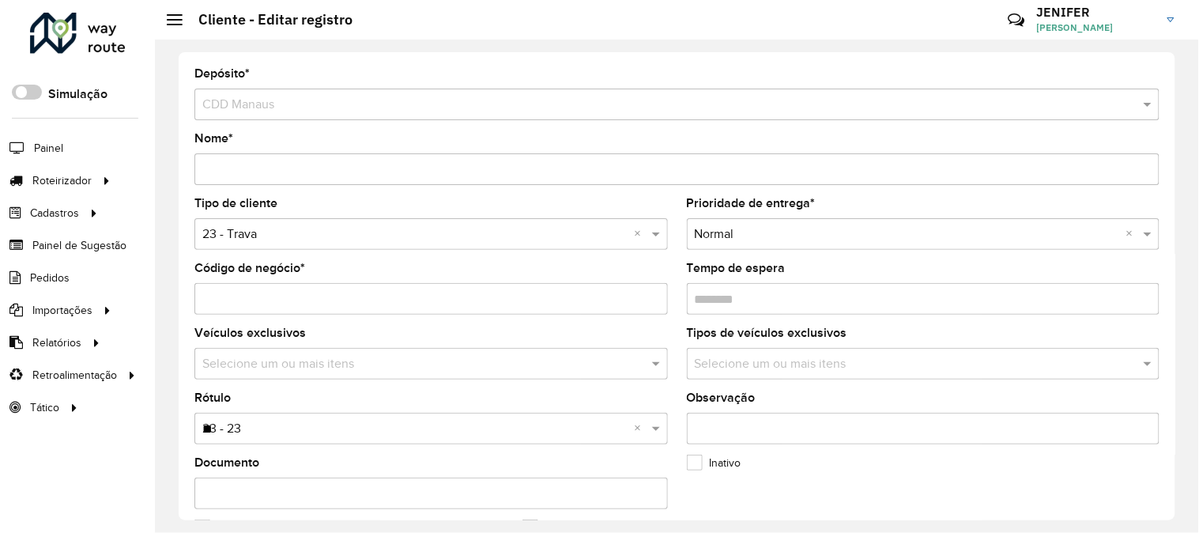
drag, startPoint x: 1175, startPoint y: 225, endPoint x: 1180, endPoint y: 395, distance: 170.9
click at [1179, 409] on div "Depósito * Selecione um depósito × CDD Manaus Nome * Tipo de cliente Selecione …" at bounding box center [677, 286] width 1044 height 493
click at [1176, 220] on div "Depósito * Selecione um depósito × CDD Manaus Nome * Tipo de cliente Selecione …" at bounding box center [677, 286] width 1044 height 493
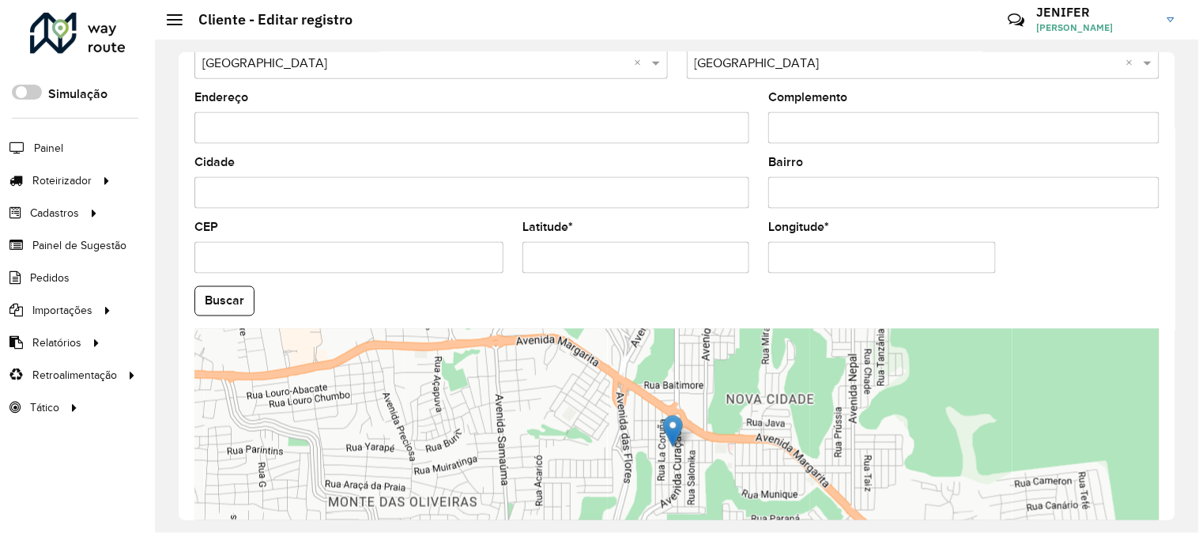
scroll to position [646, 0]
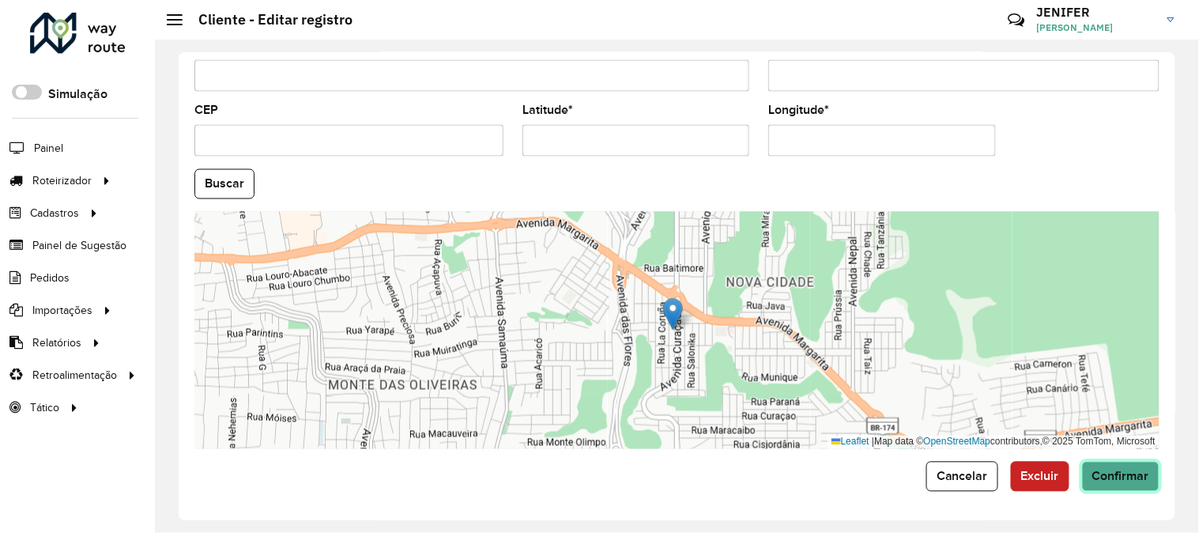
click at [1115, 484] on button "Confirmar" at bounding box center [1120, 477] width 77 height 30
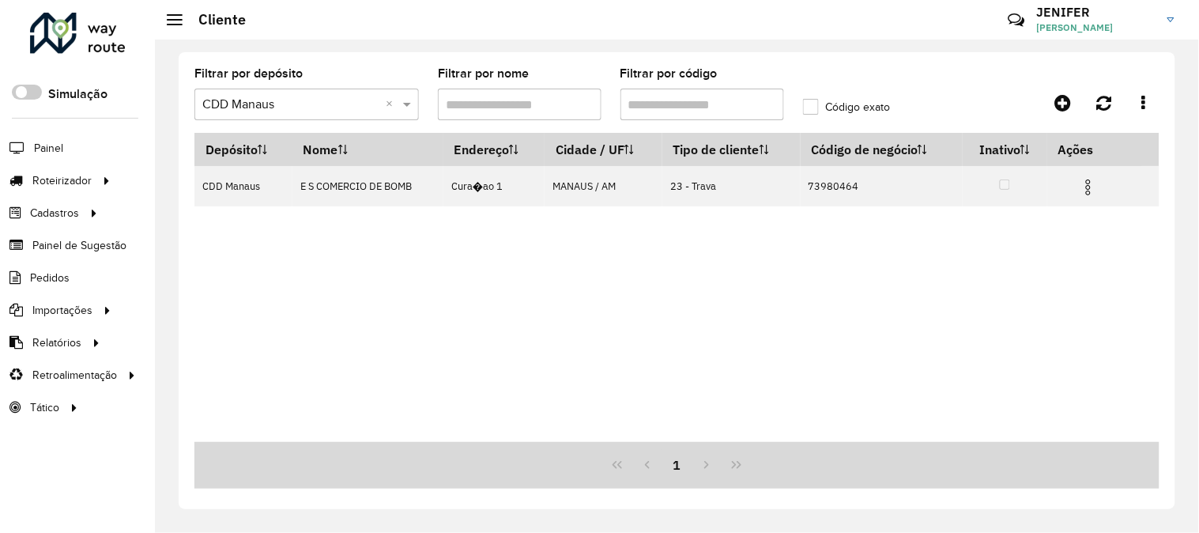
click at [698, 104] on input "Filtrar por código" at bounding box center [703, 105] width 164 height 32
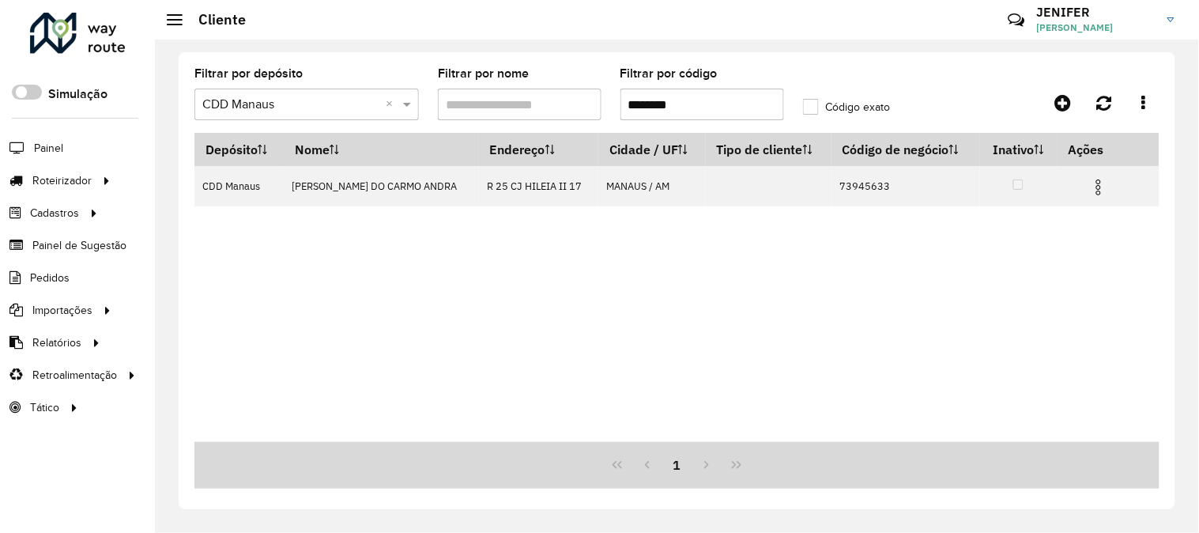
type input "********"
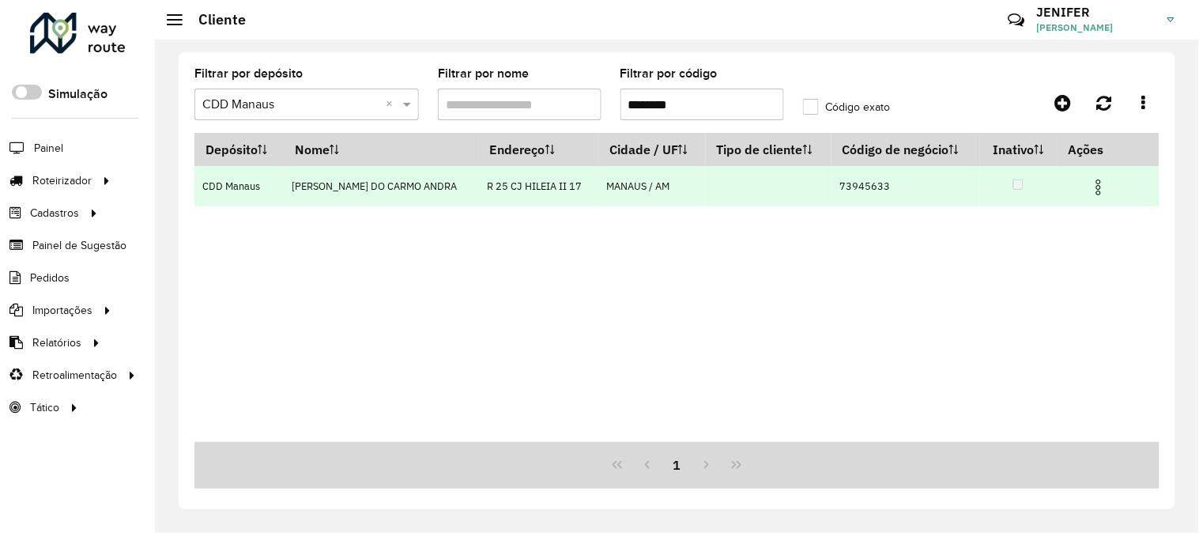
click at [1102, 186] on img at bounding box center [1098, 187] width 19 height 19
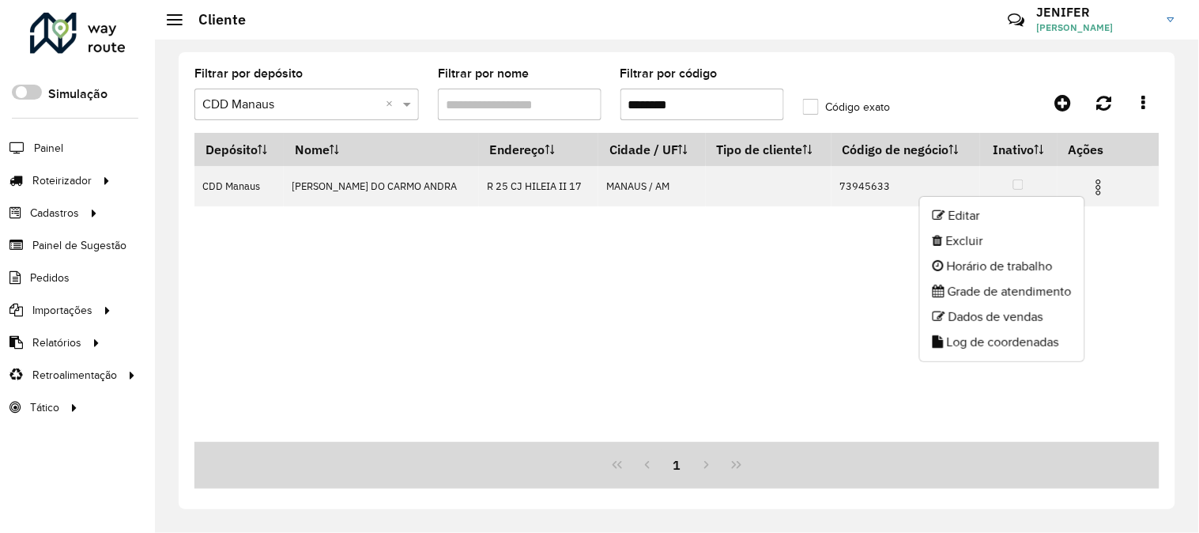
click at [1013, 202] on ul "Editar Excluir Horário de trabalho Grade de atendimento Dados de vendas Log de …" at bounding box center [1002, 279] width 166 height 166
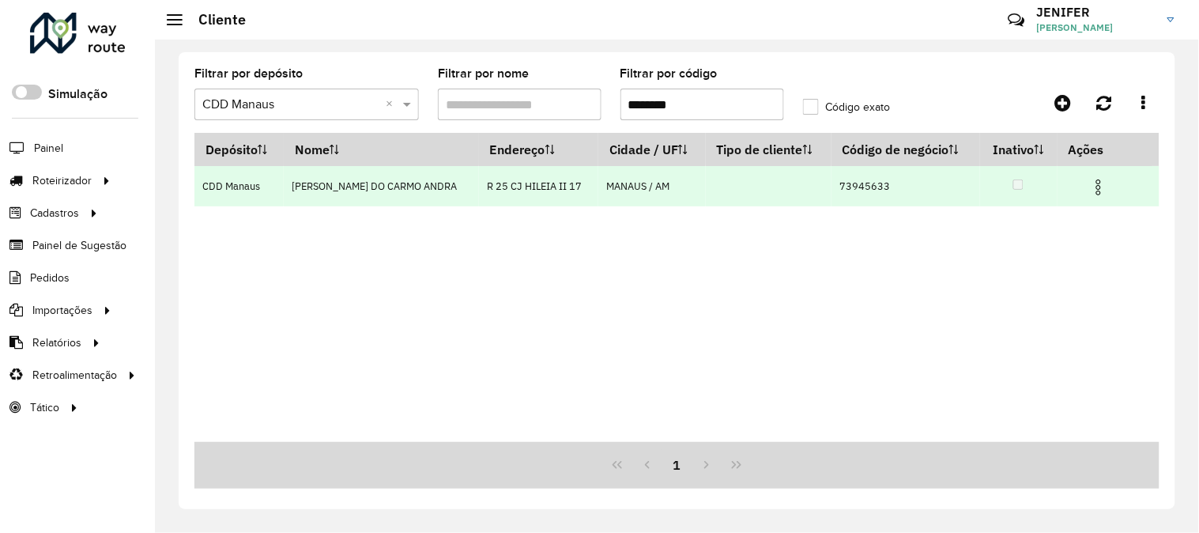
click at [1089, 182] on img at bounding box center [1098, 187] width 19 height 19
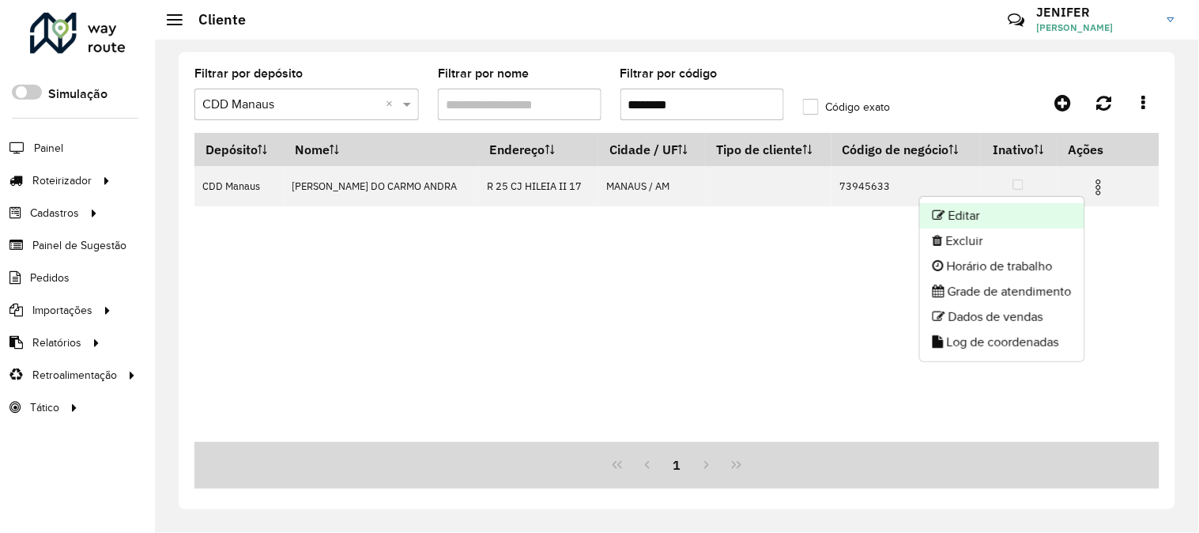
click at [1064, 206] on li "Editar" at bounding box center [1002, 215] width 164 height 25
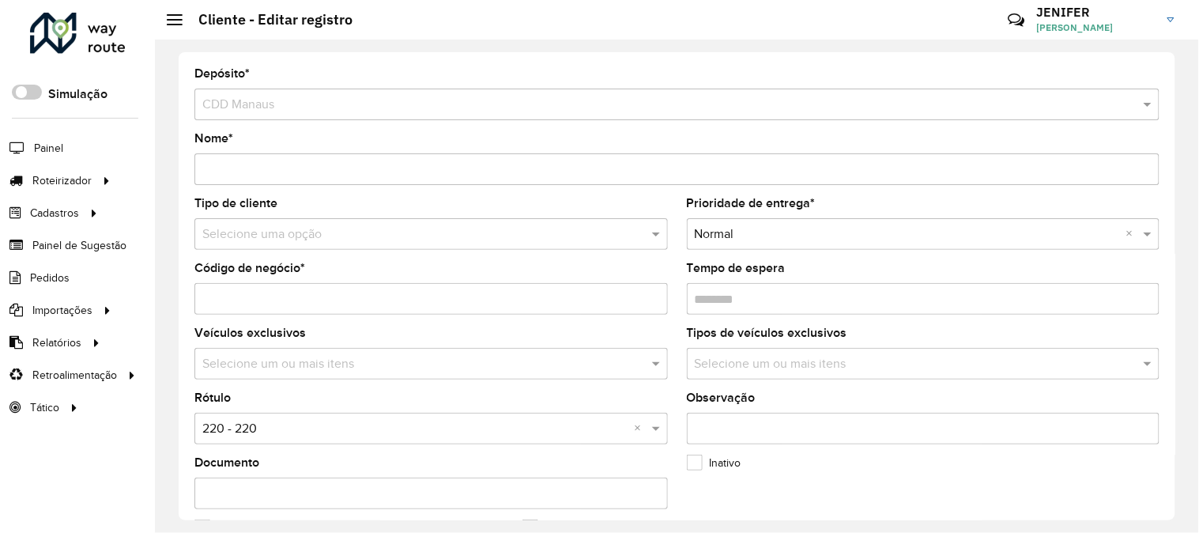
click at [271, 239] on input "text" at bounding box center [415, 234] width 426 height 19
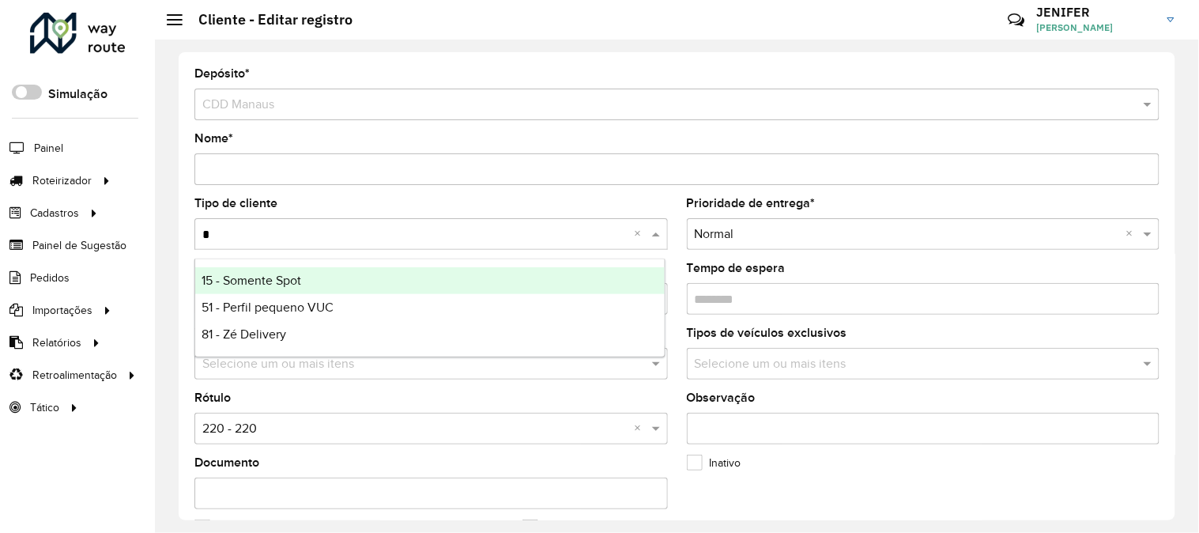
type input "**"
click at [255, 280] on span "15 - Somente Spot" at bounding box center [252, 280] width 100 height 13
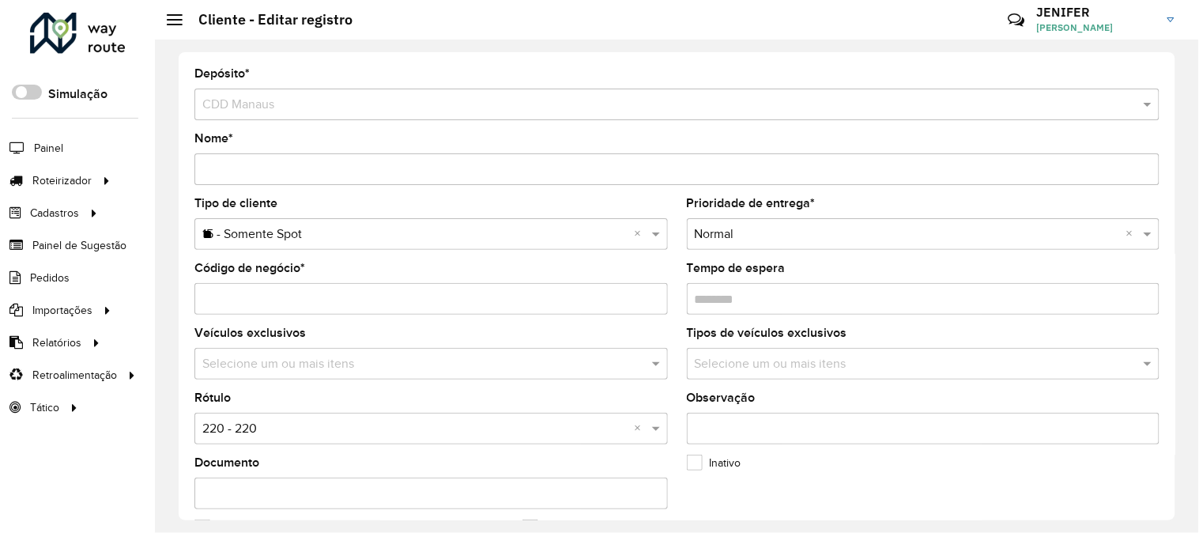
click at [246, 435] on input "text" at bounding box center [415, 429] width 426 height 19
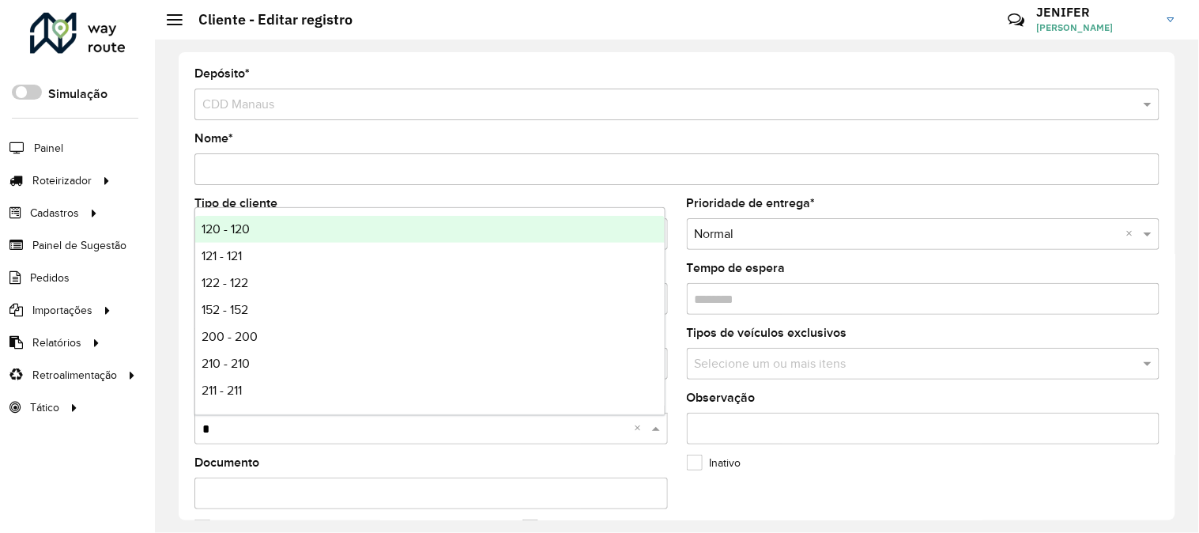
type input "**"
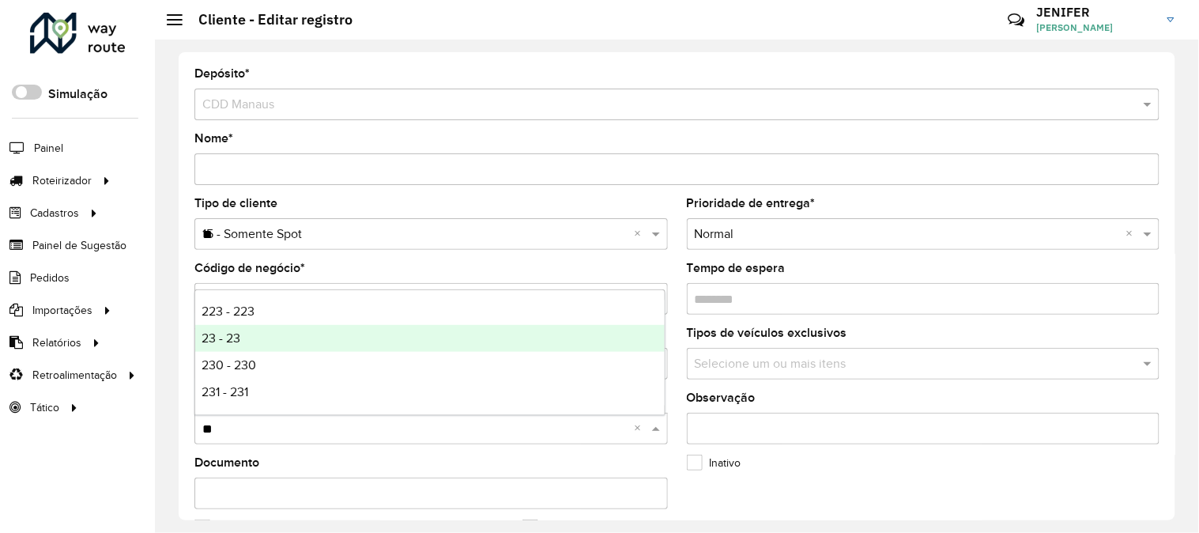
click at [239, 340] on span "23 - 23" at bounding box center [221, 337] width 39 height 13
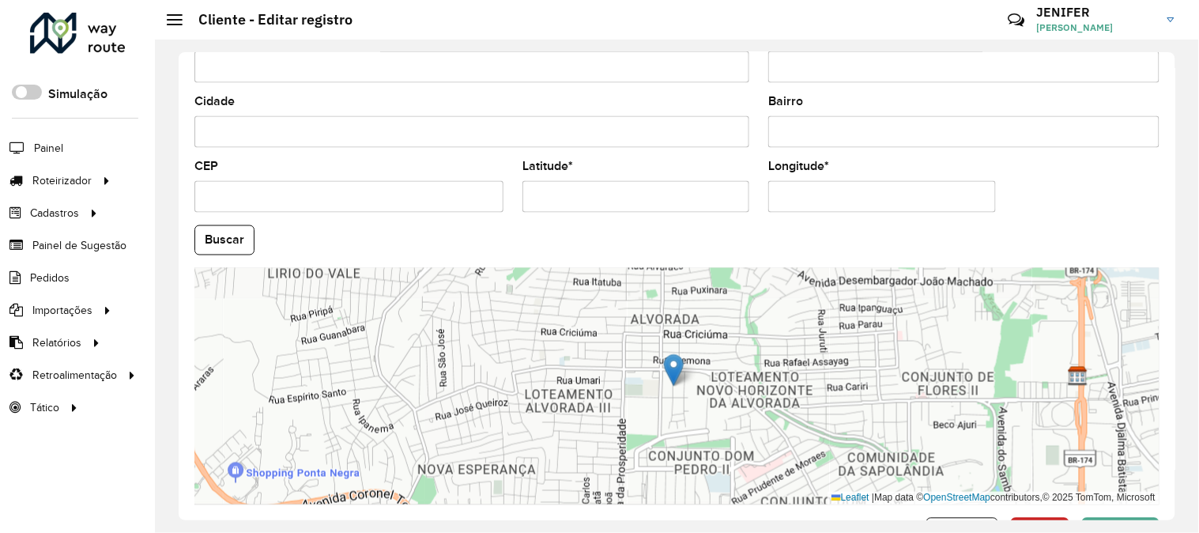
scroll to position [646, 0]
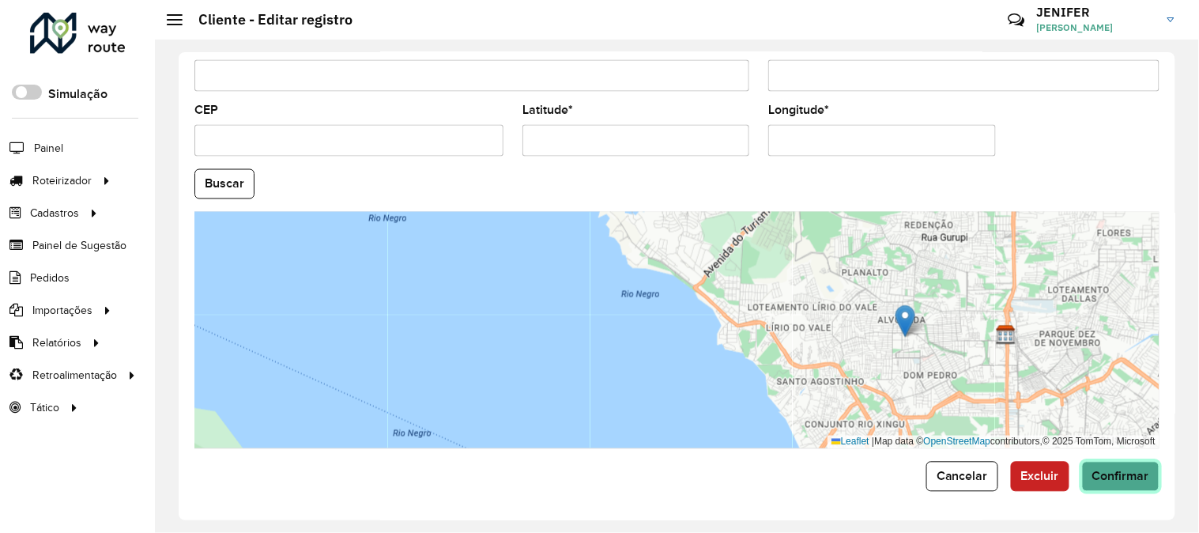
click at [1115, 468] on button "Confirmar" at bounding box center [1120, 477] width 77 height 30
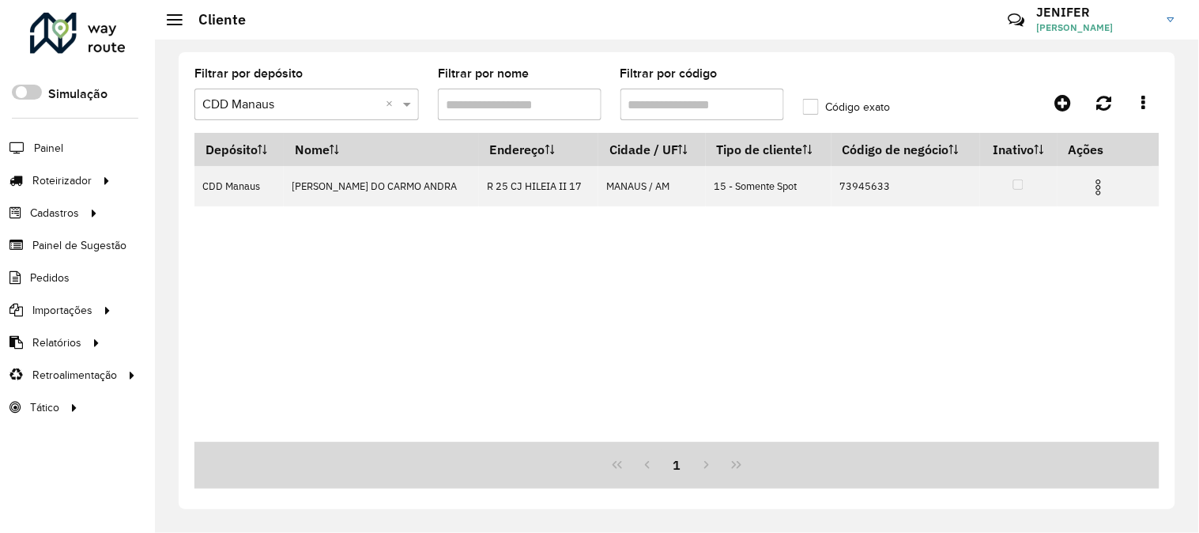
click at [701, 103] on input "Filtrar por código" at bounding box center [703, 105] width 164 height 32
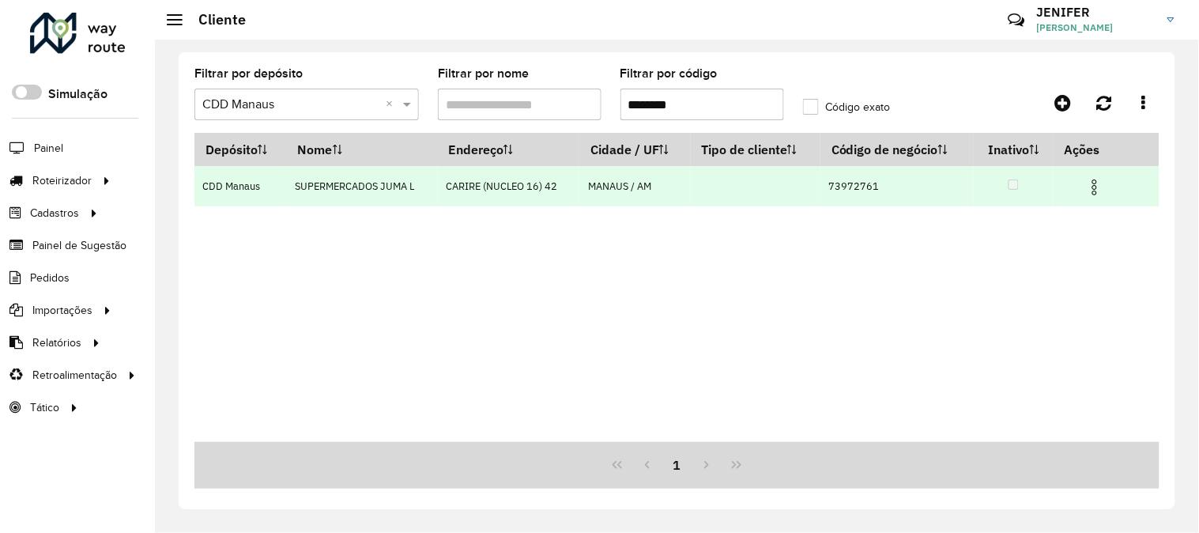
type input "********"
click at [1102, 179] on img at bounding box center [1094, 187] width 19 height 19
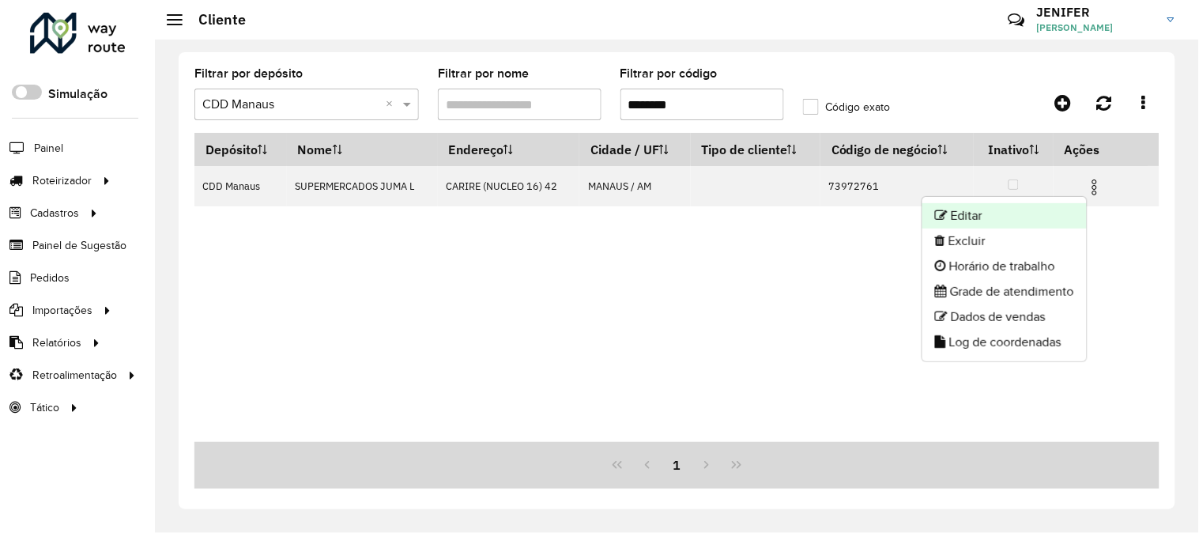
click at [966, 218] on li "Editar" at bounding box center [1005, 215] width 164 height 25
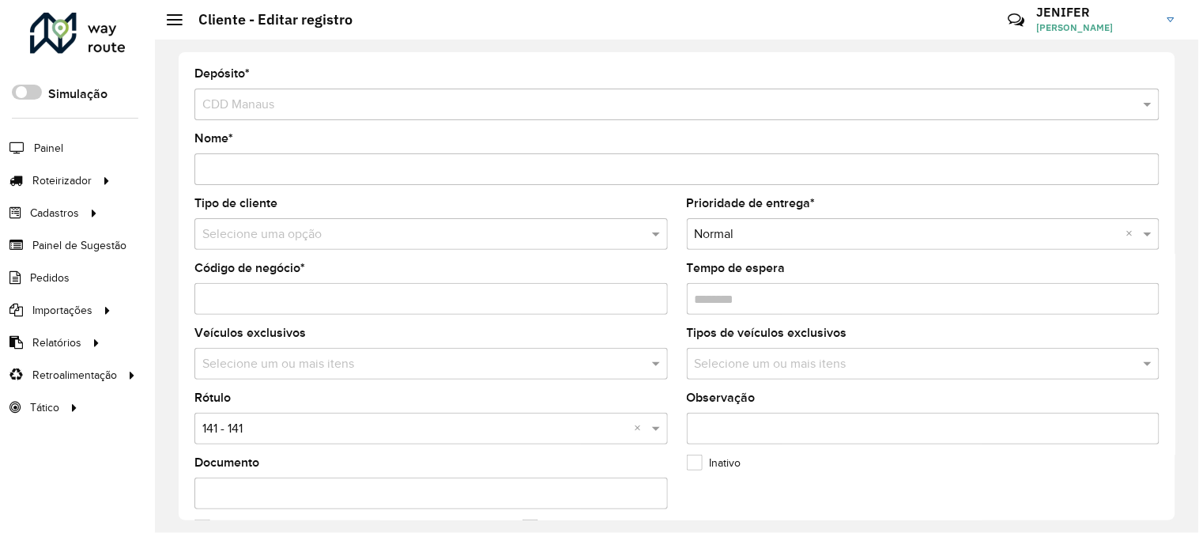
click at [275, 239] on input "text" at bounding box center [415, 234] width 426 height 19
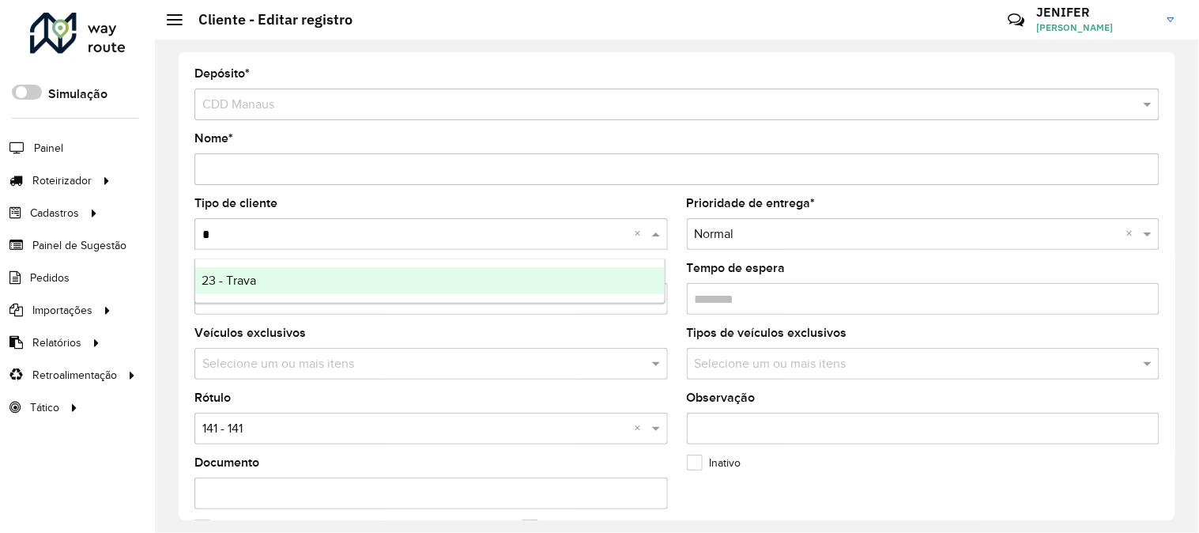
type input "**"
click at [241, 286] on span "23 - Trava" at bounding box center [229, 280] width 55 height 13
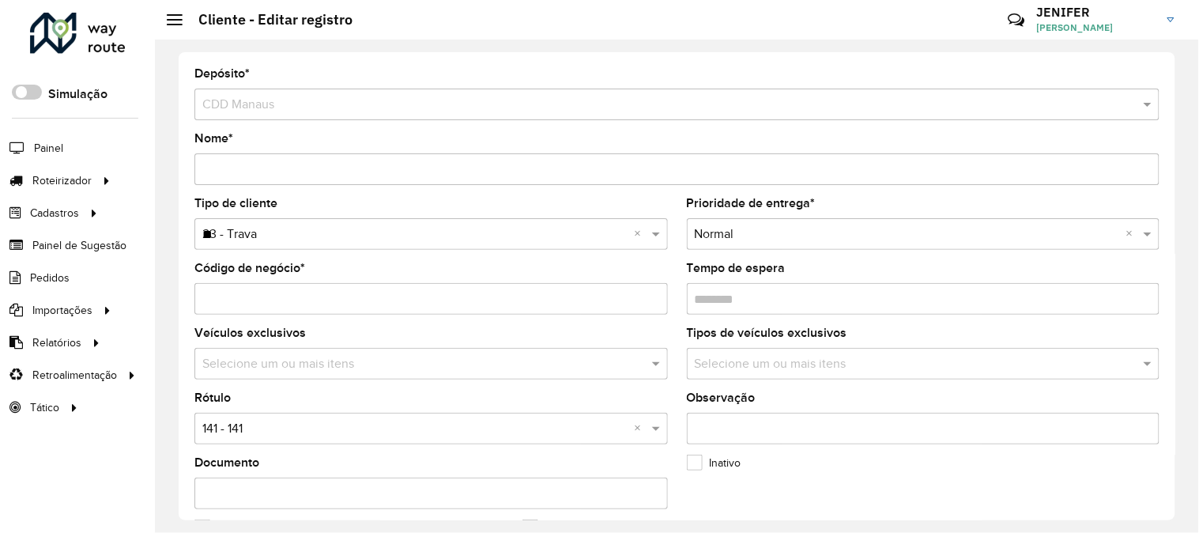
click at [239, 436] on input "text" at bounding box center [415, 429] width 426 height 19
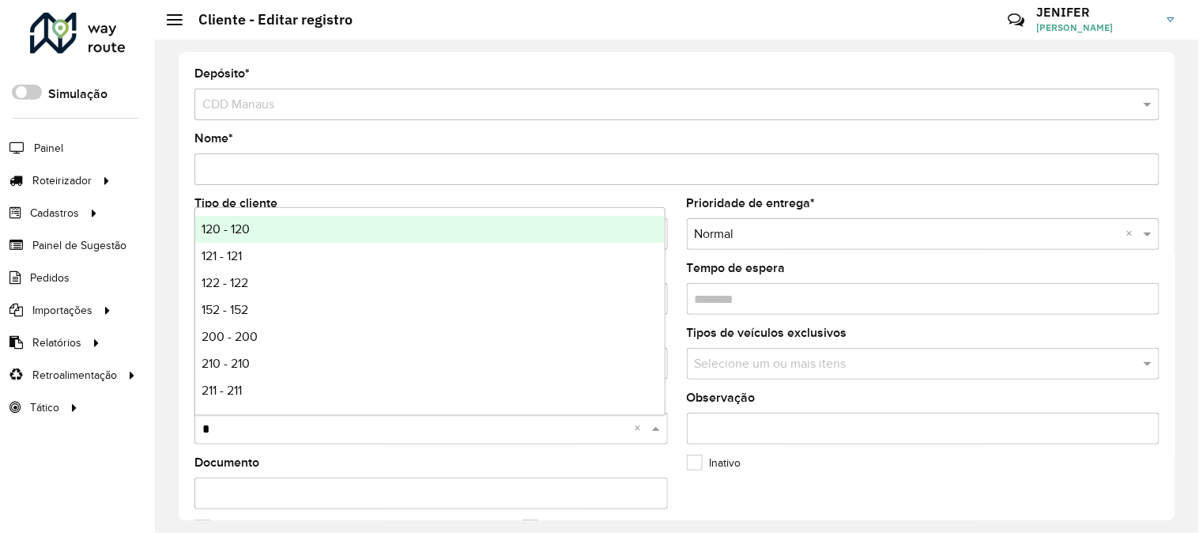
type input "**"
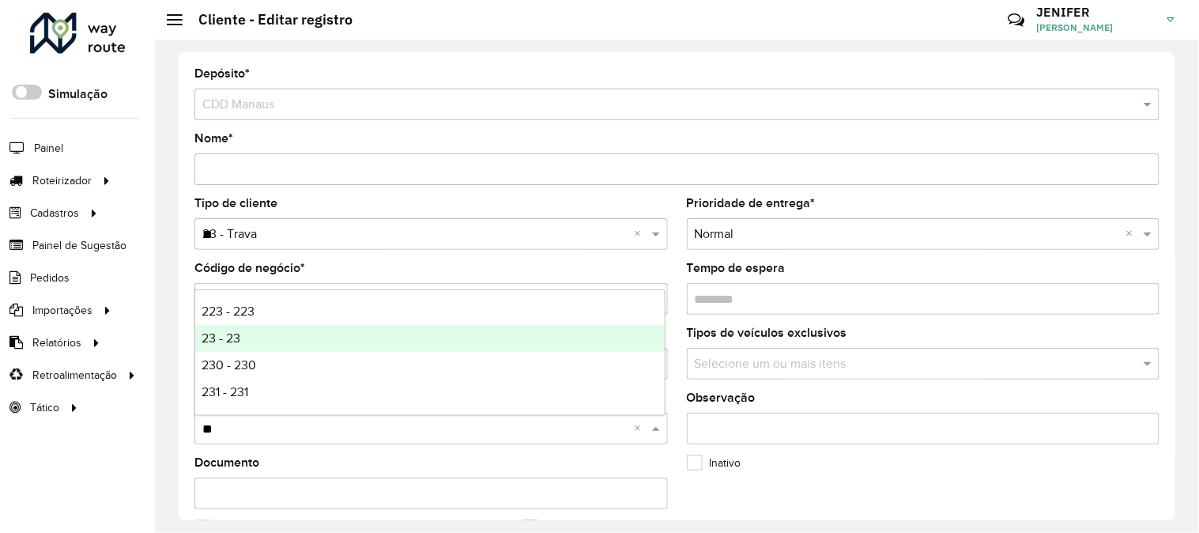
click at [225, 334] on span "23 - 23" at bounding box center [221, 337] width 39 height 13
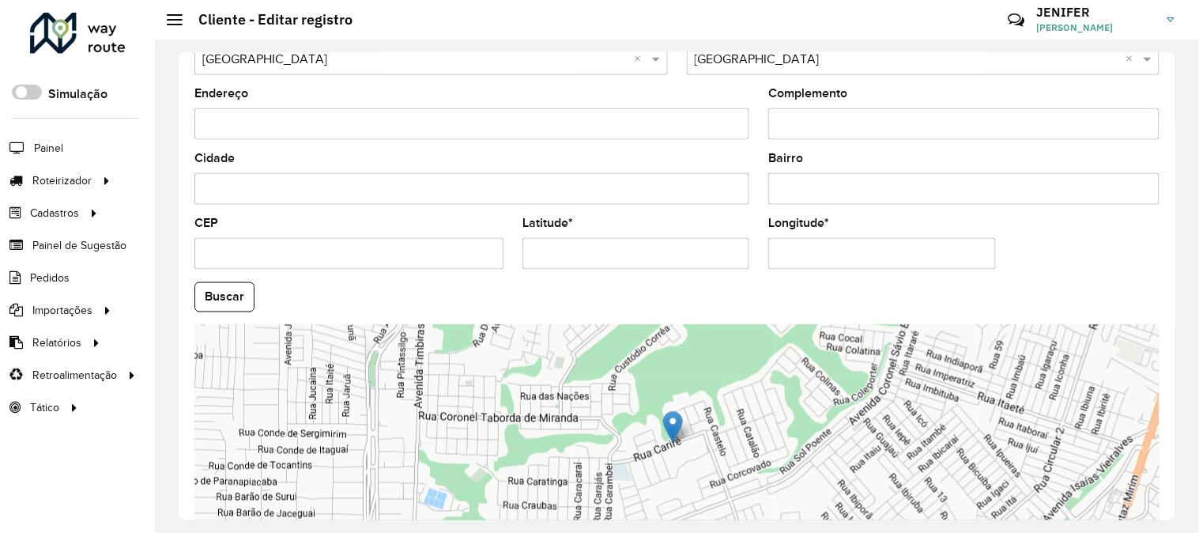
scroll to position [646, 0]
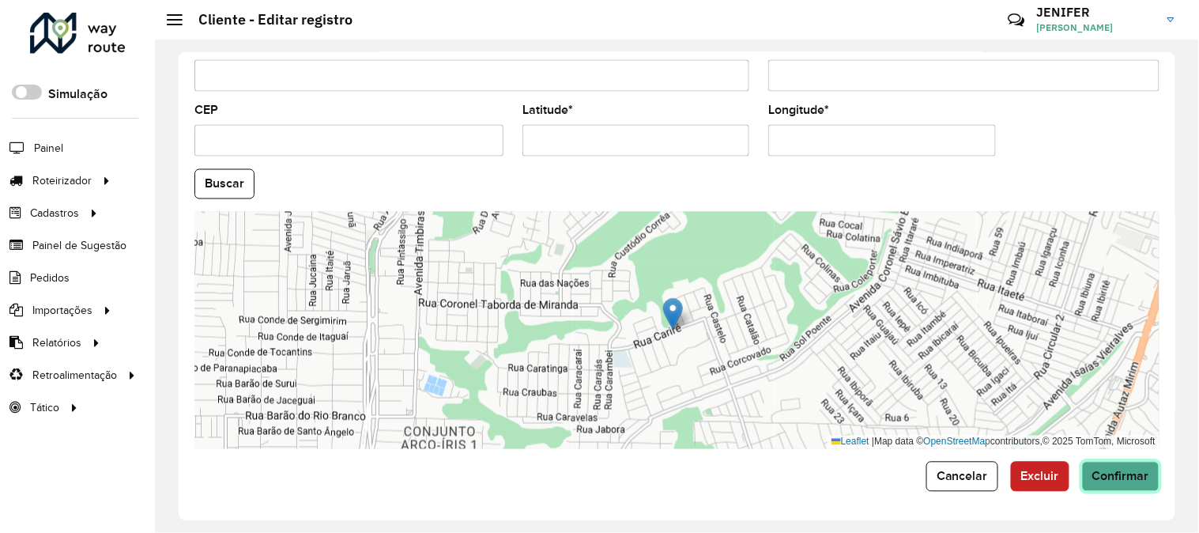
click at [1127, 485] on button "Confirmar" at bounding box center [1120, 477] width 77 height 30
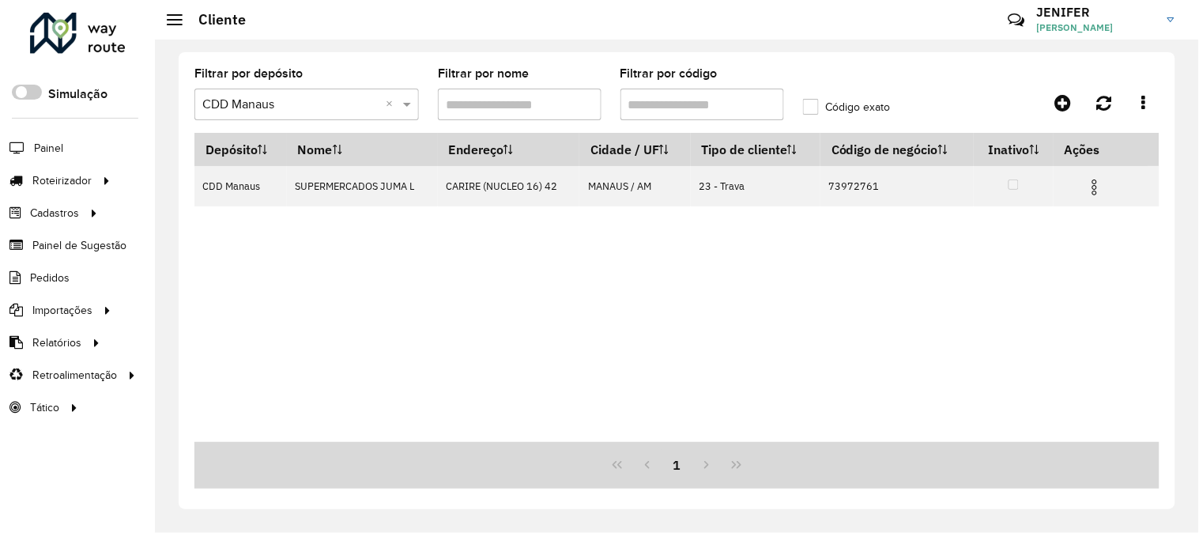
click at [696, 104] on input "Filtrar por código" at bounding box center [703, 105] width 164 height 32
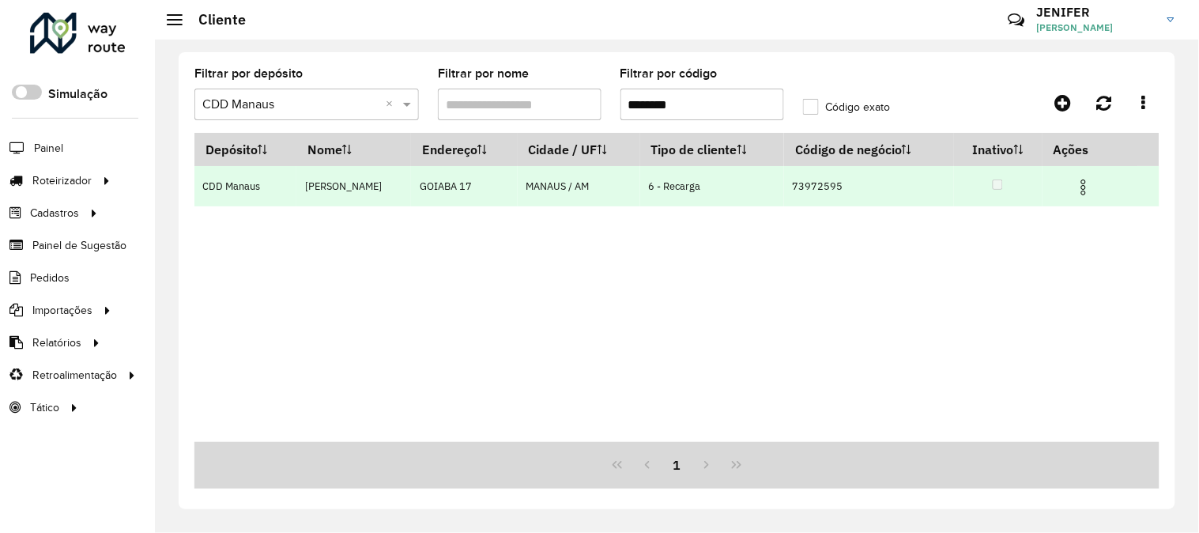
type input "********"
click at [1091, 183] on img at bounding box center [1083, 187] width 19 height 19
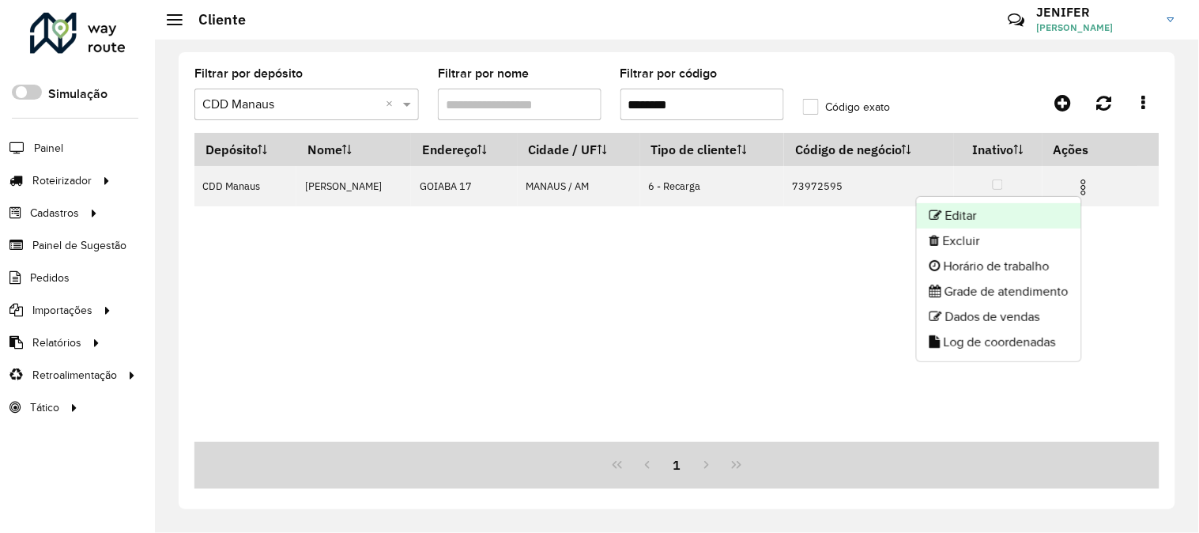
click at [1002, 216] on li "Editar" at bounding box center [999, 215] width 164 height 25
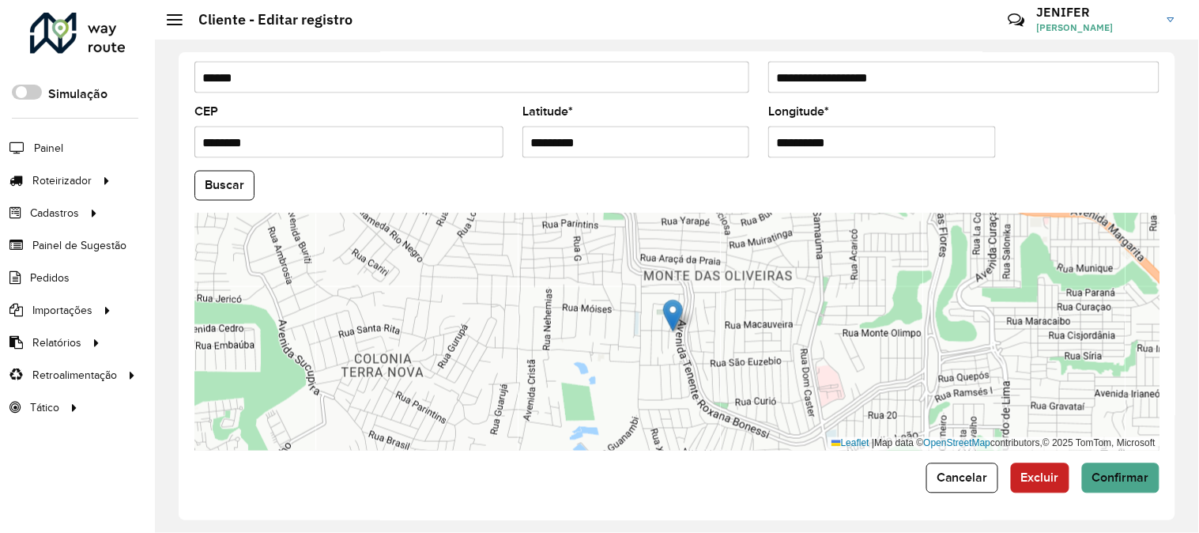
scroll to position [646, 0]
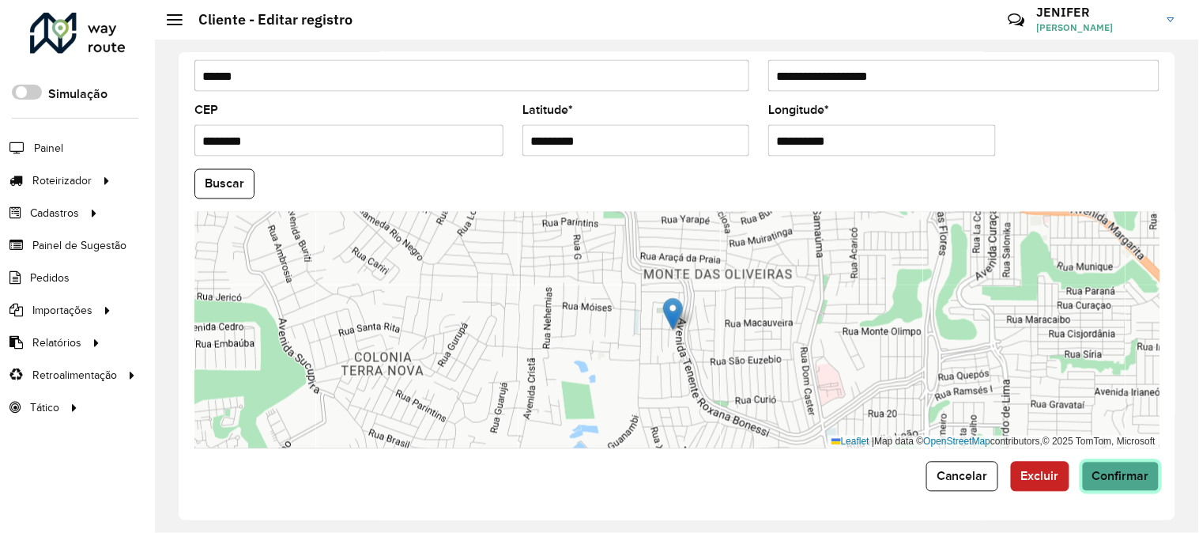
click at [1111, 470] on span "Confirmar" at bounding box center [1121, 476] width 57 height 13
